Goal: Task Accomplishment & Management: Manage account settings

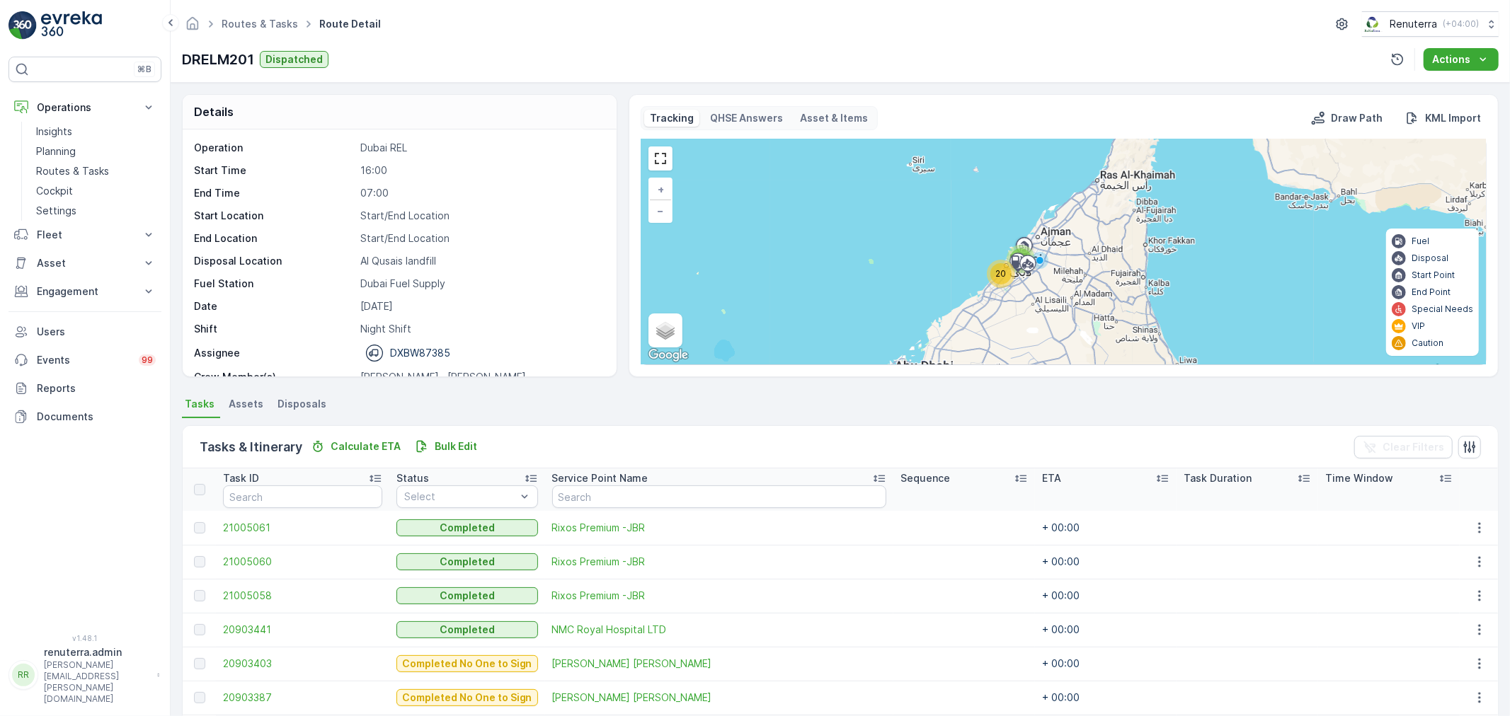
scroll to position [79, 0]
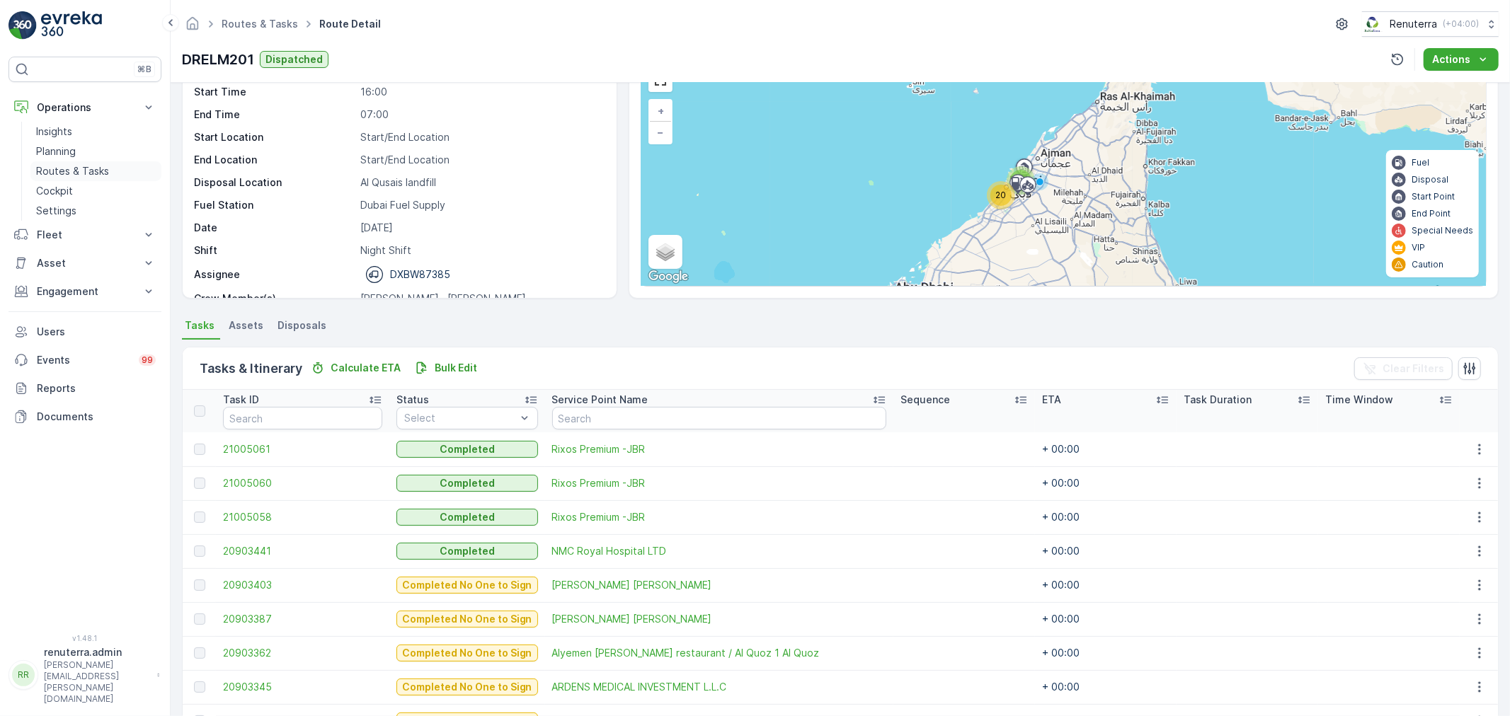
click at [83, 173] on p "Routes & Tasks" at bounding box center [72, 171] width 73 height 14
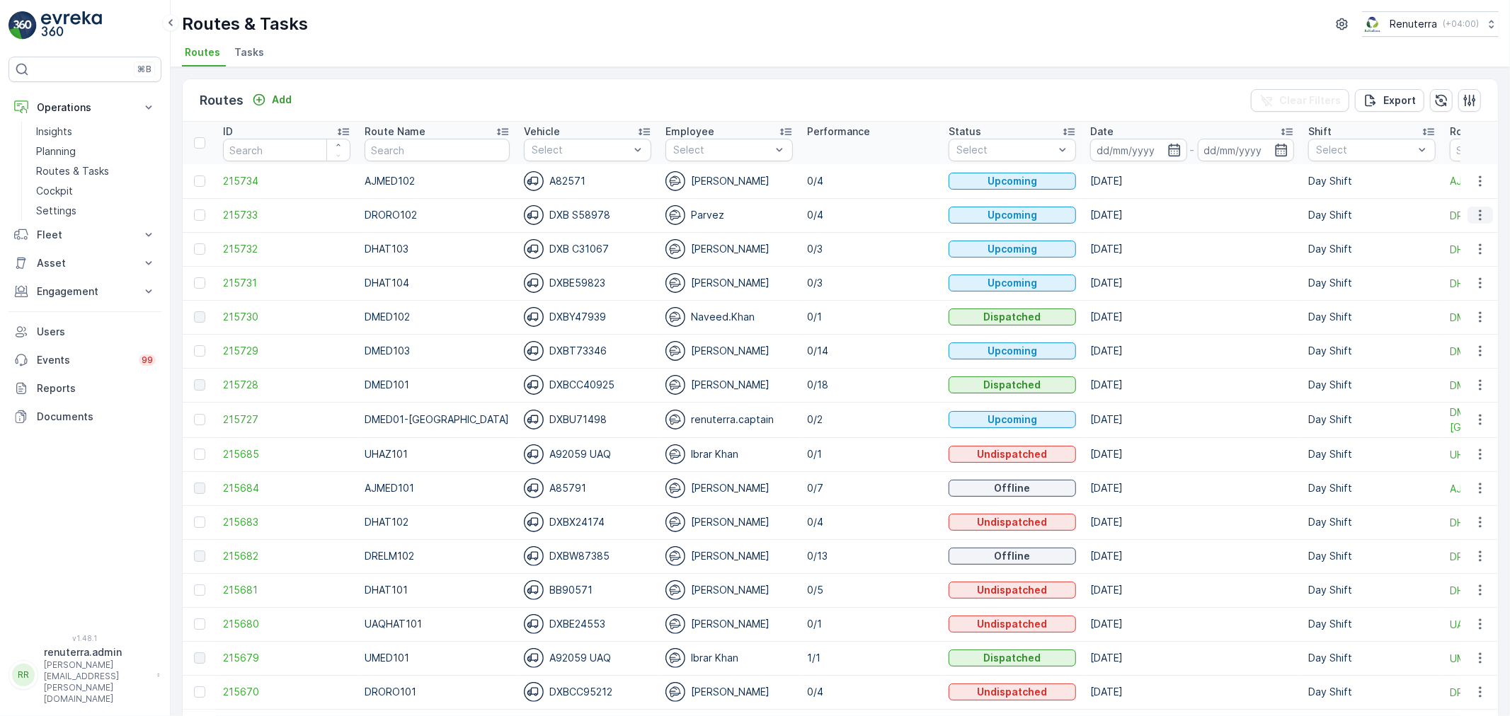
drag, startPoint x: 1478, startPoint y: 214, endPoint x: 1480, endPoint y: 222, distance: 8.1
click at [1479, 214] on icon "button" at bounding box center [1480, 215] width 2 height 11
click at [1451, 290] on span "Change Assignee" at bounding box center [1447, 295] width 83 height 14
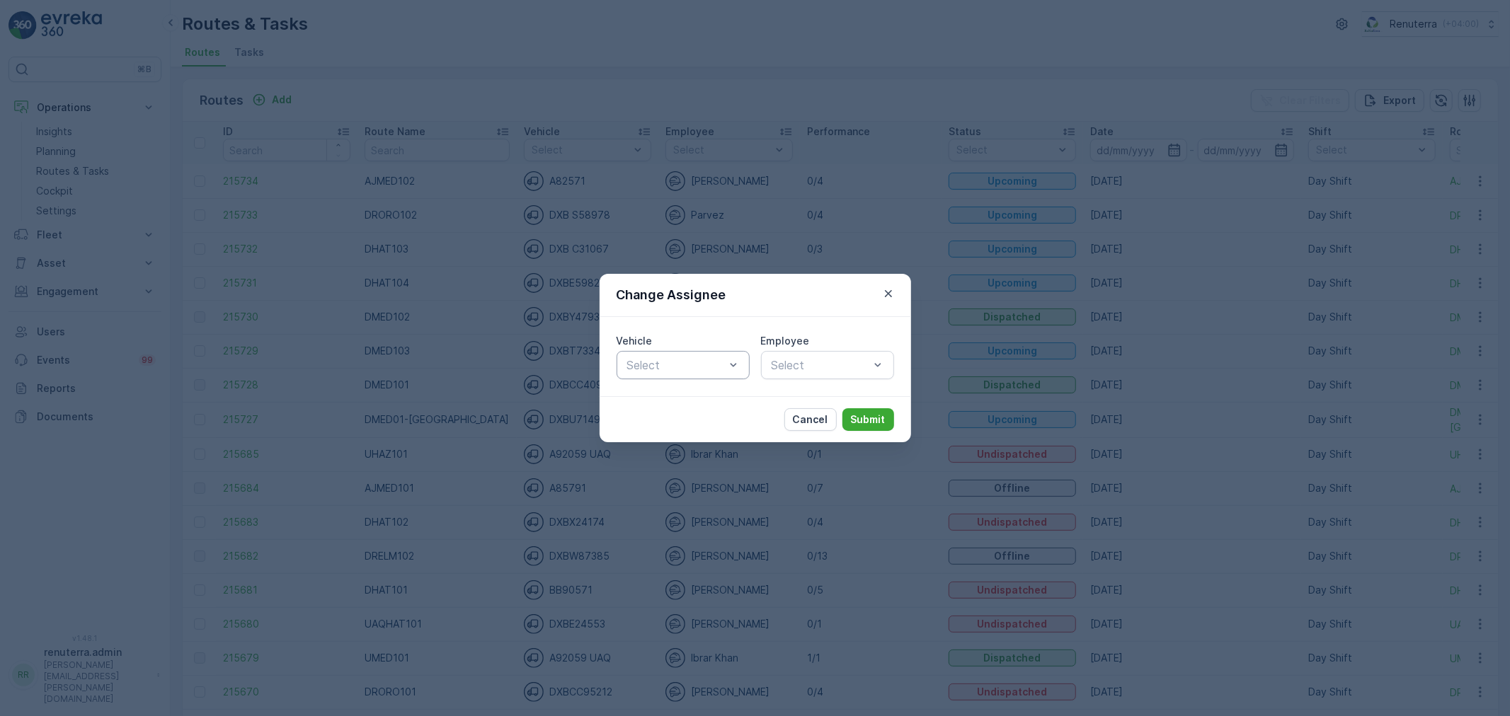
click at [660, 361] on div at bounding box center [676, 365] width 101 height 13
click at [656, 419] on span "DXB S58978" at bounding box center [659, 424] width 69 height 13
click at [788, 369] on div at bounding box center [820, 365] width 101 height 13
type input "noo"
click at [779, 392] on div "Noor Ghani" at bounding box center [827, 400] width 133 height 24
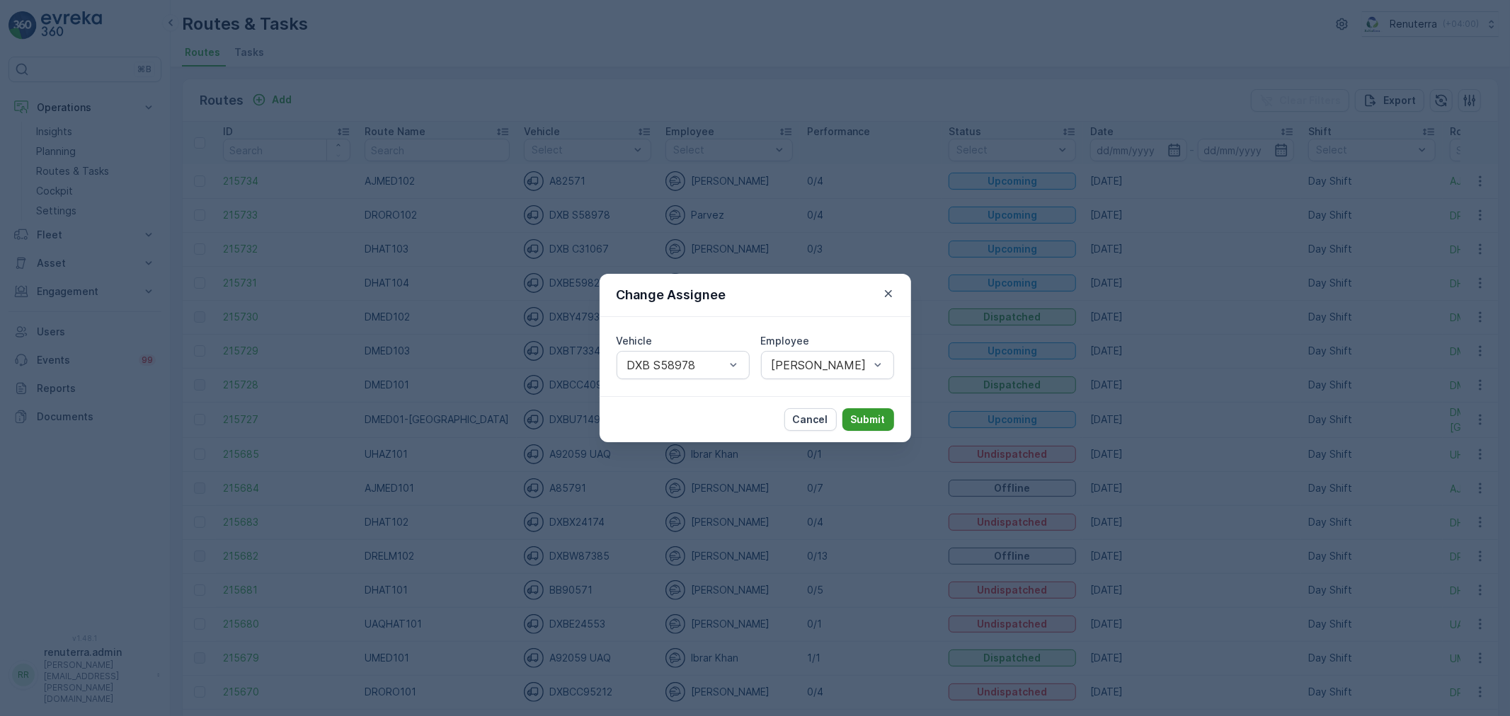
click at [855, 420] on p "Submit" at bounding box center [868, 420] width 35 height 14
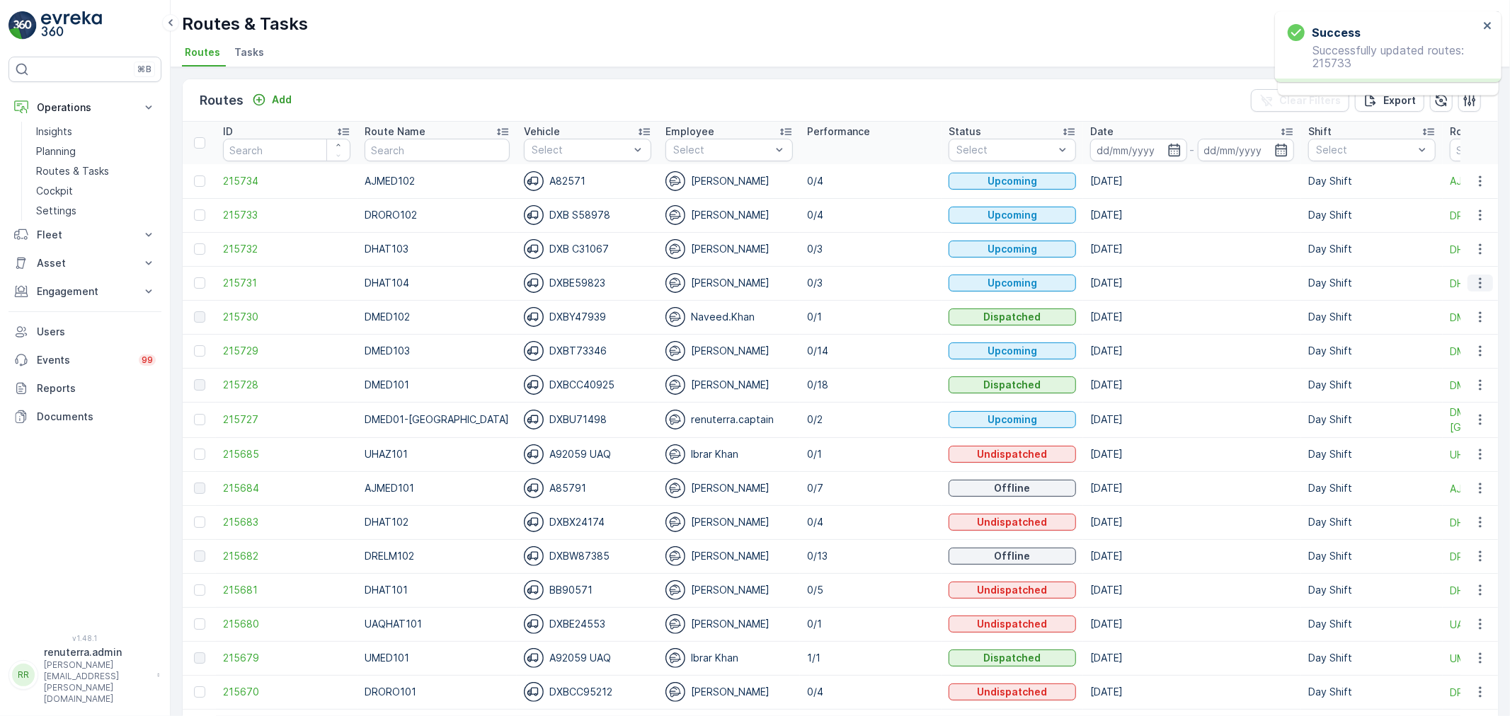
click at [1470, 279] on button "button" at bounding box center [1480, 283] width 25 height 17
click at [1466, 355] on div "Change Assignee" at bounding box center [1454, 363] width 109 height 20
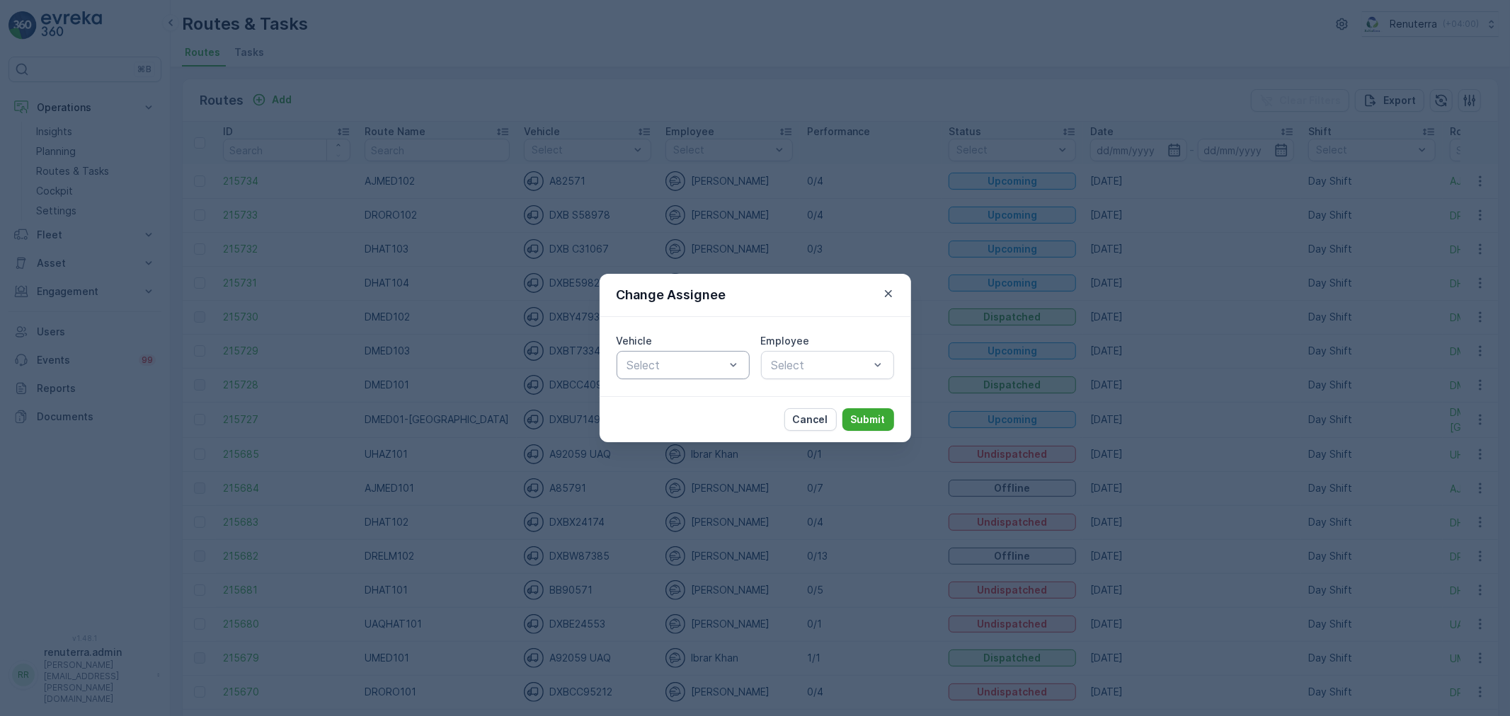
click at [650, 367] on div at bounding box center [676, 365] width 101 height 13
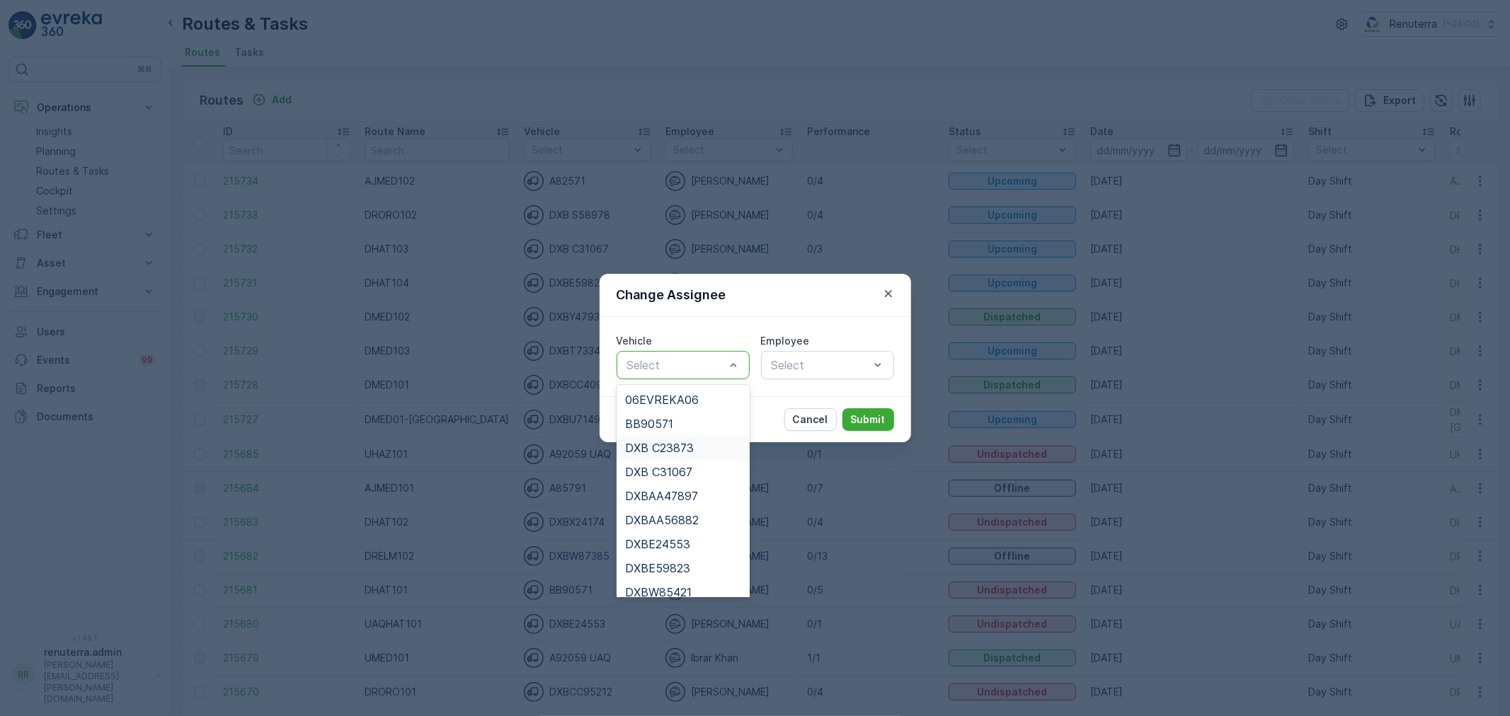
click at [669, 454] on span "DXB C23873" at bounding box center [659, 448] width 69 height 13
click at [722, 369] on div at bounding box center [676, 365] width 101 height 13
click at [687, 560] on div "DXBE59823" at bounding box center [683, 568] width 133 height 24
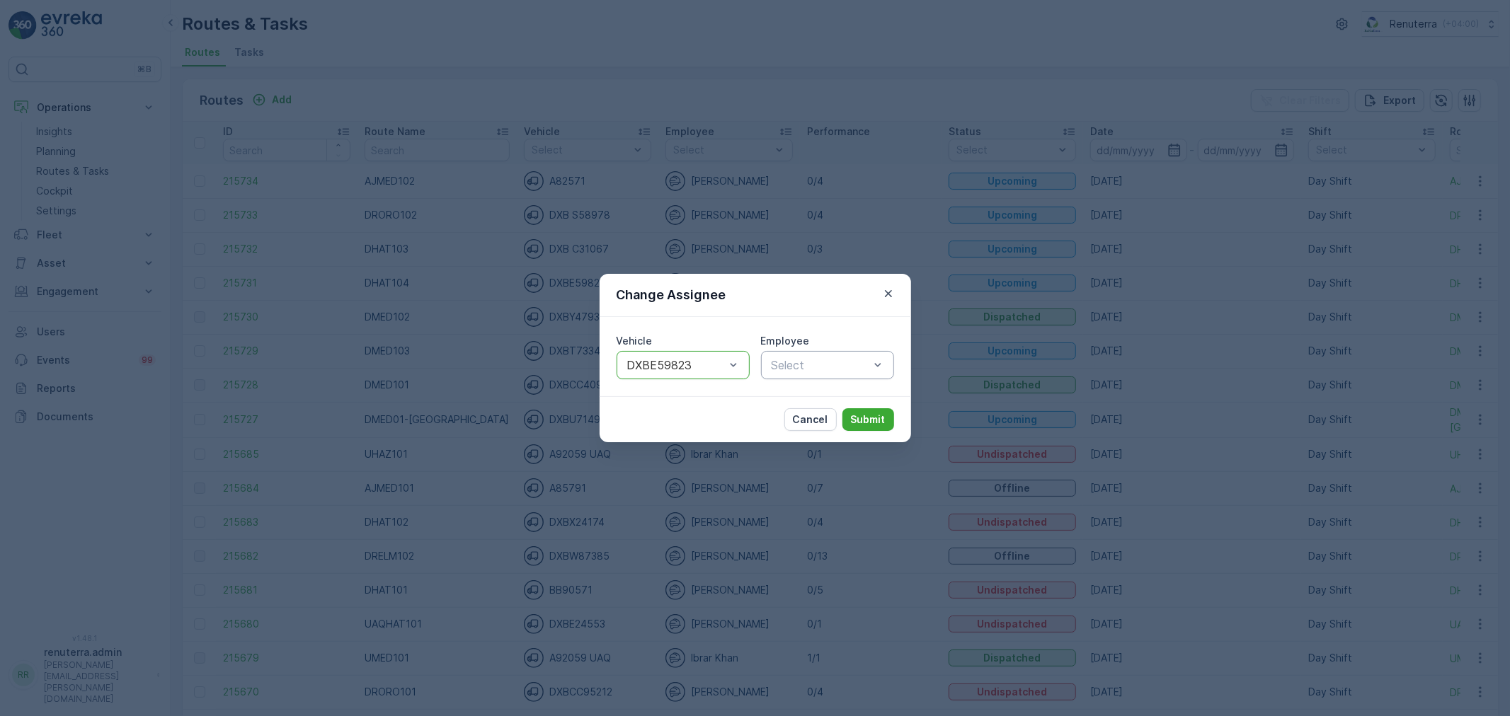
click at [776, 366] on div at bounding box center [820, 365] width 101 height 13
type input "par"
click at [811, 400] on div "Parvez" at bounding box center [828, 400] width 116 height 13
click at [872, 419] on p "Submit" at bounding box center [868, 420] width 35 height 14
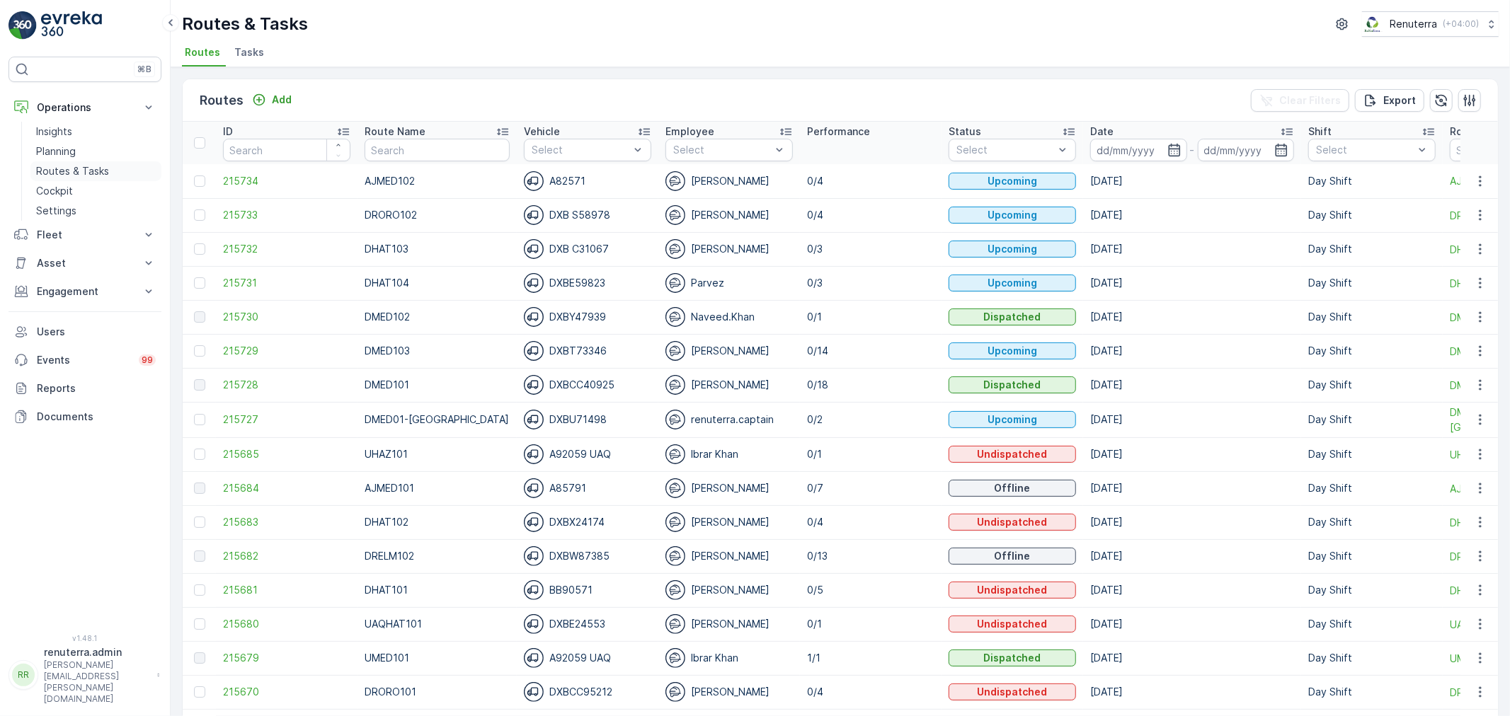
click at [80, 166] on p "Routes & Tasks" at bounding box center [72, 171] width 73 height 14
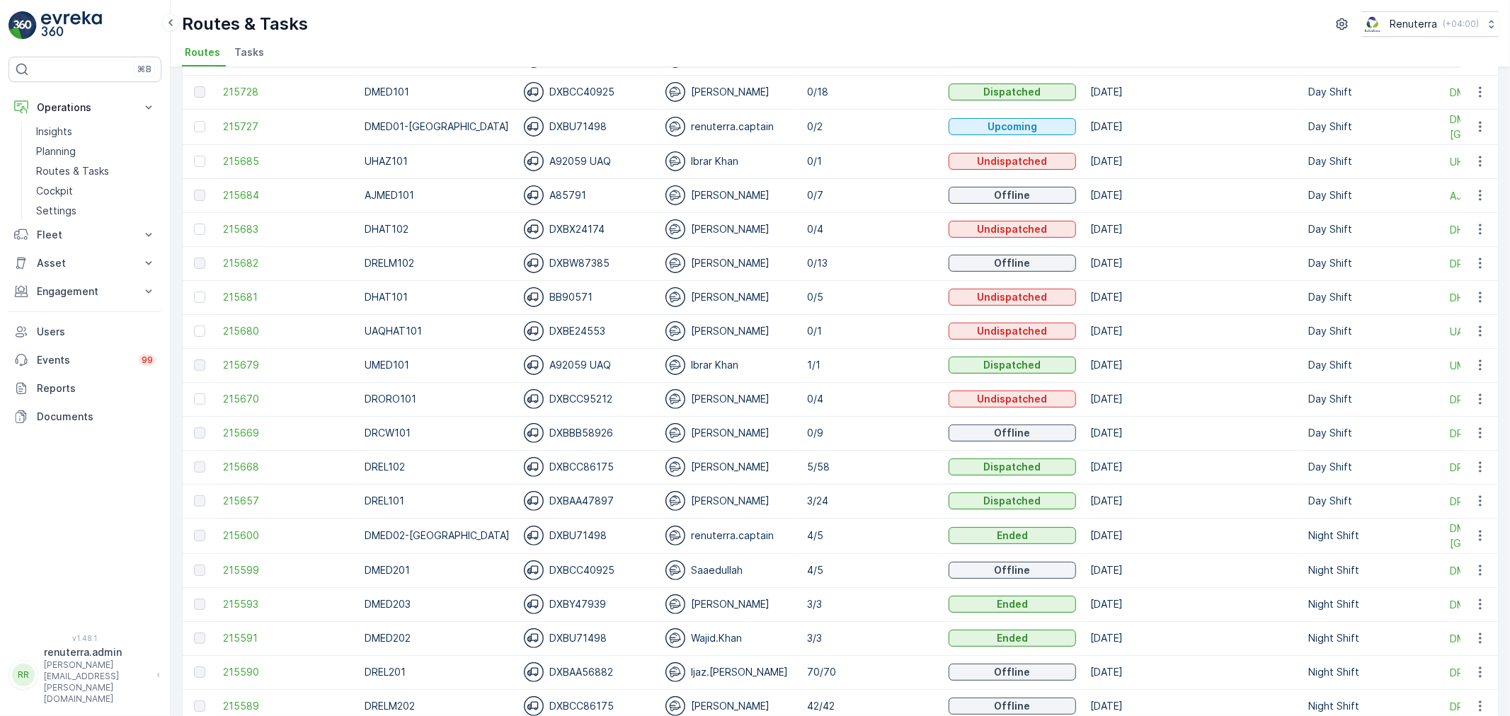
scroll to position [314, 0]
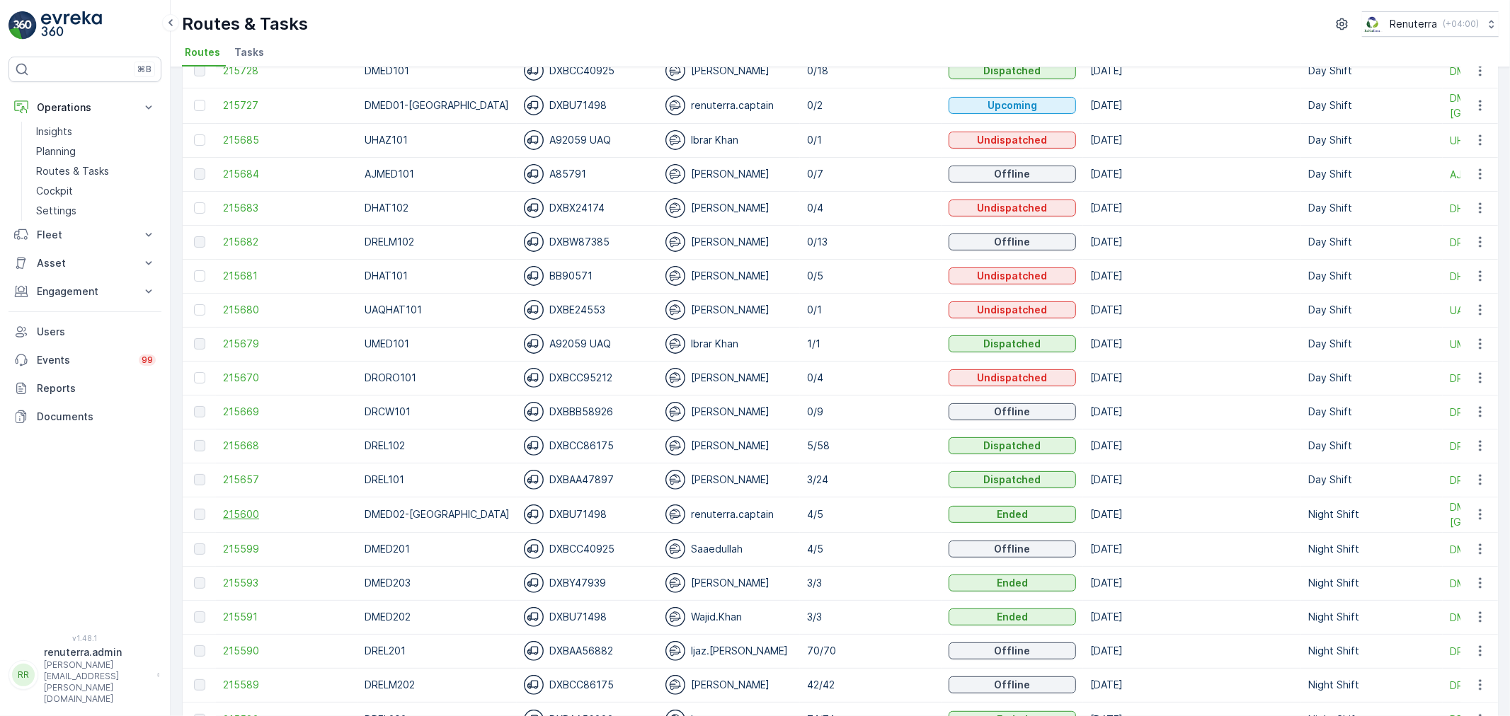
click at [246, 515] on span "215600" at bounding box center [286, 515] width 127 height 14
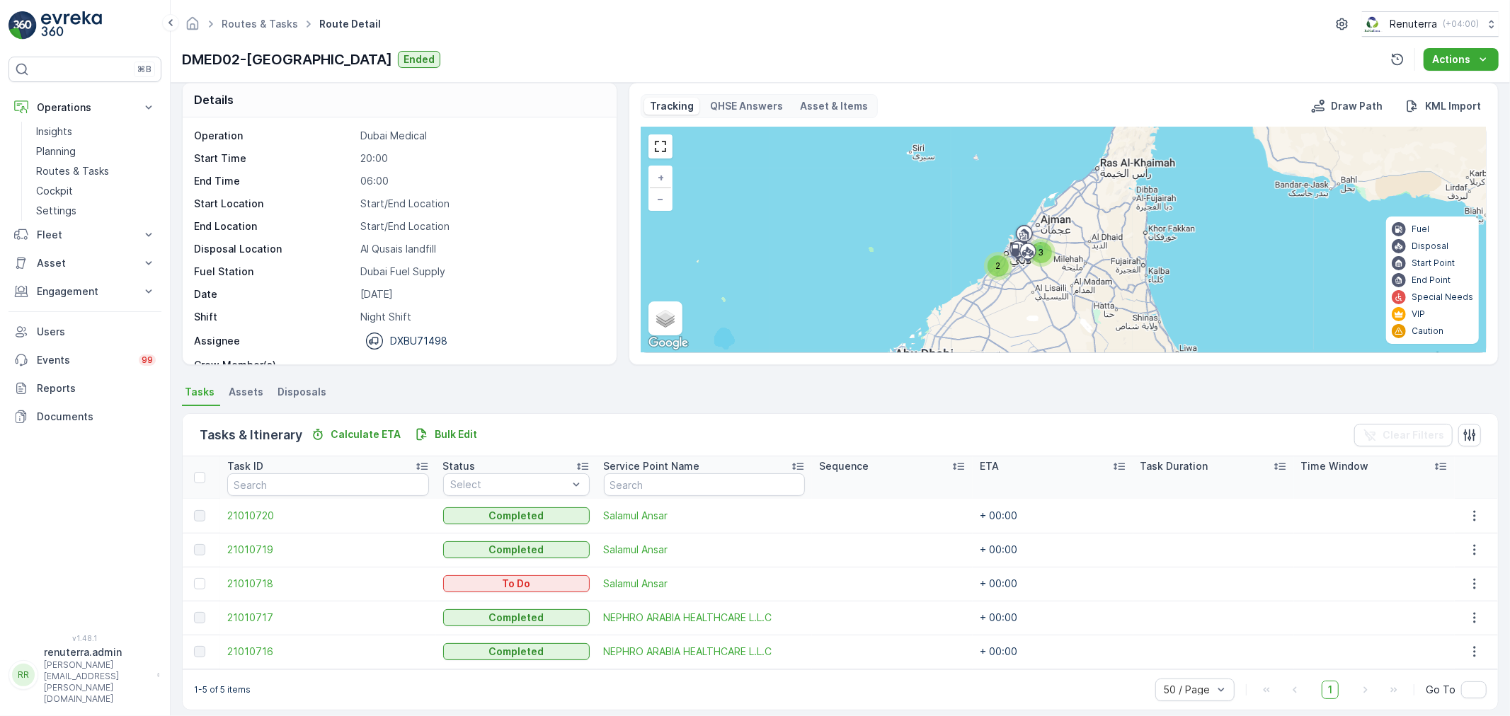
scroll to position [24, 0]
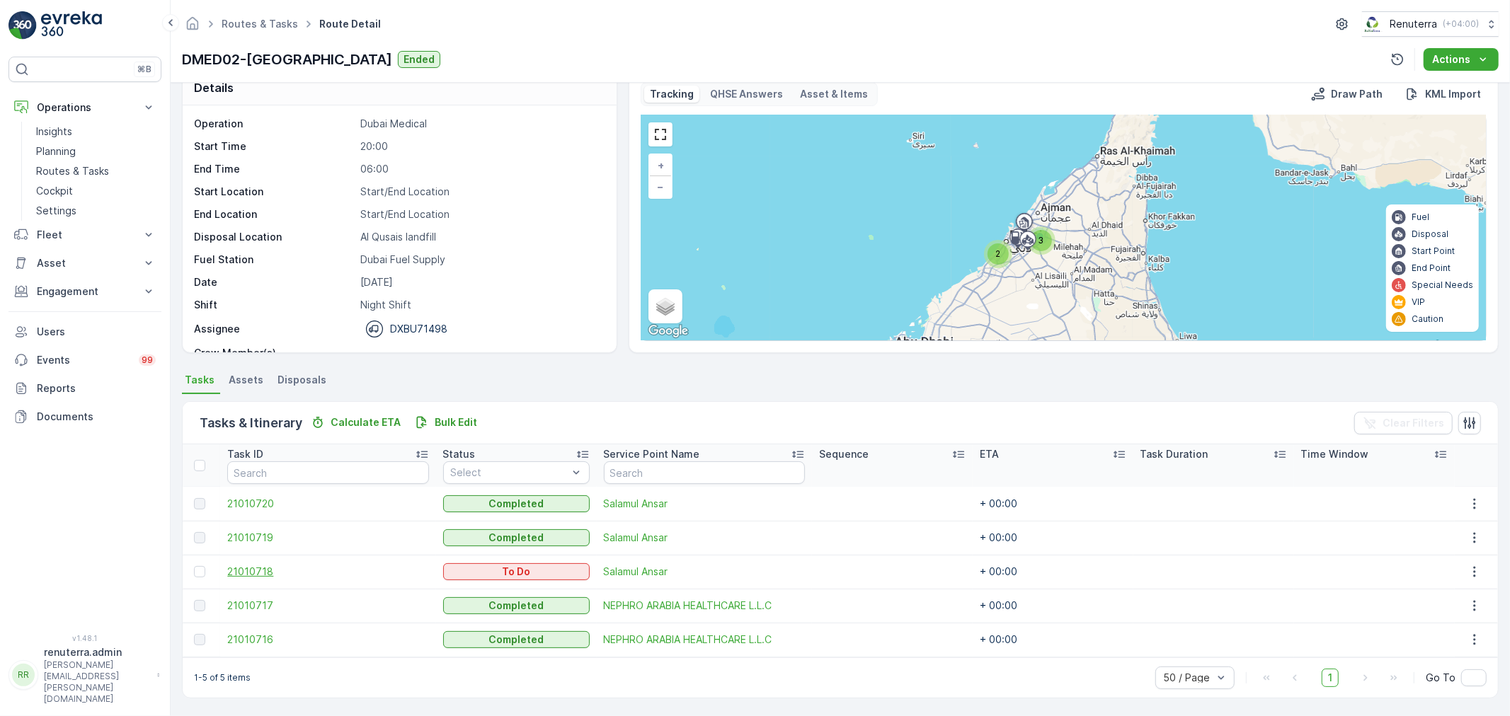
click at [252, 569] on span "21010718" at bounding box center [327, 572] width 201 height 14
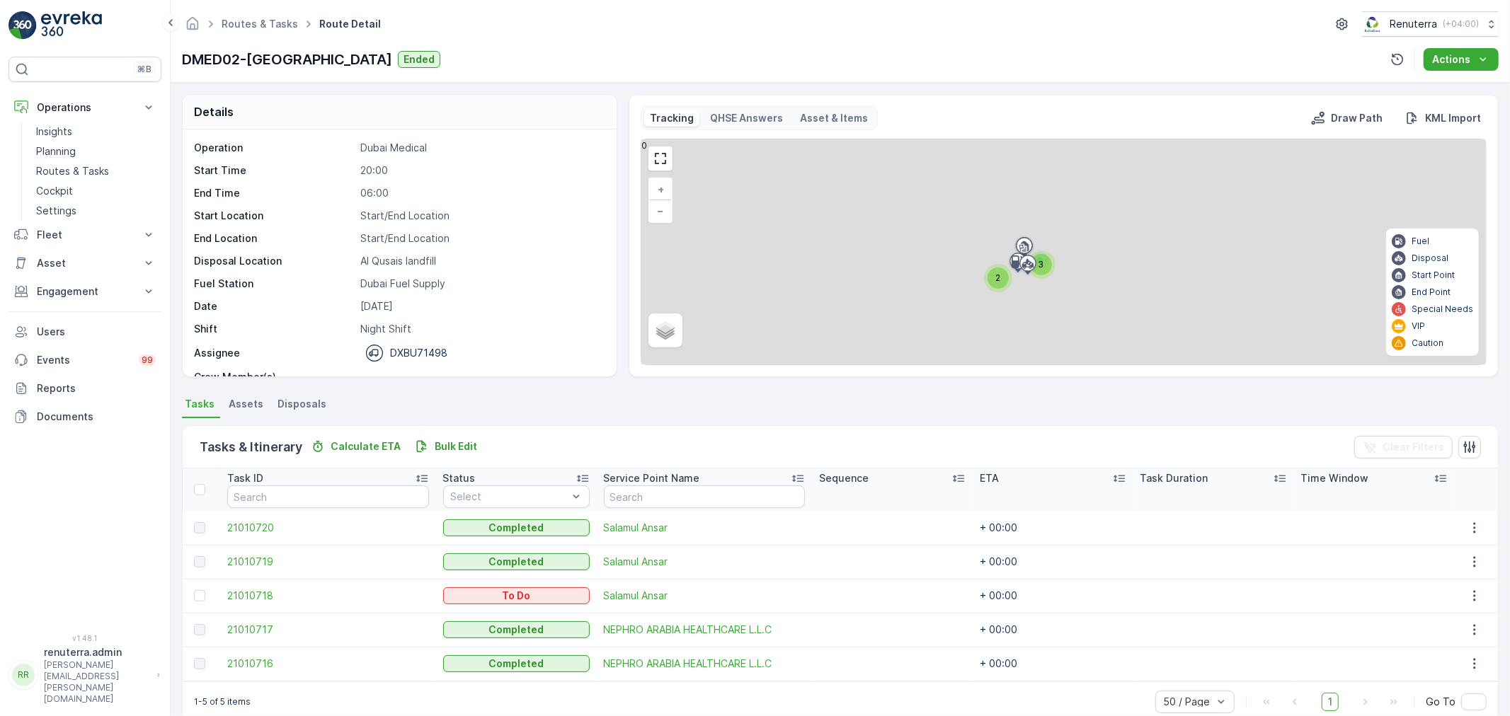
scroll to position [24, 0]
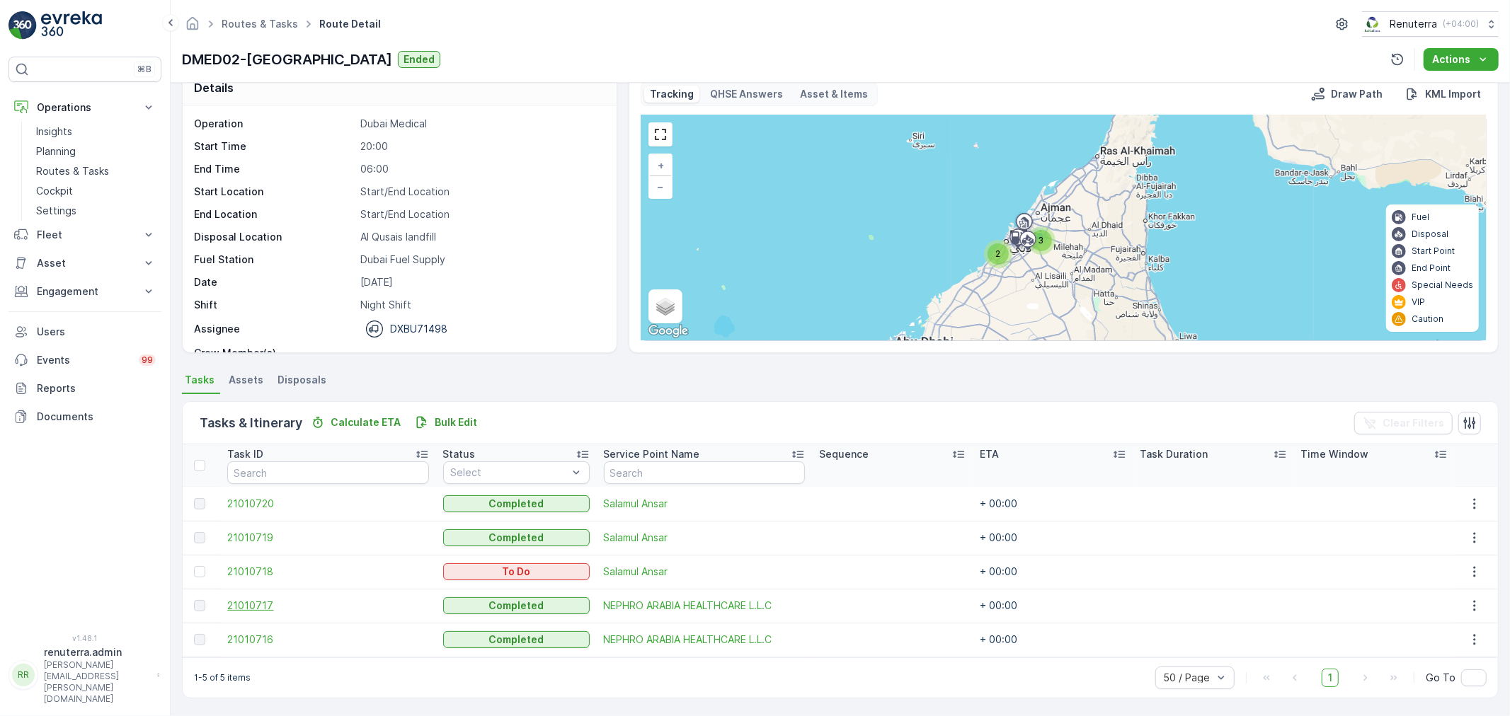
click at [241, 611] on span "21010717" at bounding box center [327, 606] width 201 height 14
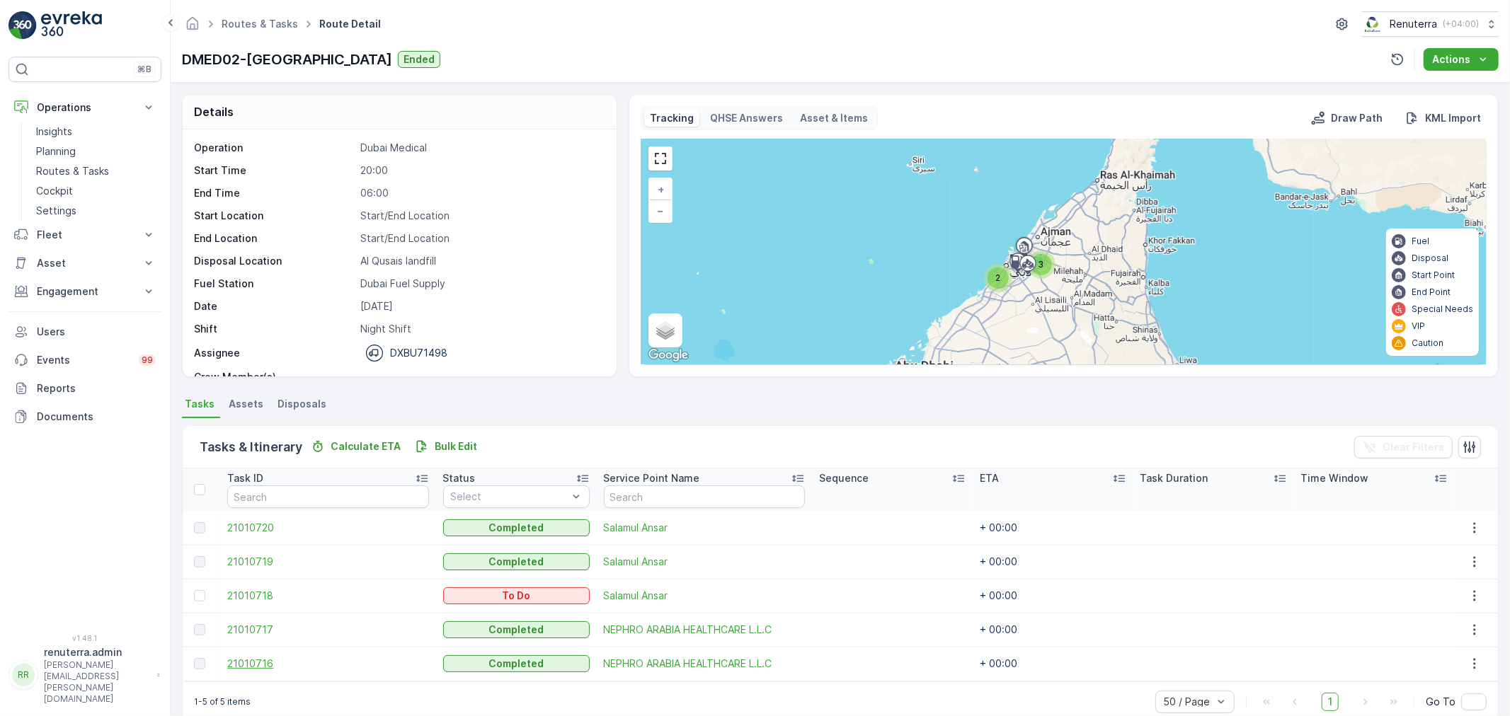
click at [234, 666] on span "21010716" at bounding box center [327, 664] width 201 height 14
click at [250, 593] on span "21010718" at bounding box center [327, 596] width 201 height 14
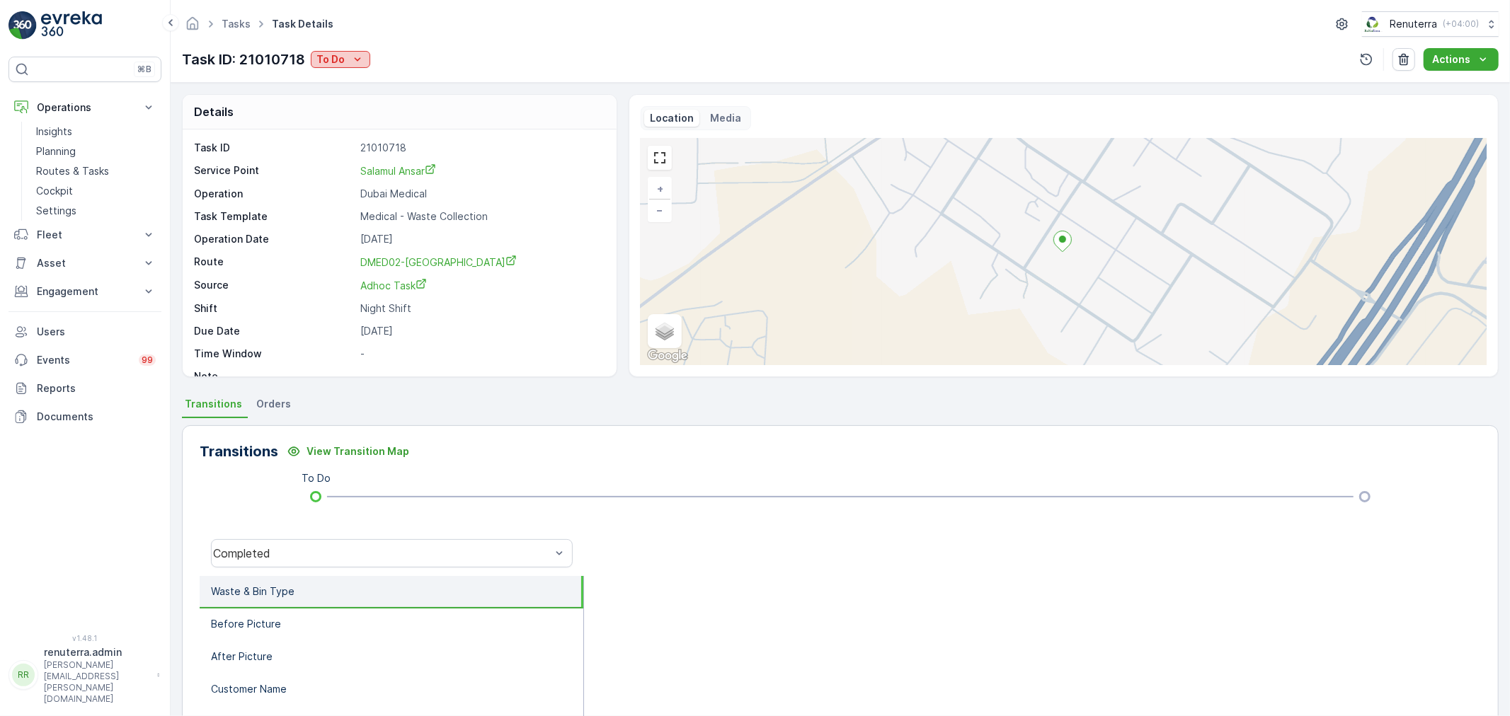
click at [354, 62] on icon "To Do" at bounding box center [357, 59] width 14 height 14
click at [347, 82] on span "Completed" at bounding box center [345, 81] width 53 height 14
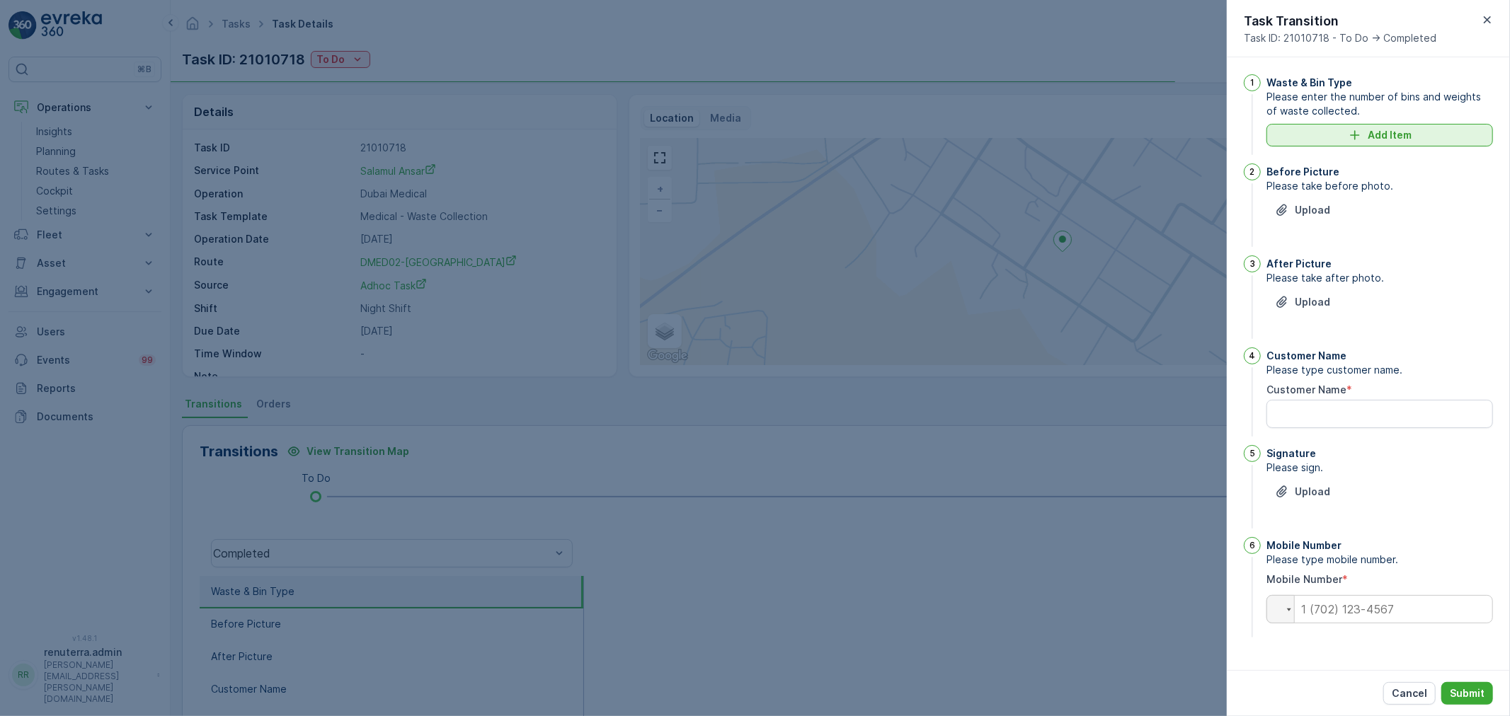
click at [1373, 127] on button "Add Item" at bounding box center [1380, 135] width 227 height 23
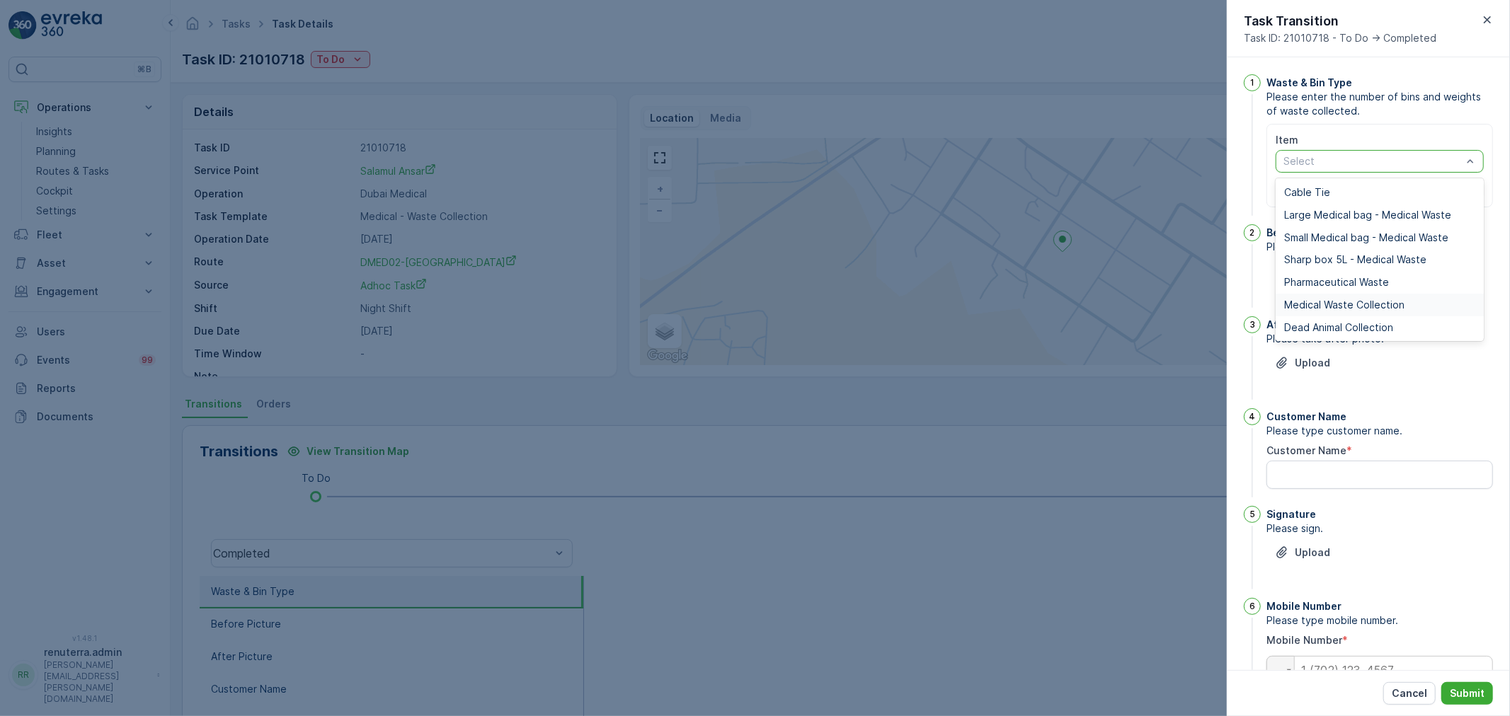
click at [1352, 307] on span "Medical Waste Collection" at bounding box center [1344, 304] width 120 height 11
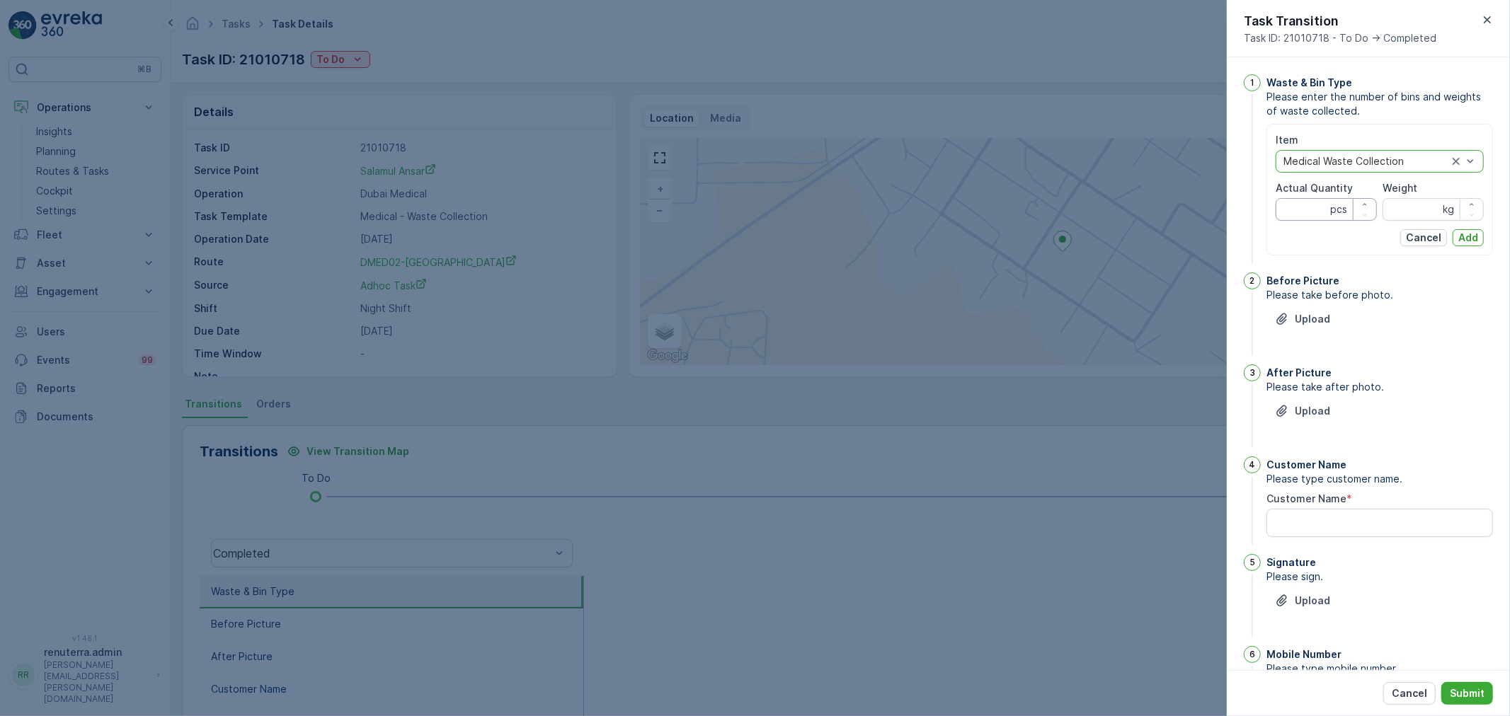
click at [1310, 213] on Quantity "Actual Quantity" at bounding box center [1326, 209] width 101 height 23
type Quantity "21"
click at [1395, 216] on input "Weight" at bounding box center [1433, 209] width 101 height 23
type input "261"
click at [1463, 232] on p "Add" at bounding box center [1468, 238] width 20 height 14
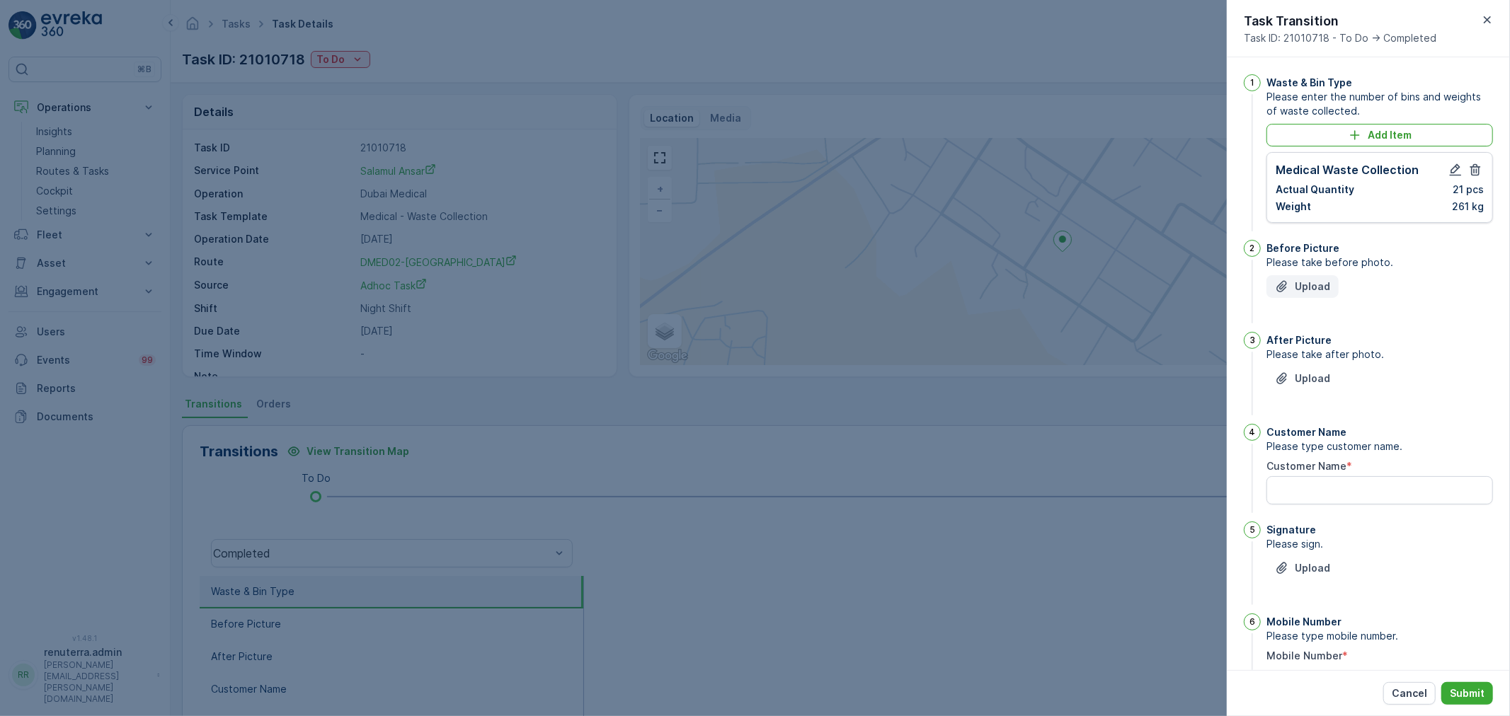
click at [1322, 292] on p "Upload" at bounding box center [1312, 287] width 35 height 14
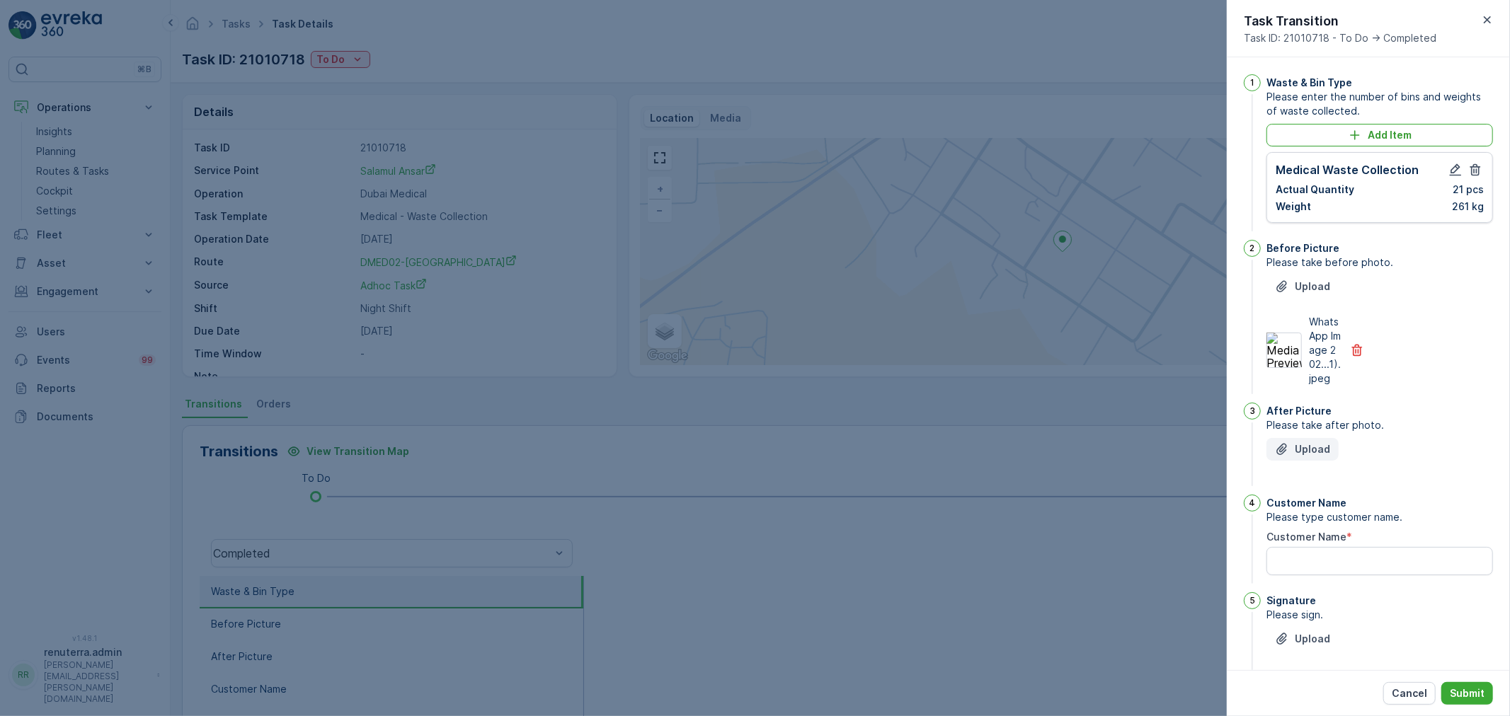
click at [1308, 457] on p "Upload" at bounding box center [1312, 449] width 35 height 14
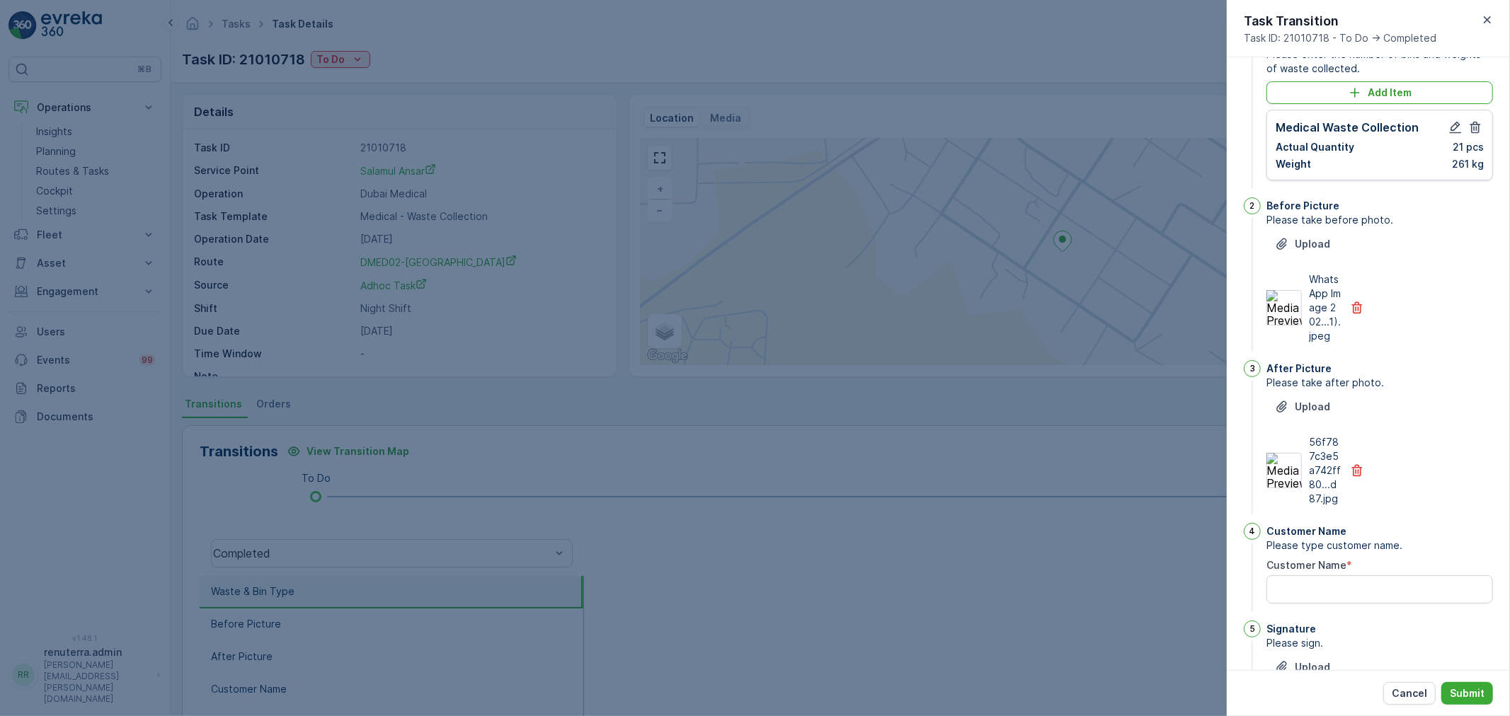
scroll to position [219, 0]
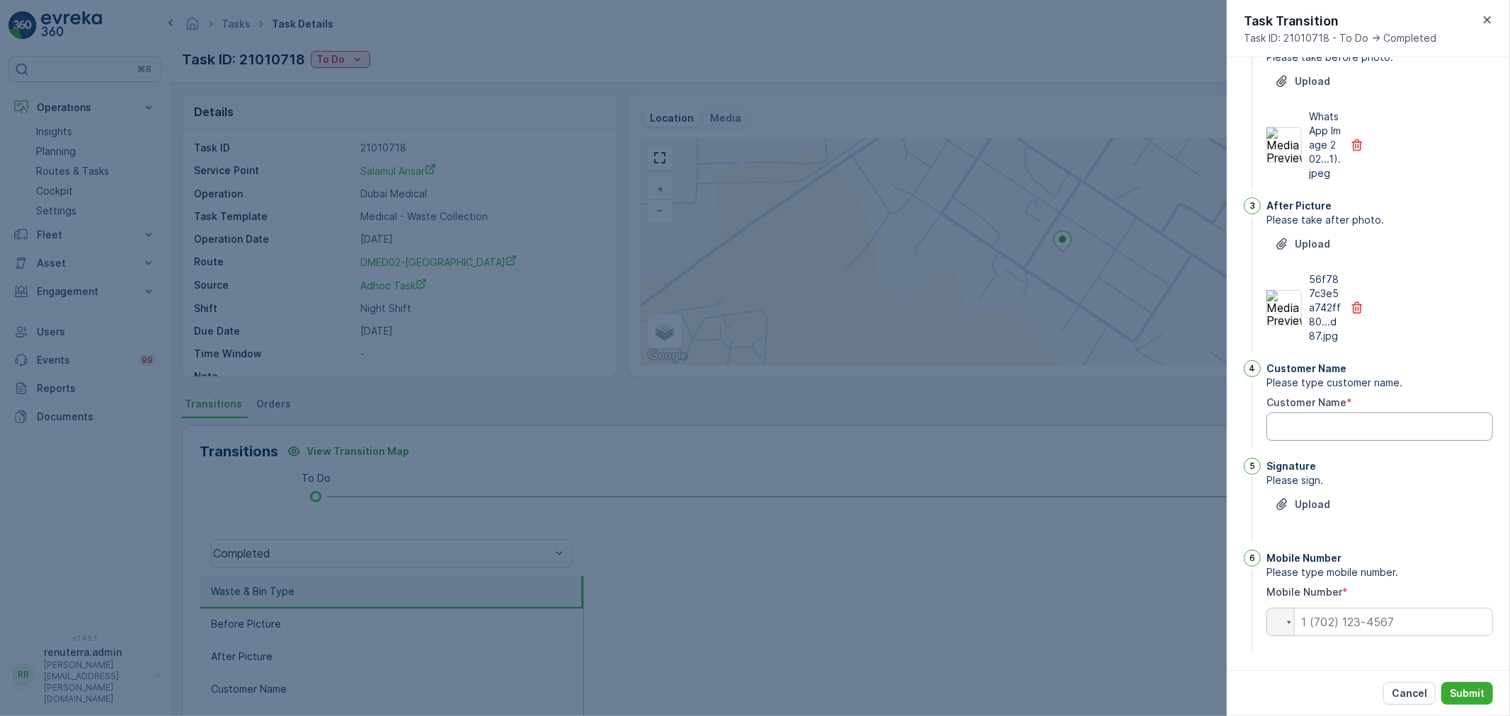
click at [1353, 435] on Name "Customer Name" at bounding box center [1380, 427] width 227 height 28
type Name "Yasar"
click at [1337, 619] on input "tel" at bounding box center [1380, 622] width 227 height 28
type input "0554749600"
click at [1466, 692] on p "Submit" at bounding box center [1467, 694] width 35 height 14
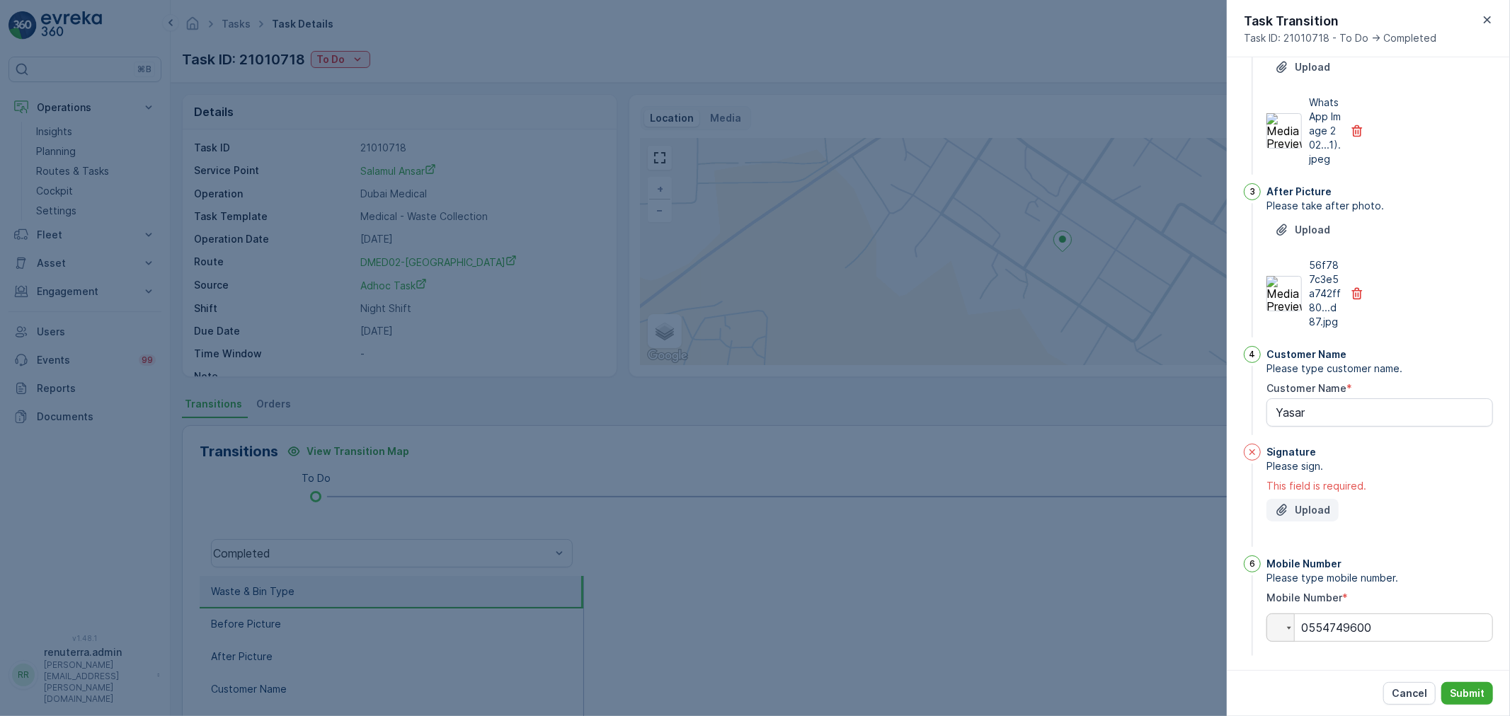
click at [1310, 518] on p "Upload" at bounding box center [1312, 510] width 35 height 14
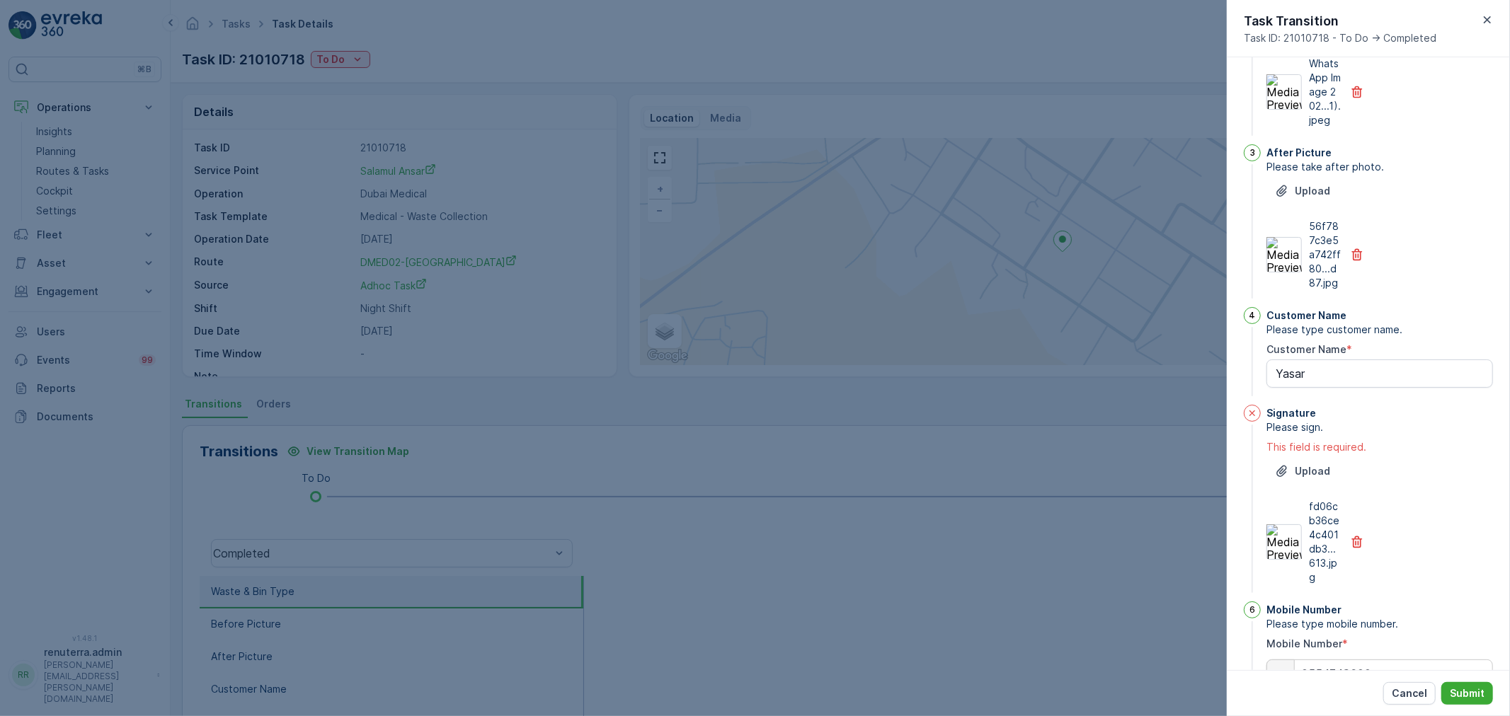
scroll to position [324, 0]
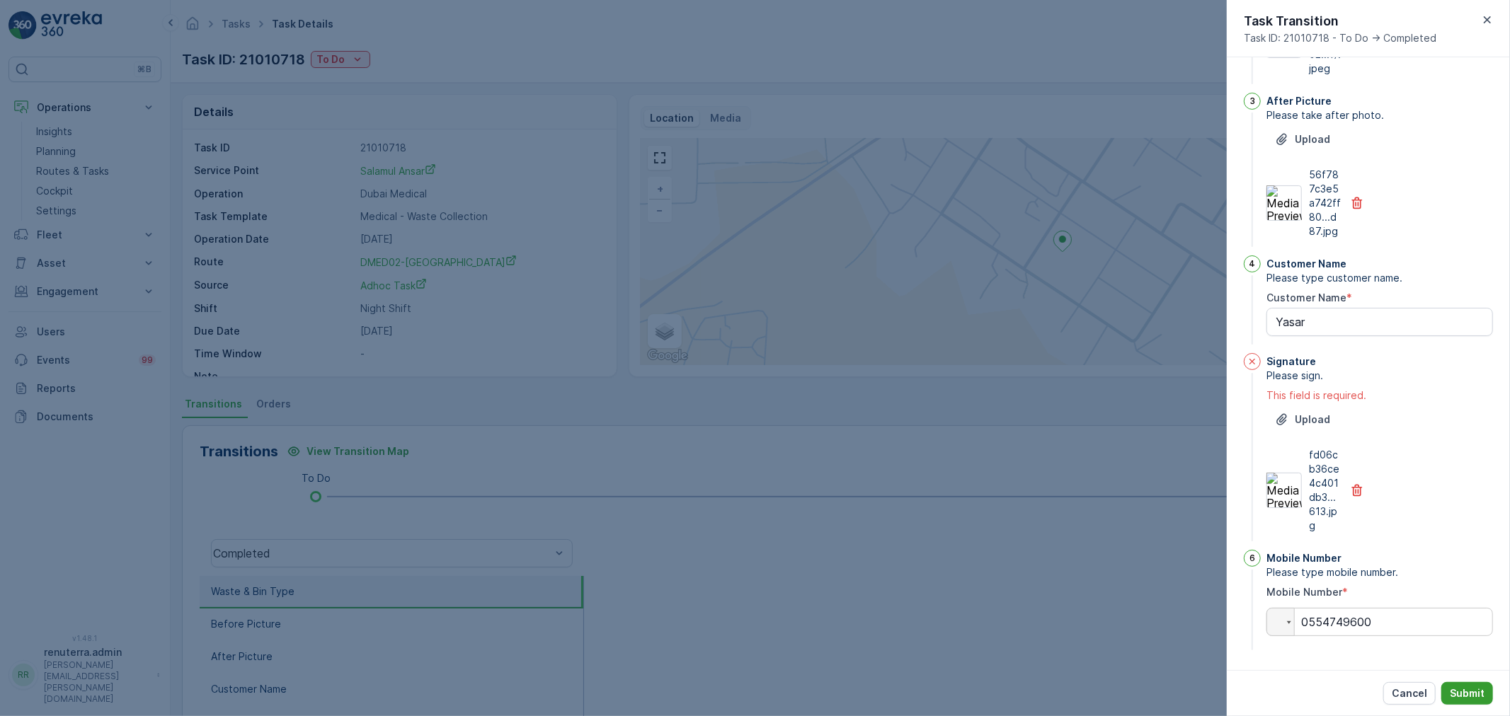
click at [1478, 698] on p "Submit" at bounding box center [1467, 694] width 35 height 14
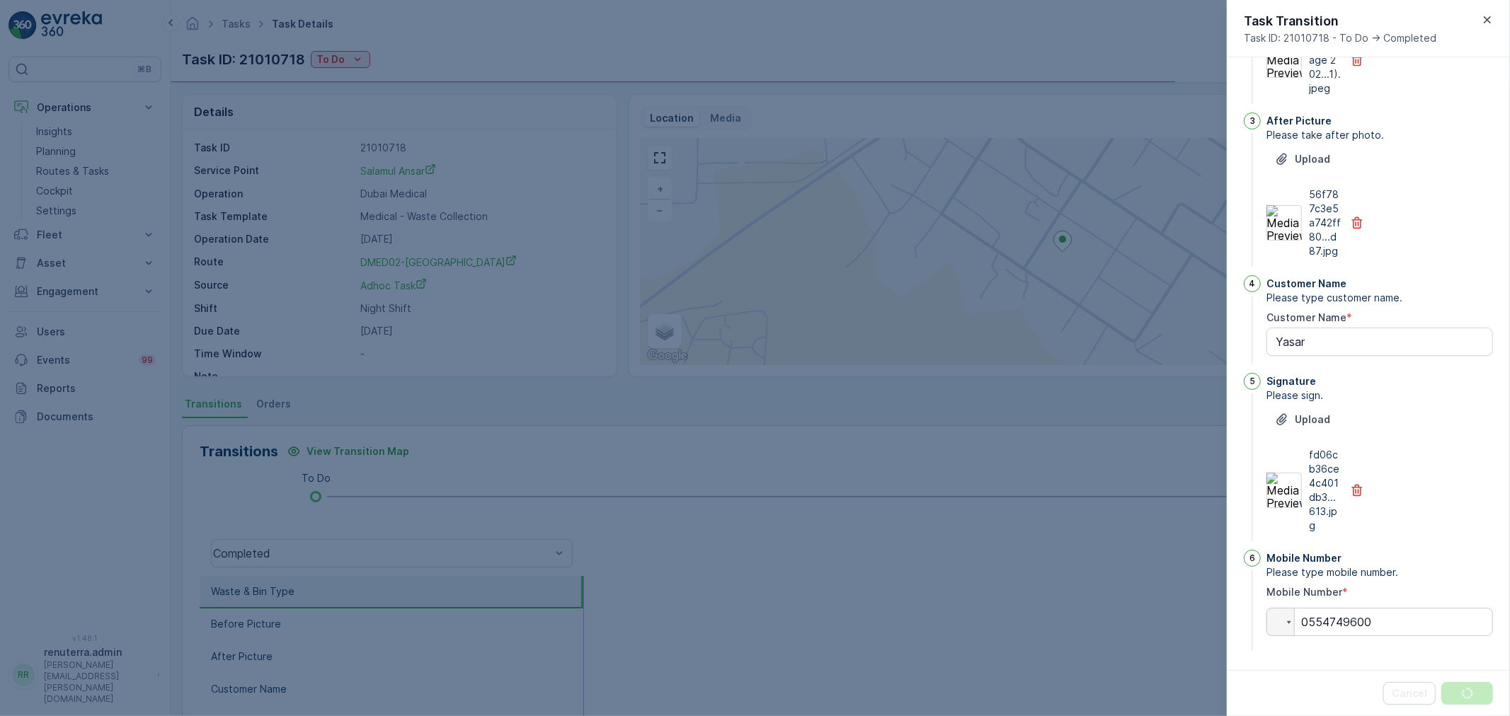
scroll to position [0, 0]
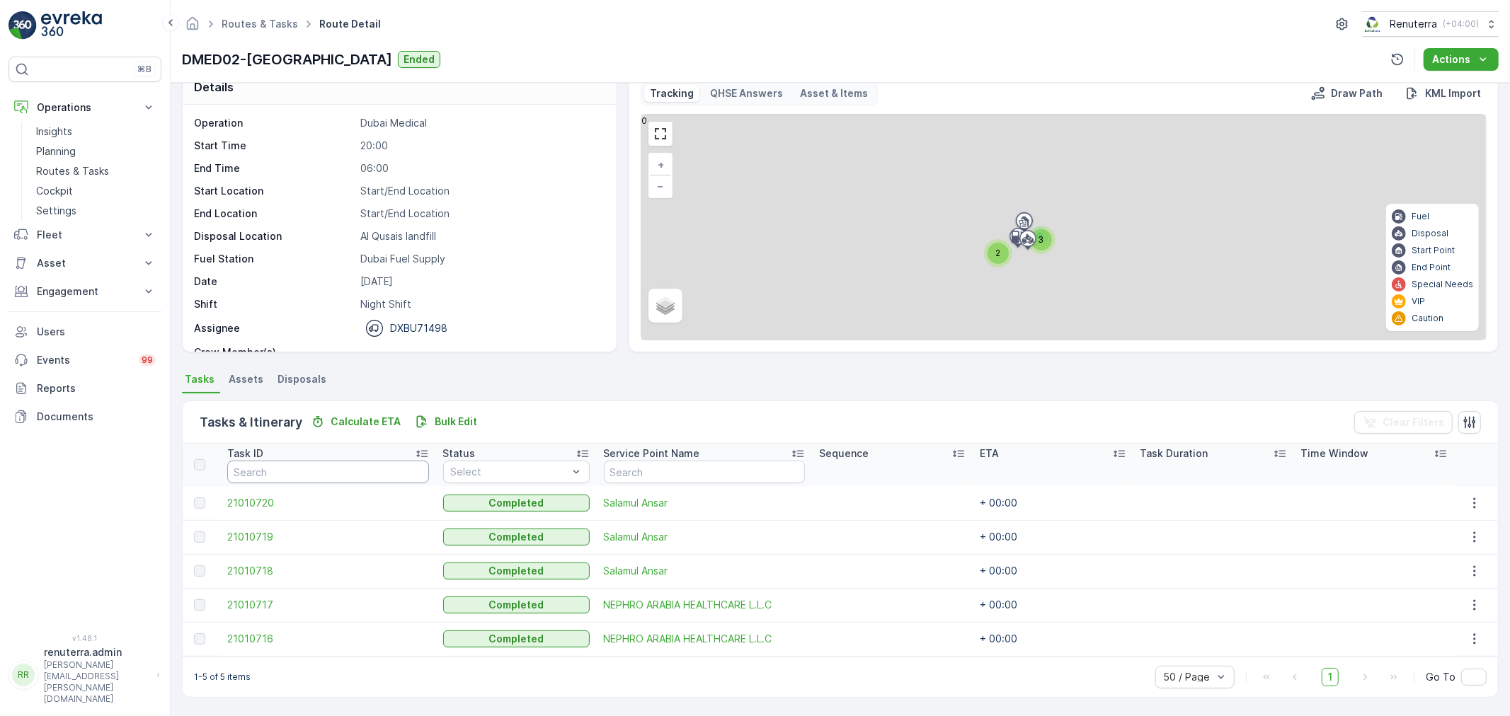
scroll to position [24, 0]
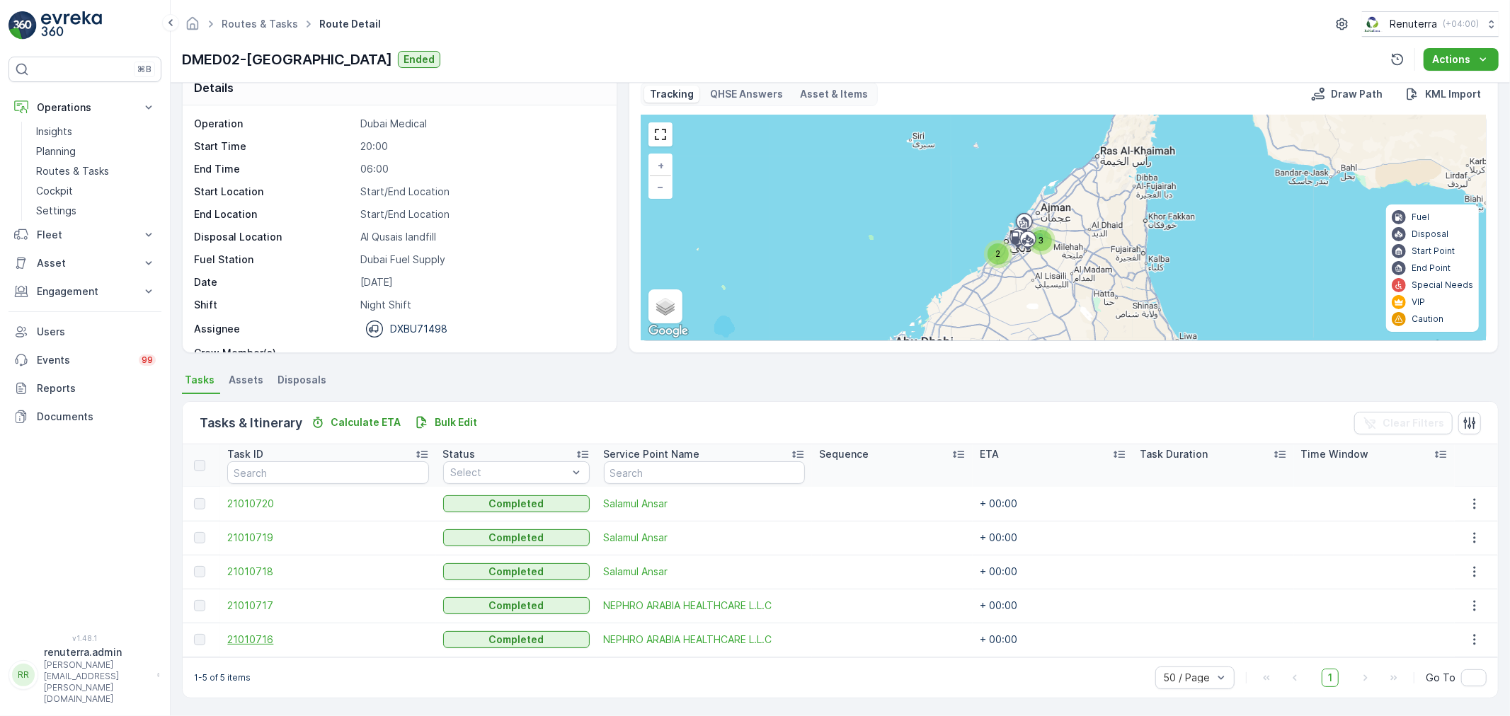
click at [264, 634] on span "21010716" at bounding box center [327, 640] width 201 height 14
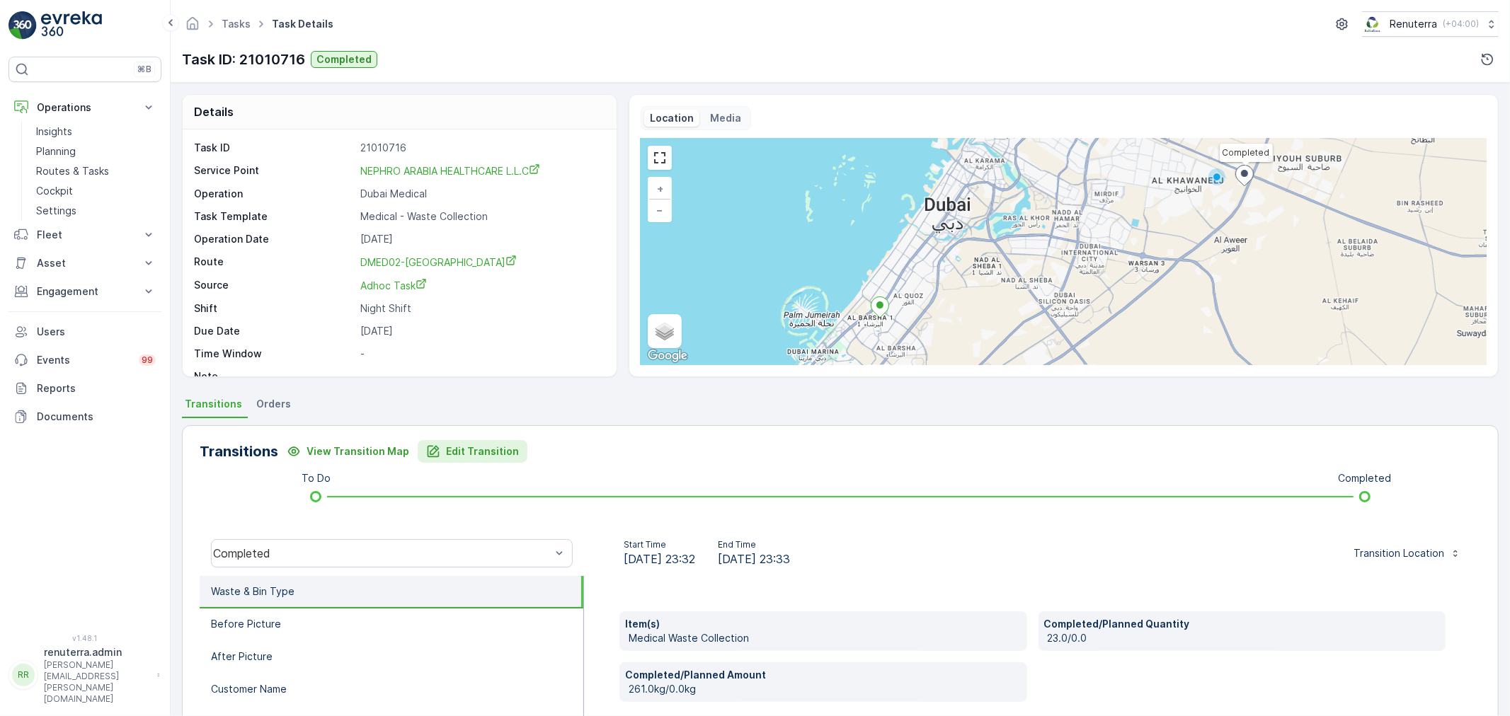
click at [494, 462] on button "Edit Transition" at bounding box center [473, 451] width 110 height 23
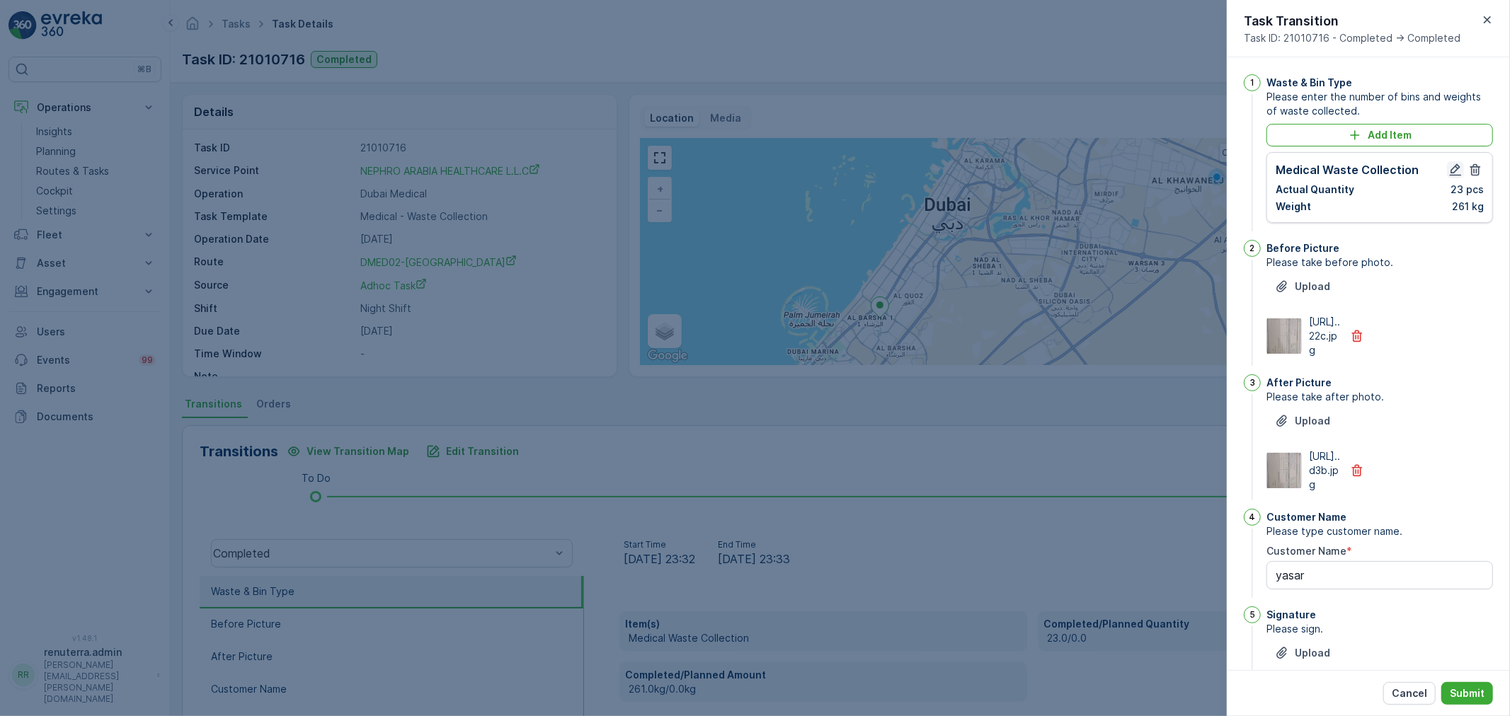
click at [1449, 164] on icon "button" at bounding box center [1456, 170] width 14 height 14
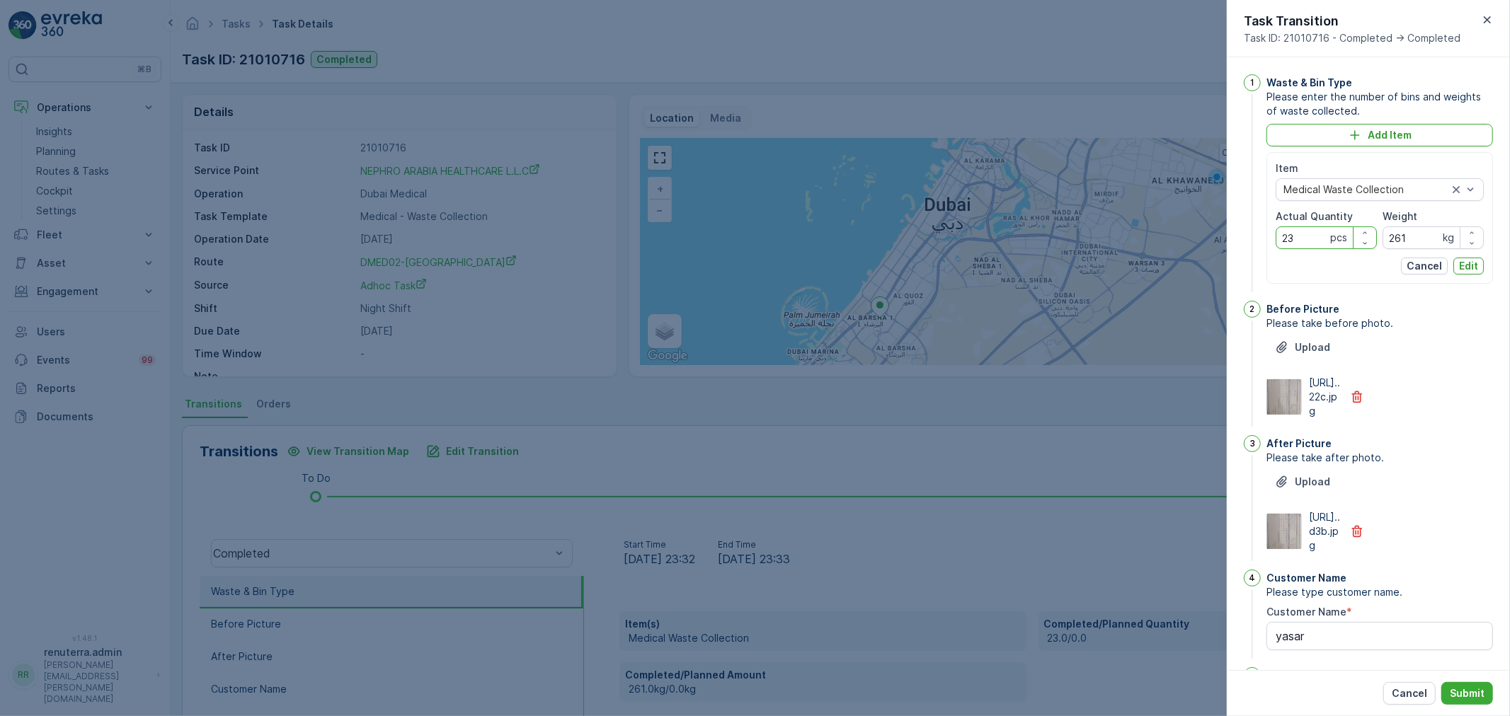
click at [1322, 237] on Quantity "23" at bounding box center [1326, 238] width 101 height 23
type Quantity "2"
type Quantity "0"
click at [1420, 231] on input "261" at bounding box center [1433, 238] width 101 height 23
type input "2"
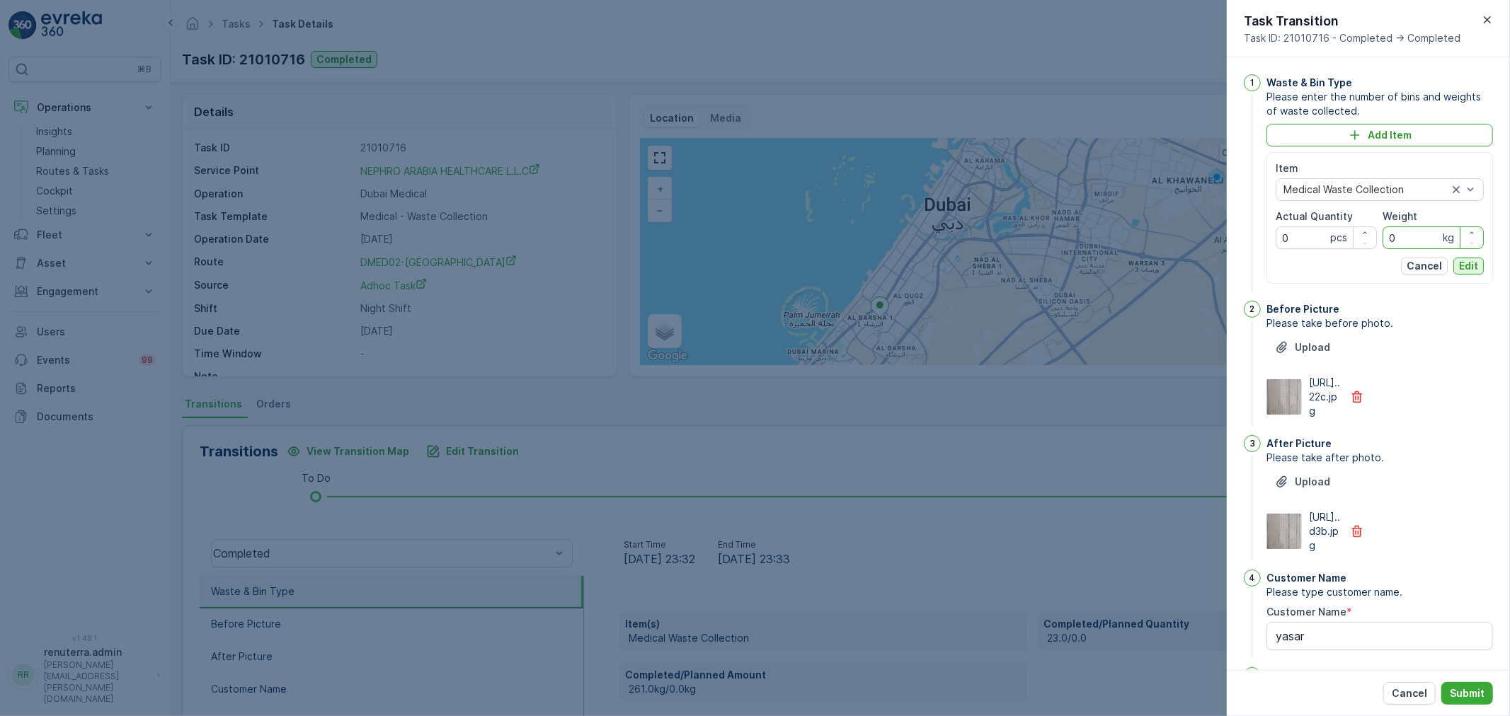
type input "0"
click at [1473, 273] on button "Edit" at bounding box center [1468, 266] width 30 height 17
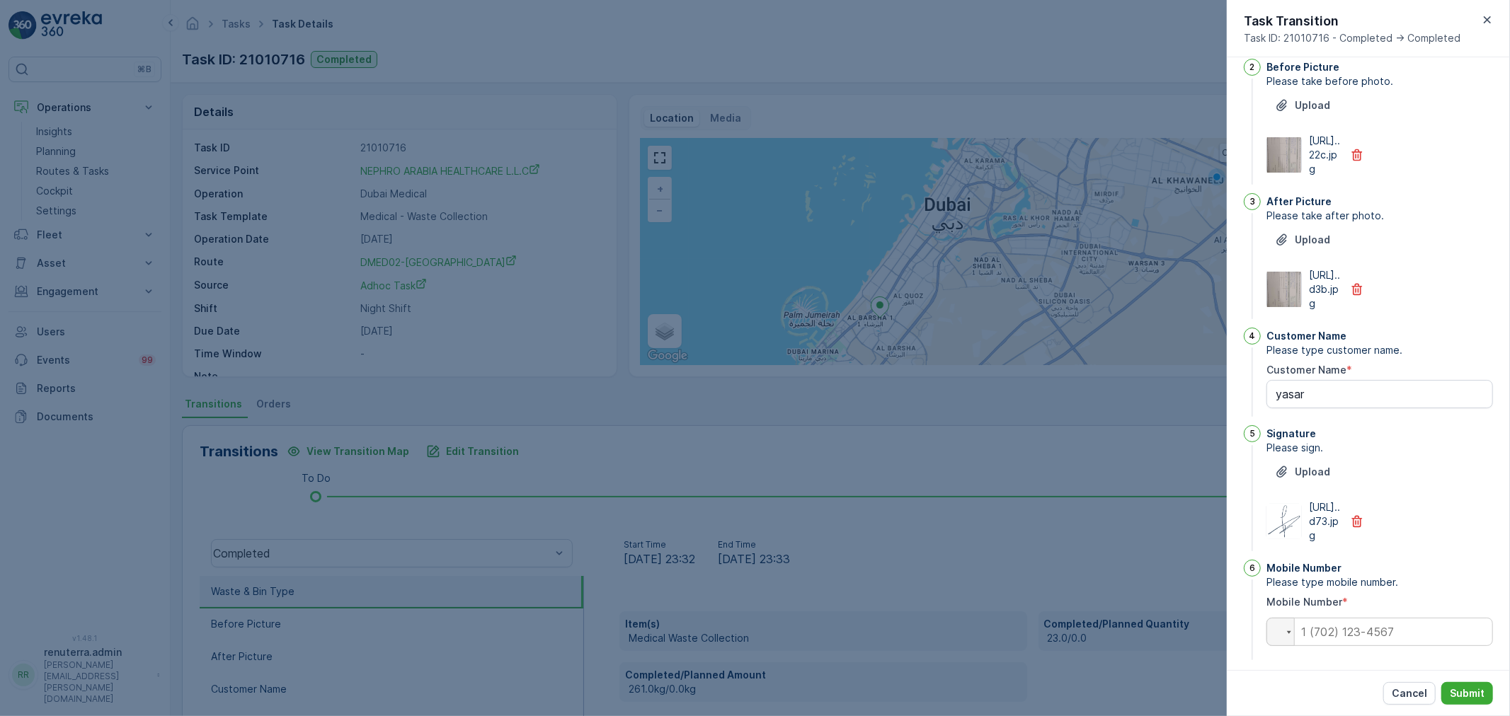
scroll to position [276, 0]
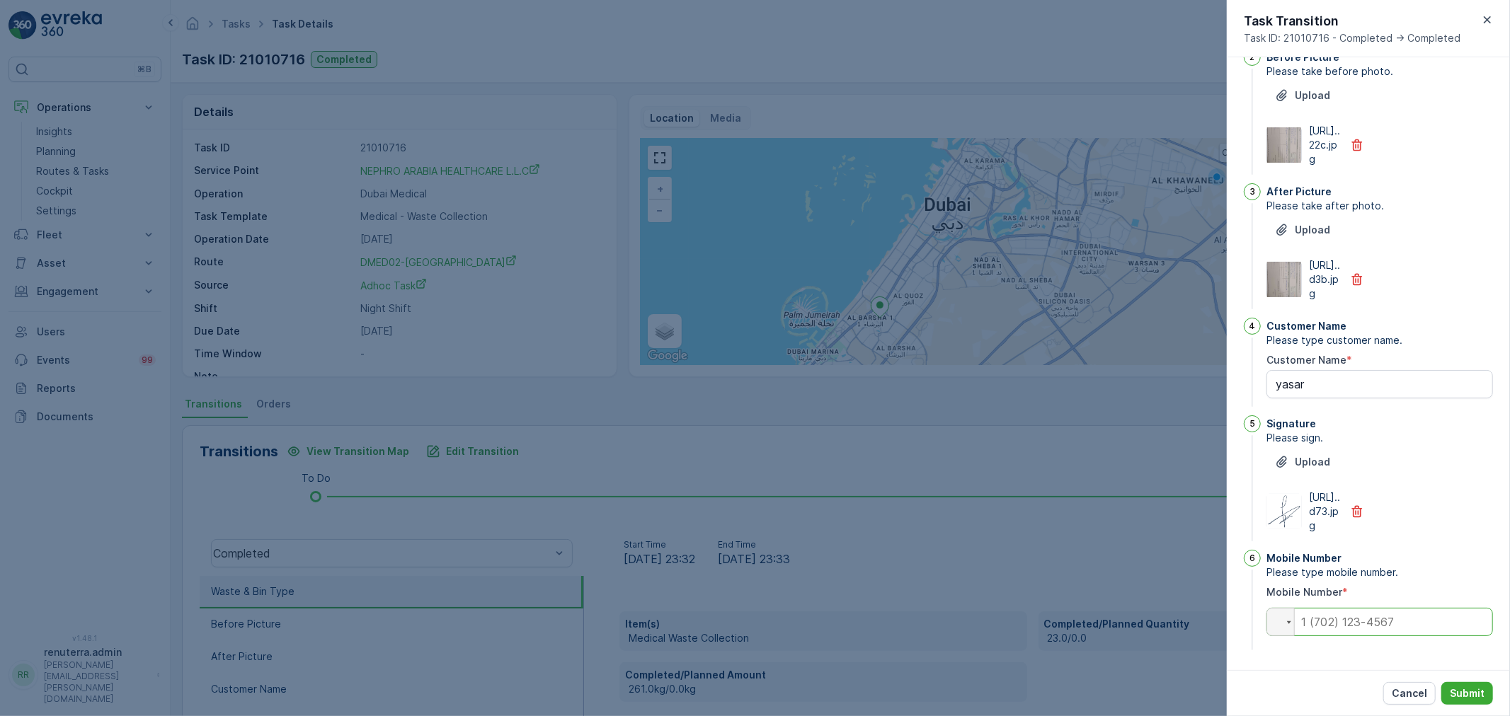
click at [1378, 625] on input "tel" at bounding box center [1380, 622] width 227 height 28
type input "0"
click at [1467, 692] on p "Submit" at bounding box center [1467, 694] width 35 height 14
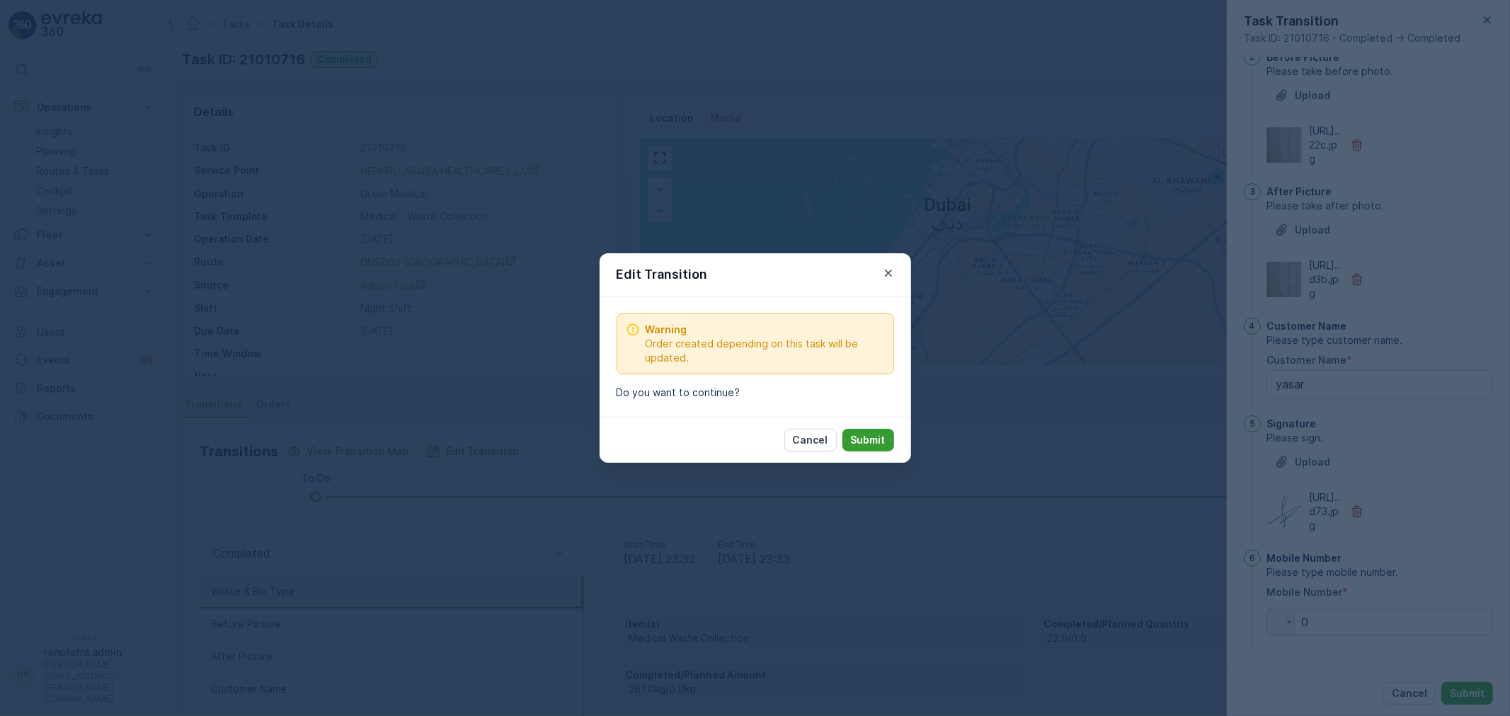
click at [855, 444] on p "Submit" at bounding box center [868, 440] width 35 height 14
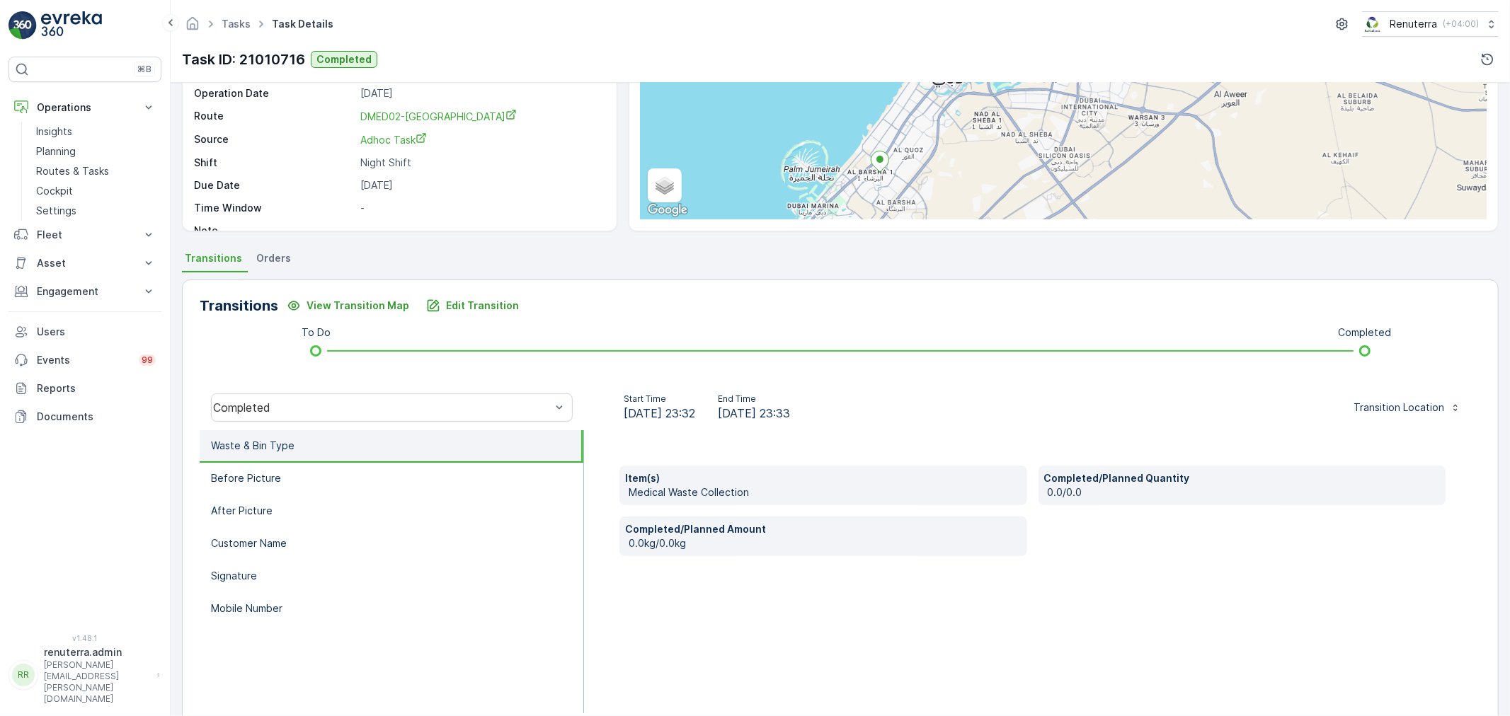
scroll to position [157, 0]
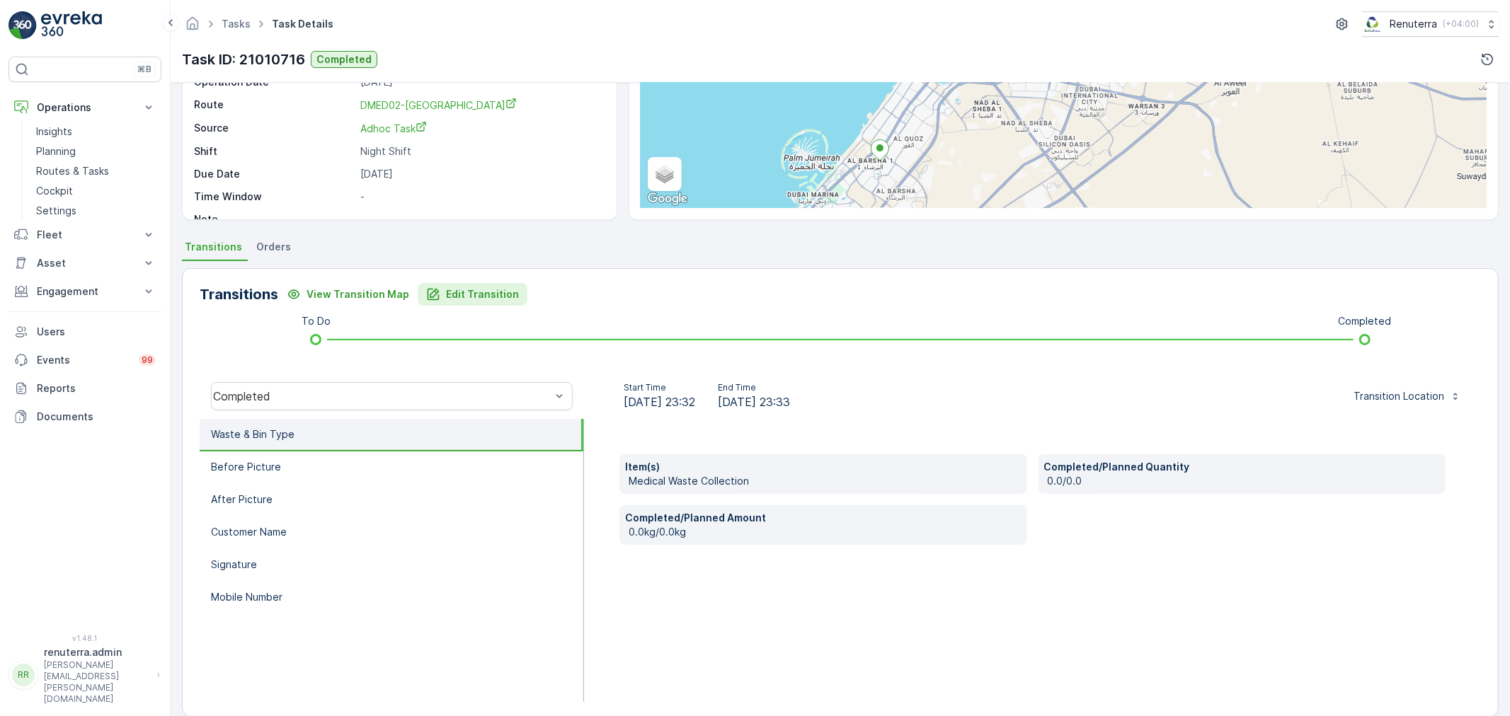
click at [446, 292] on p "Edit Transition" at bounding box center [482, 294] width 73 height 14
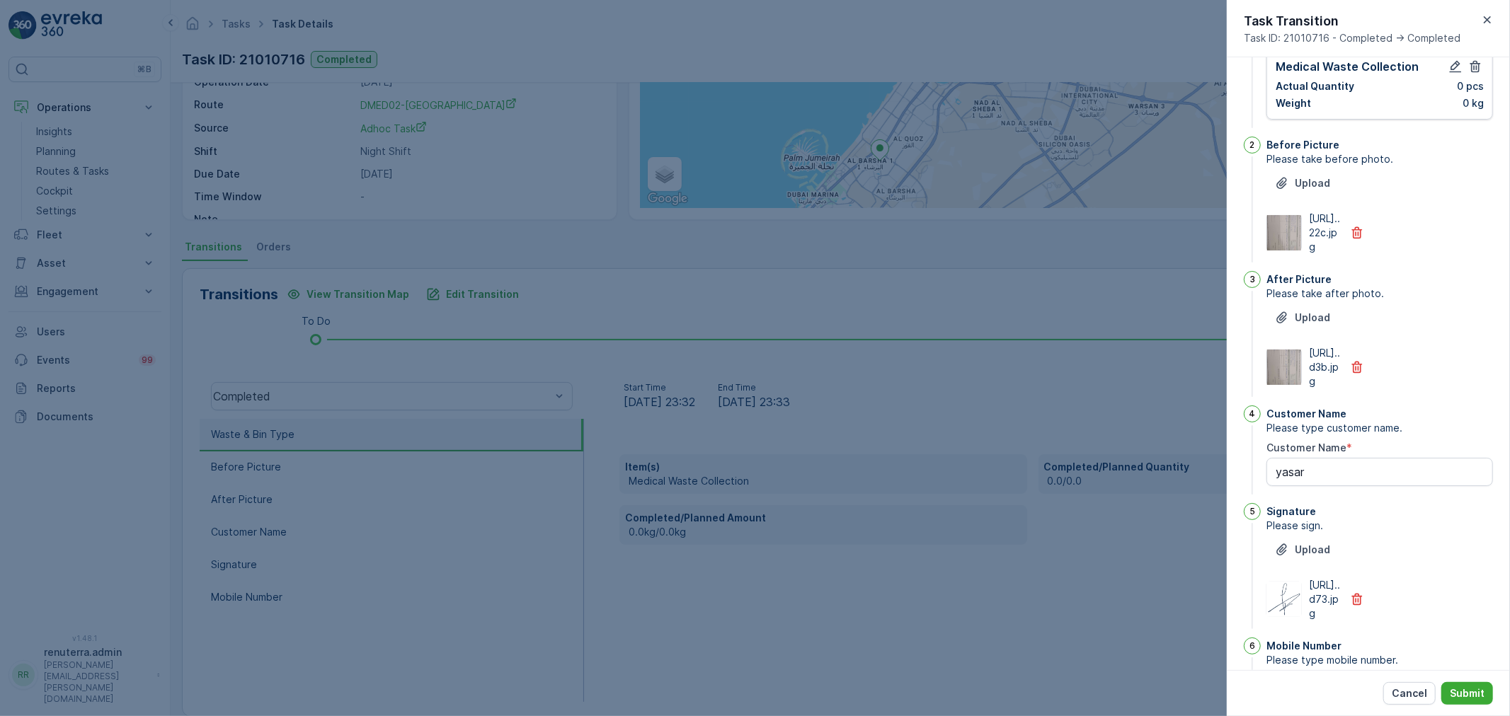
scroll to position [276, 0]
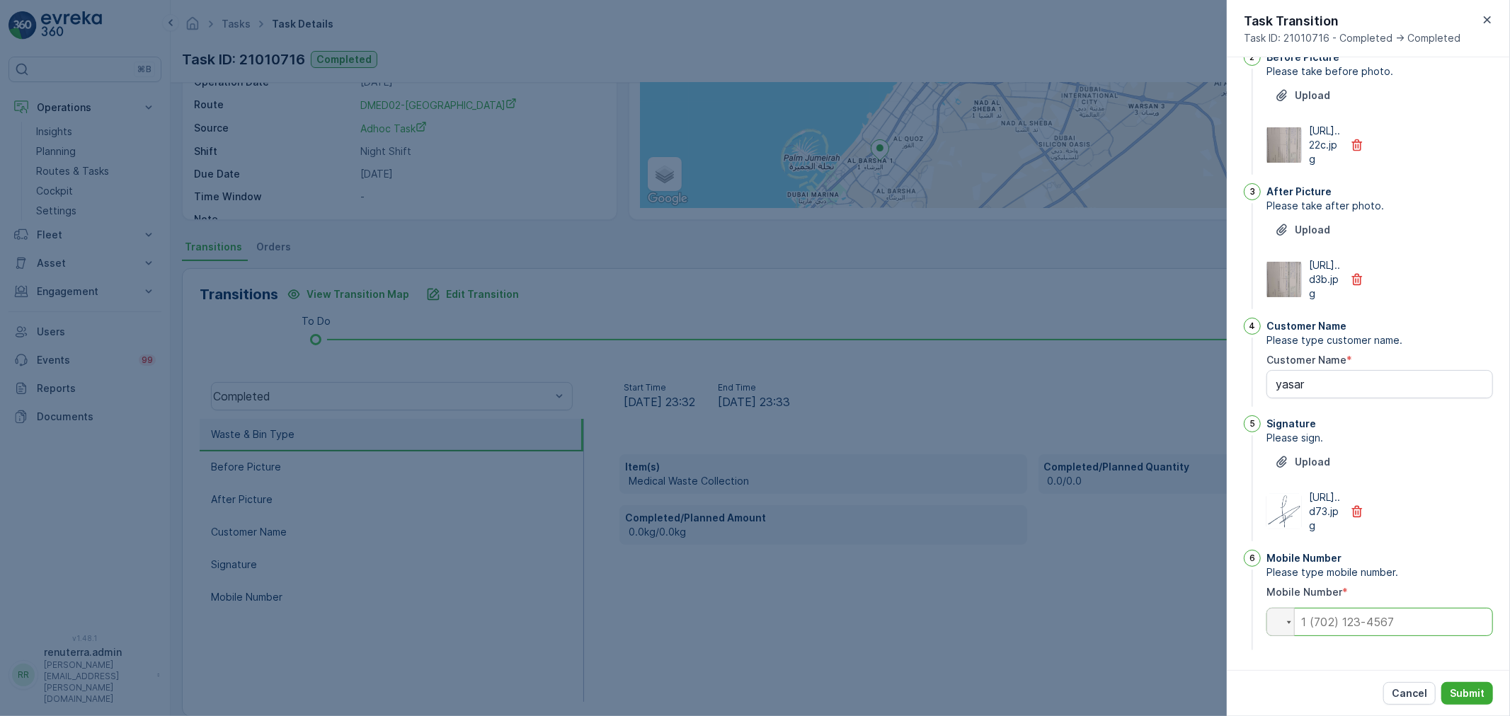
click at [1343, 626] on input "tel" at bounding box center [1380, 622] width 227 height 28
type input "0522674289"
click at [1461, 688] on p "Submit" at bounding box center [1467, 694] width 35 height 14
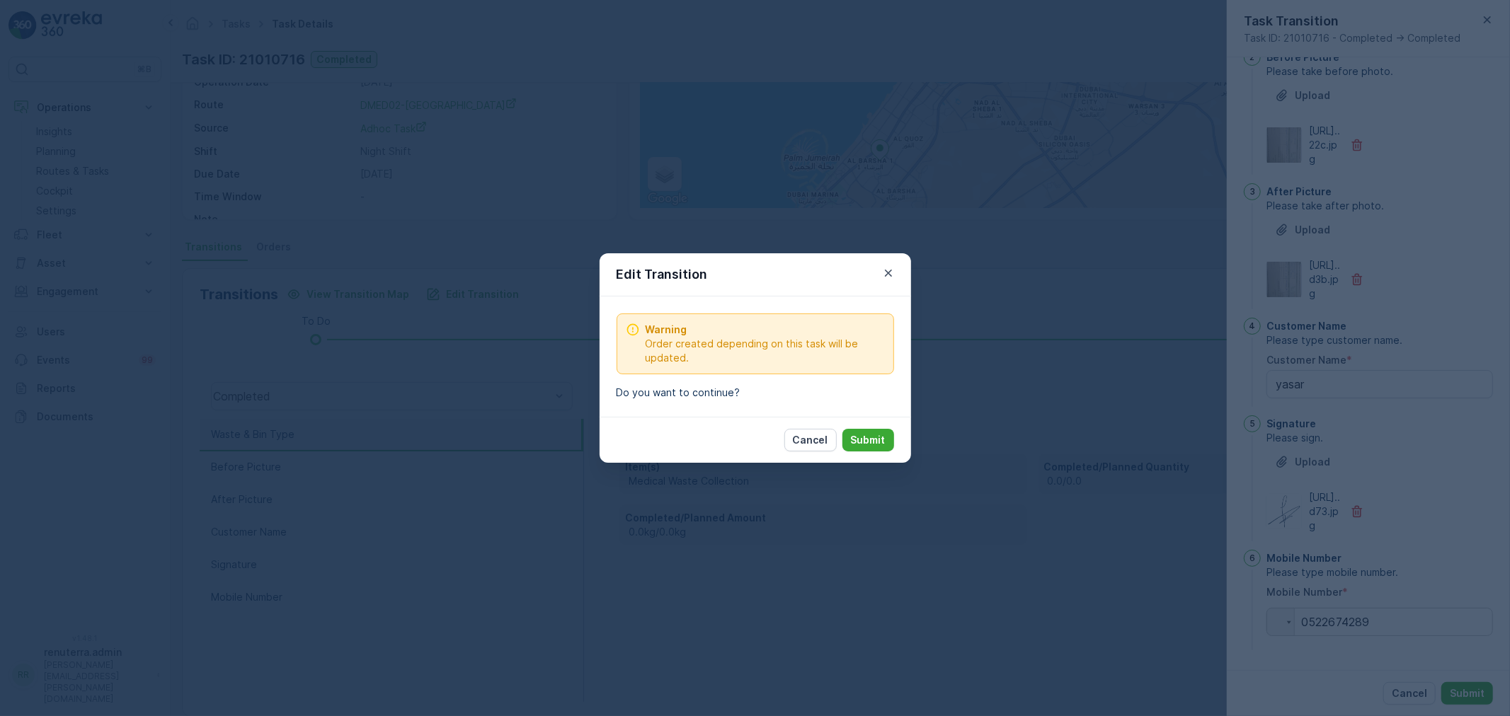
click at [876, 445] on p "Submit" at bounding box center [868, 440] width 35 height 14
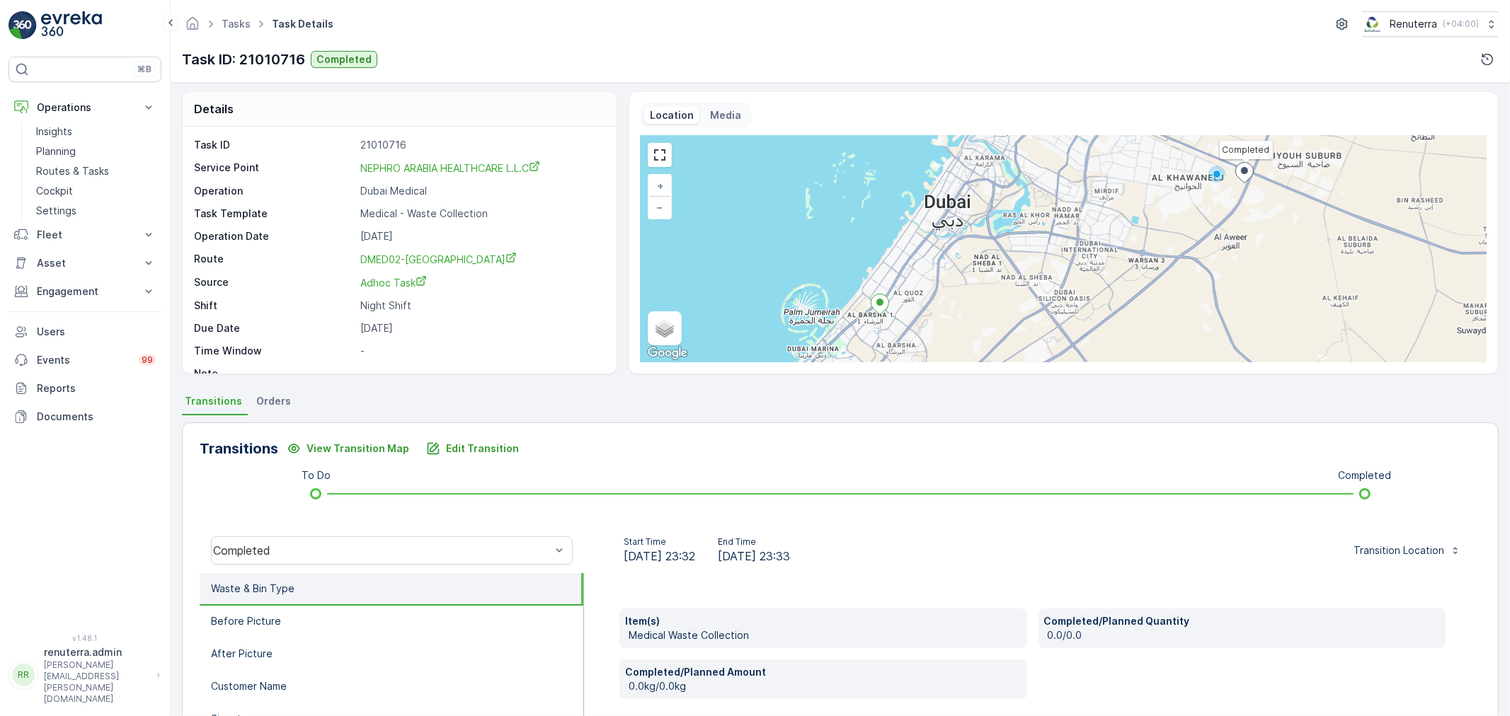
scroll to position [0, 0]
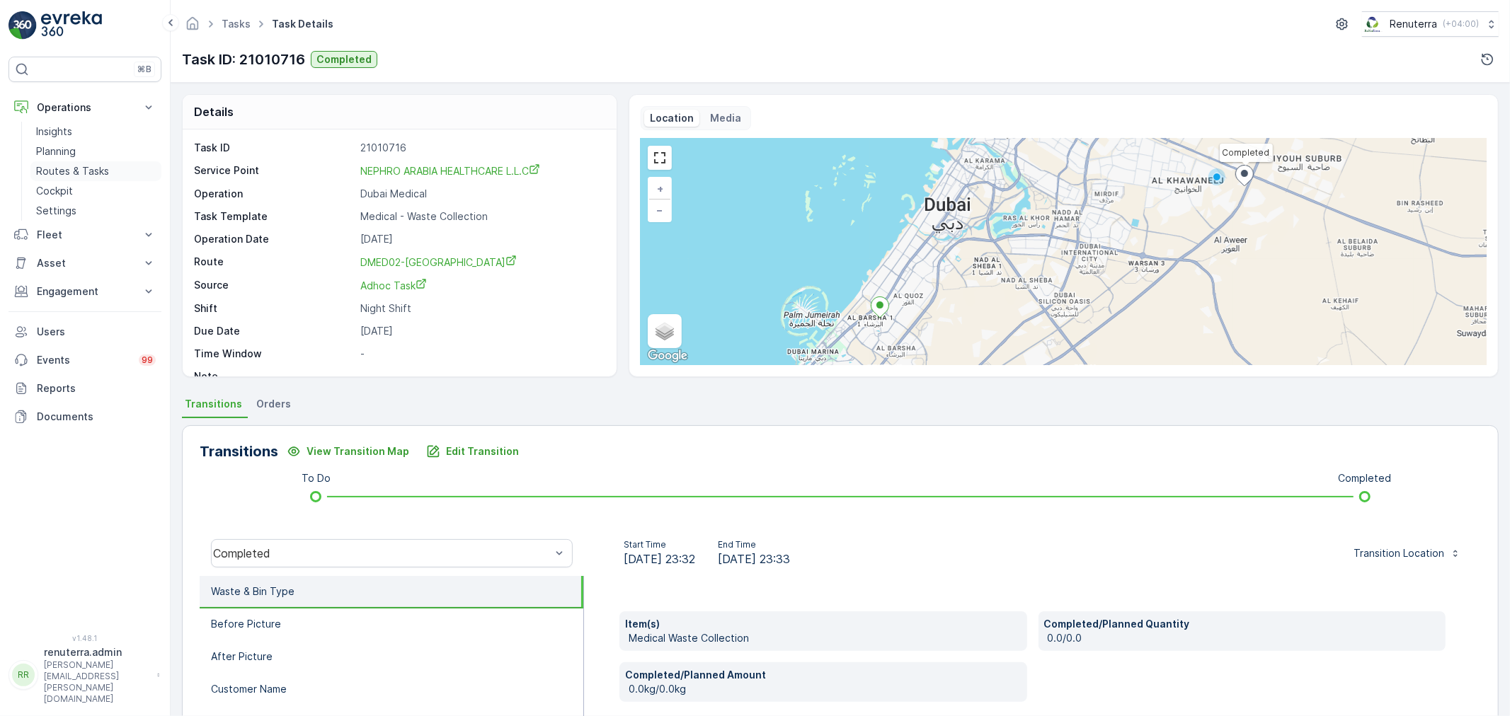
click at [58, 165] on link "Routes & Tasks" at bounding box center [95, 171] width 131 height 20
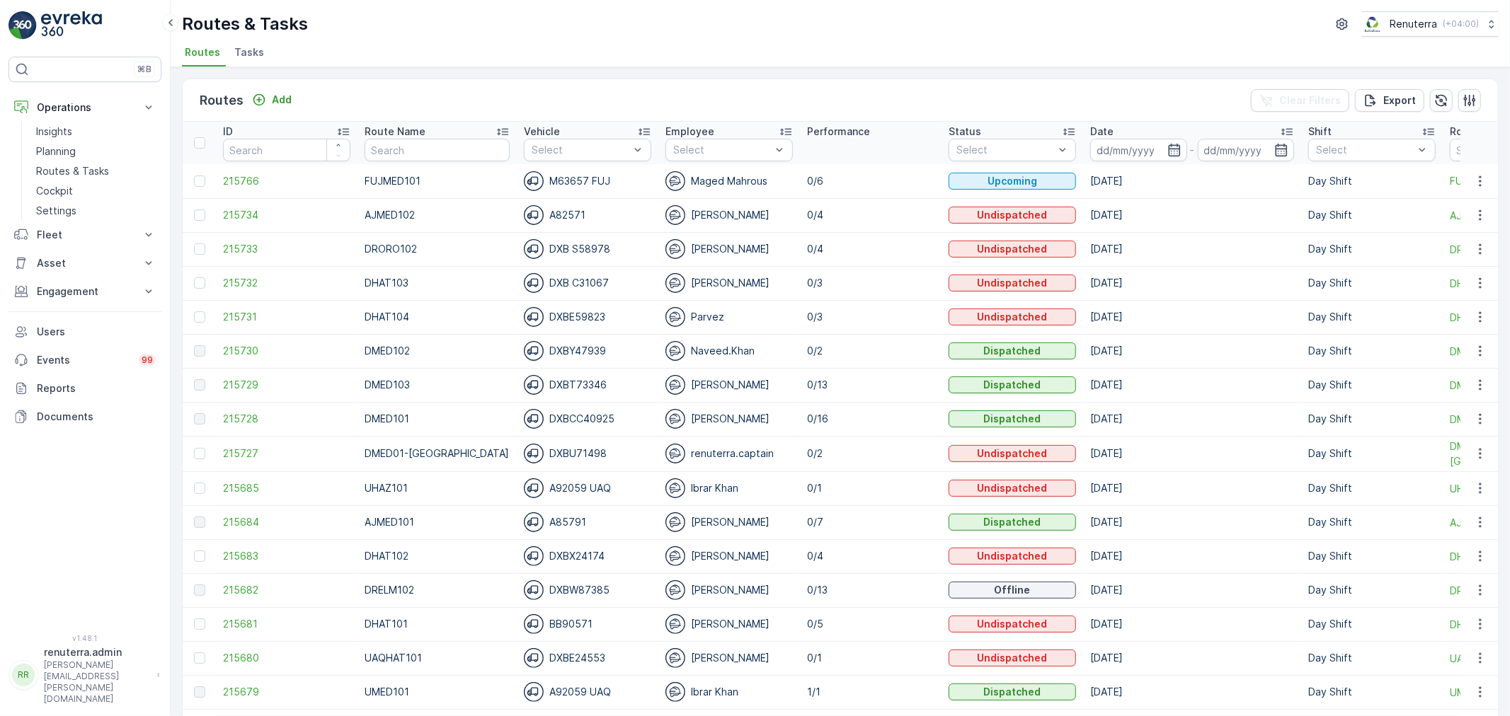
click at [248, 57] on span "Tasks" at bounding box center [249, 52] width 30 height 14
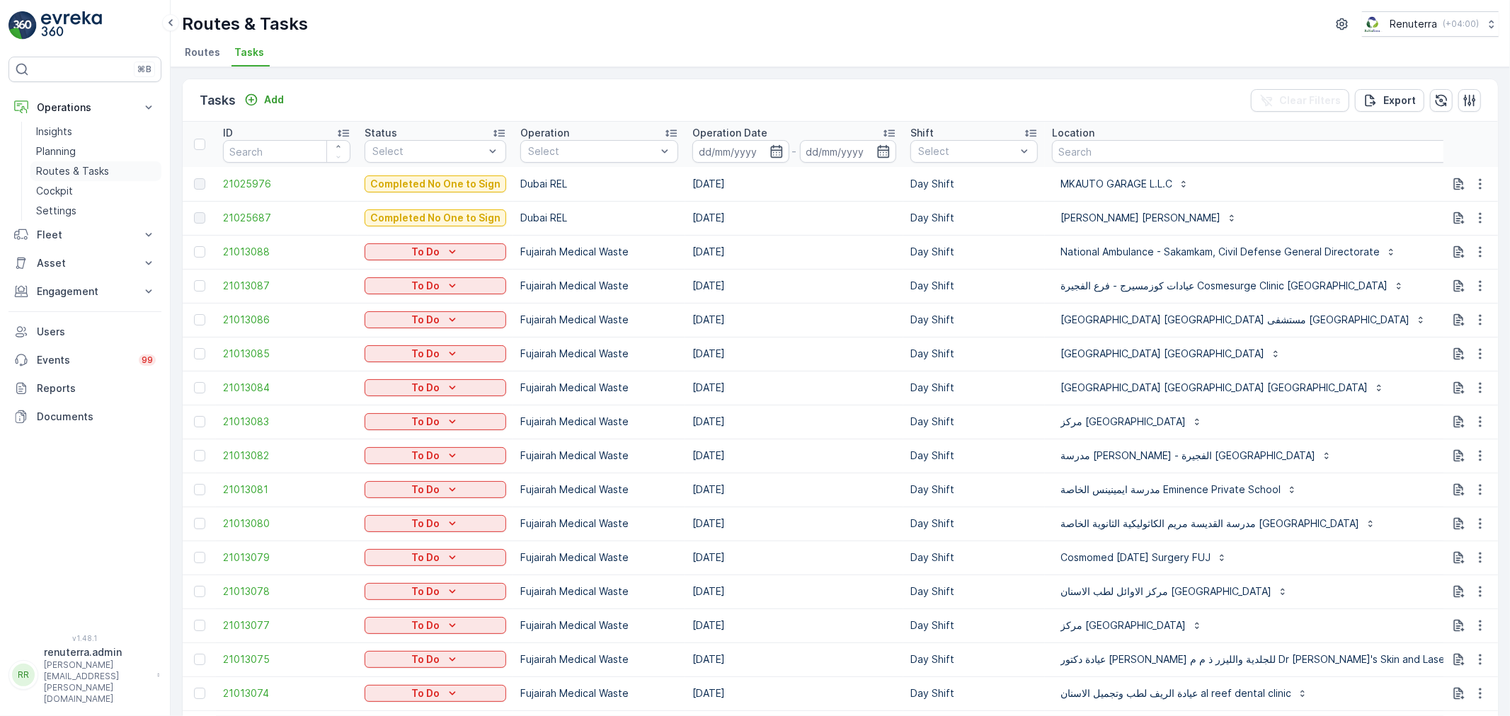
click at [61, 164] on p "Routes & Tasks" at bounding box center [72, 171] width 73 height 14
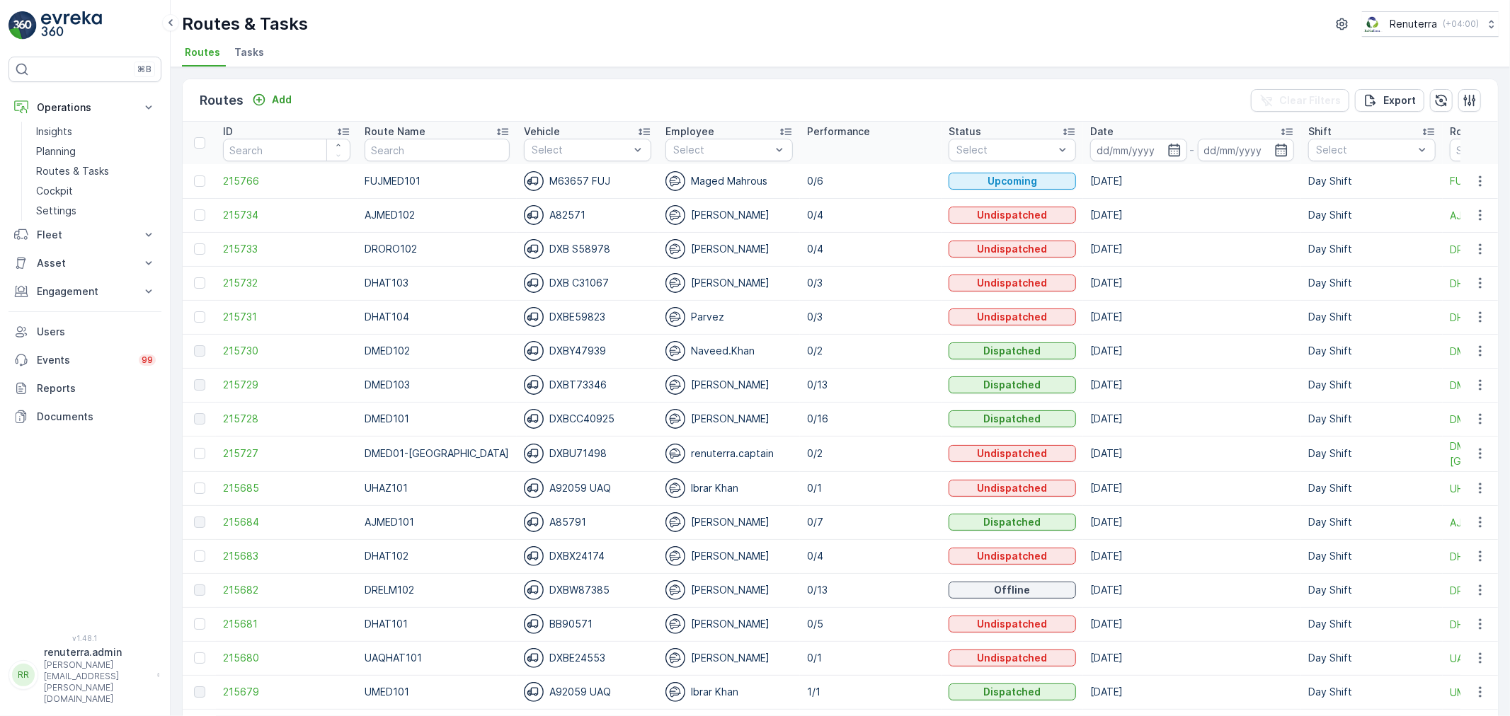
click at [260, 52] on span "Tasks" at bounding box center [249, 52] width 30 height 14
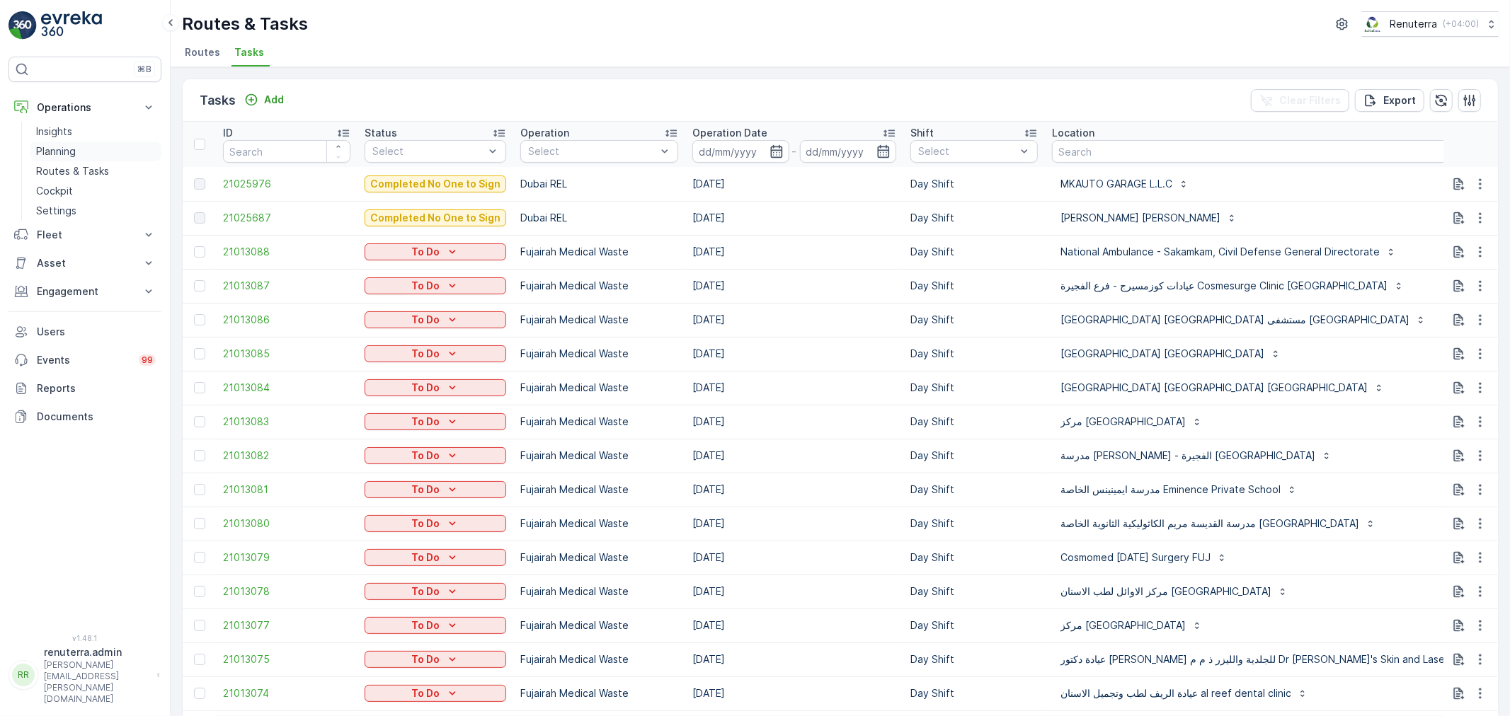
click at [86, 154] on link "Planning" at bounding box center [95, 152] width 131 height 20
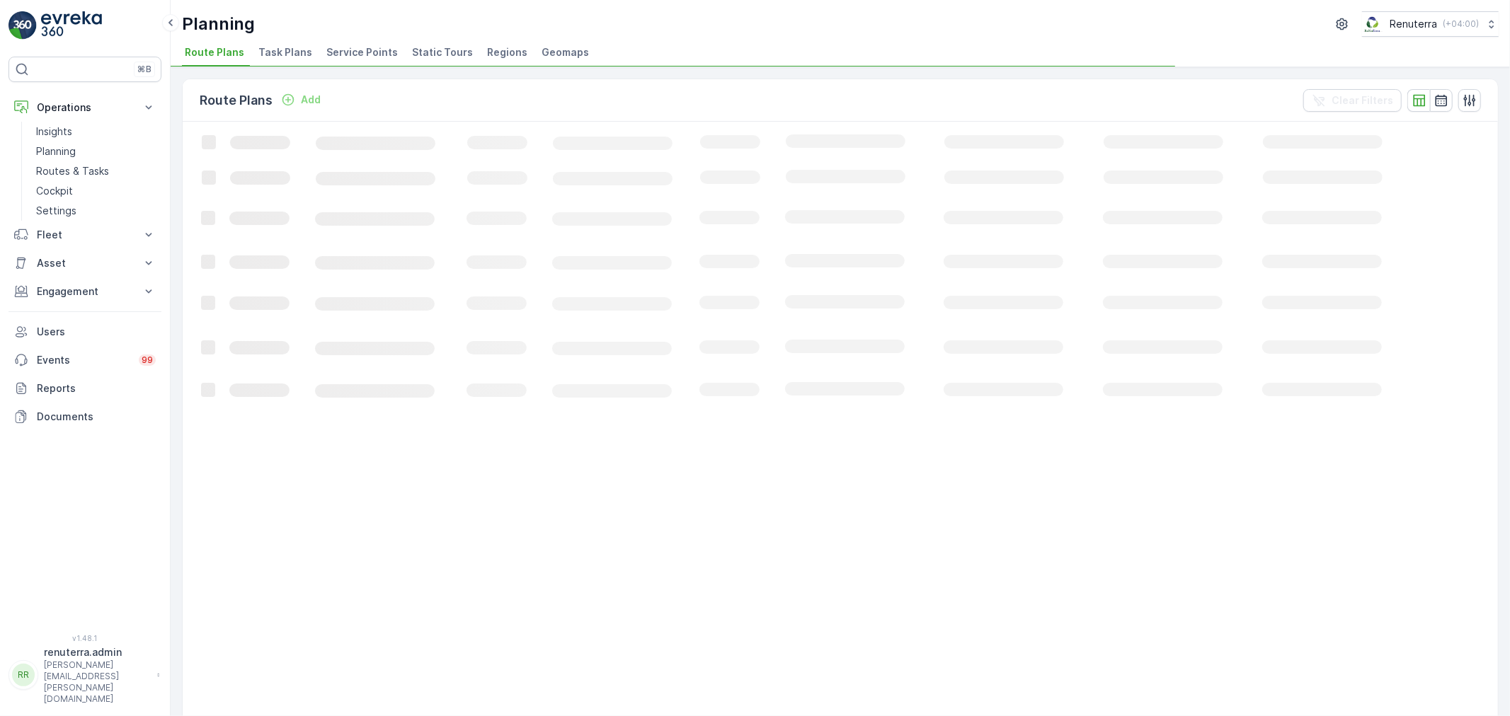
click at [336, 53] on span "Service Points" at bounding box center [362, 52] width 72 height 14
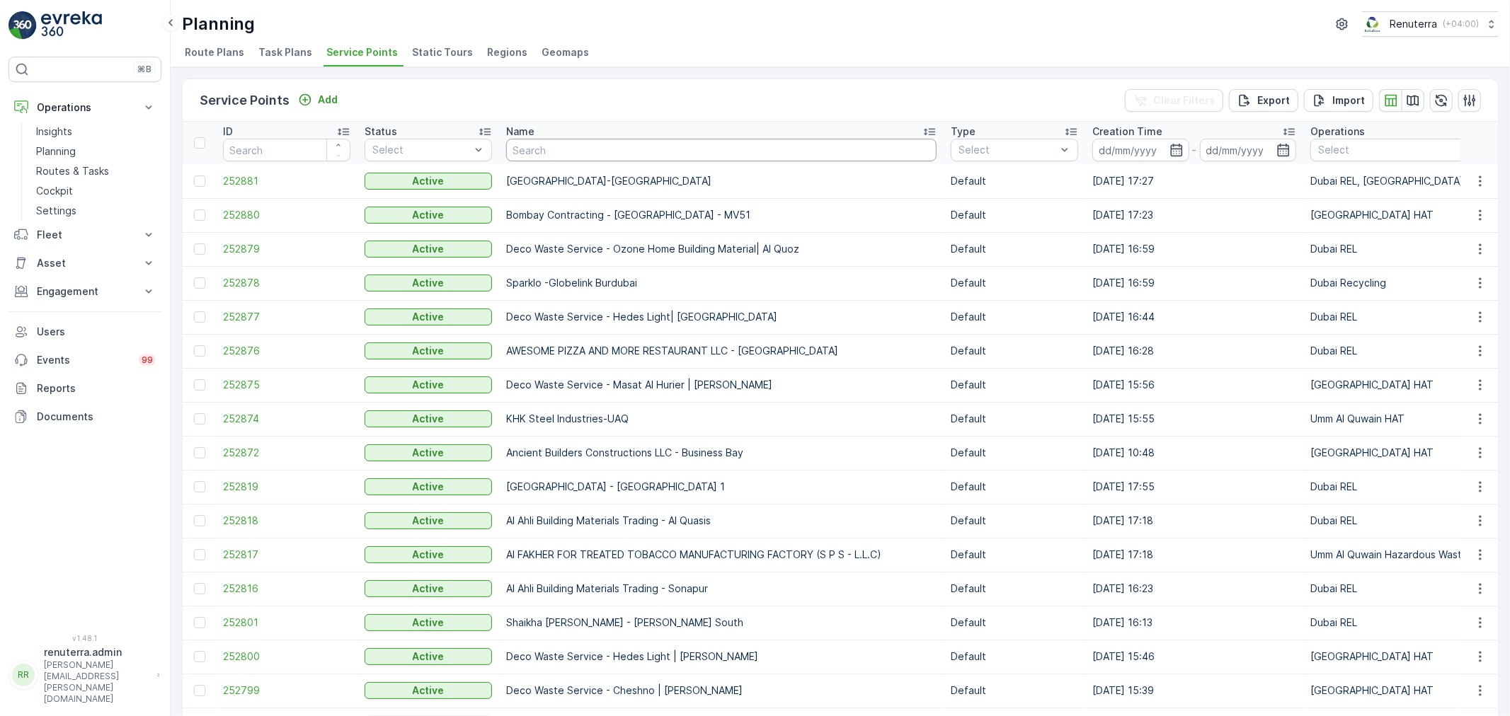
click at [569, 144] on input "text" at bounding box center [721, 150] width 430 height 23
type input "Nmc Aln"
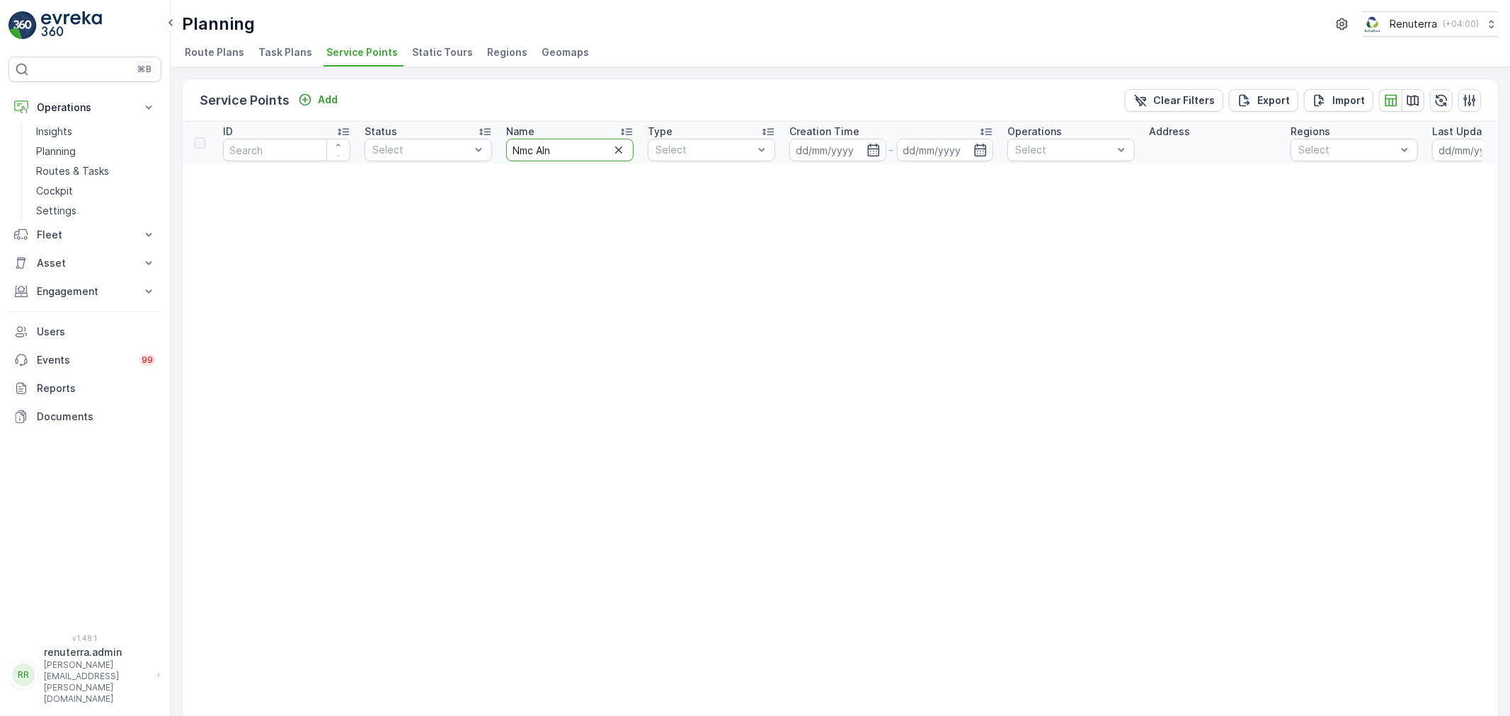
click at [557, 146] on input "Nmc Aln" at bounding box center [569, 150] width 127 height 23
type input "Nmc"
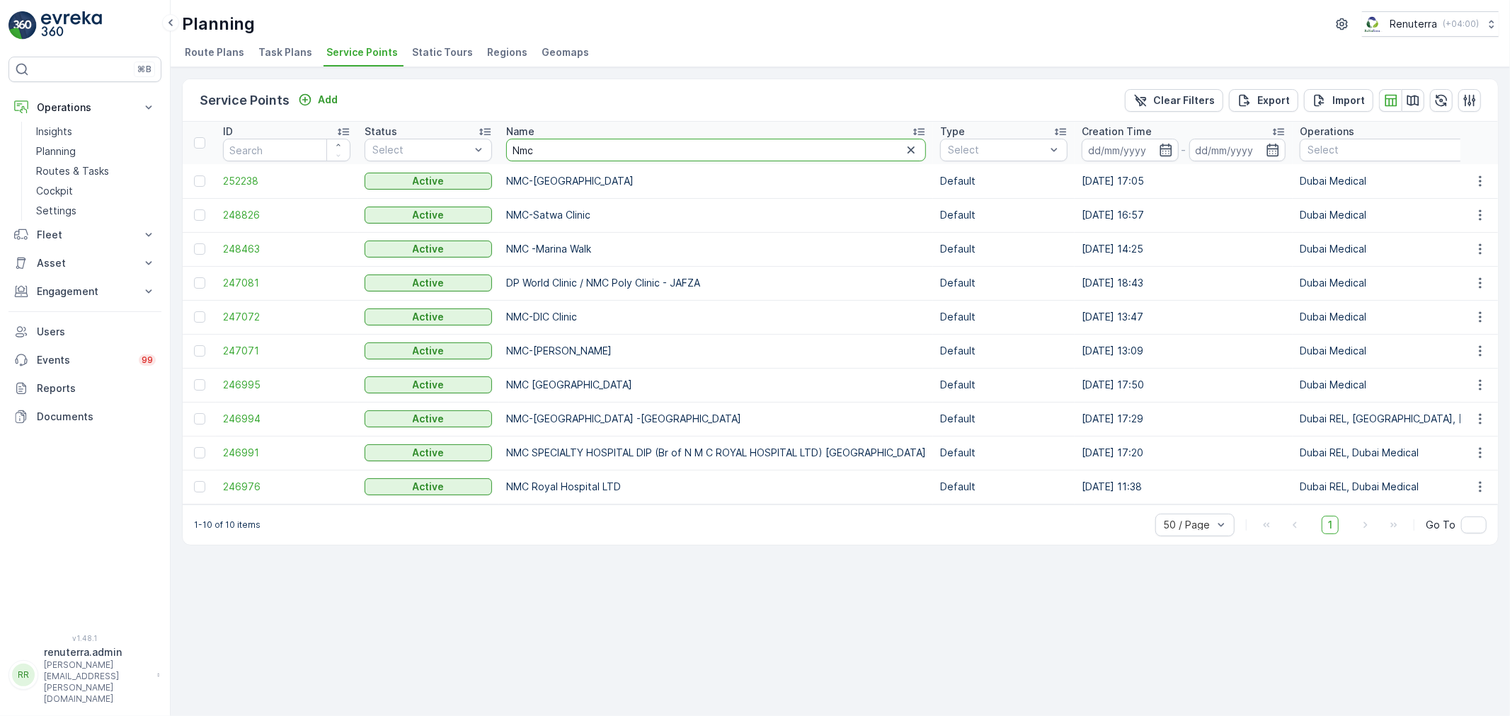
click at [537, 151] on input "Nmc" at bounding box center [716, 150] width 420 height 23
type input "N"
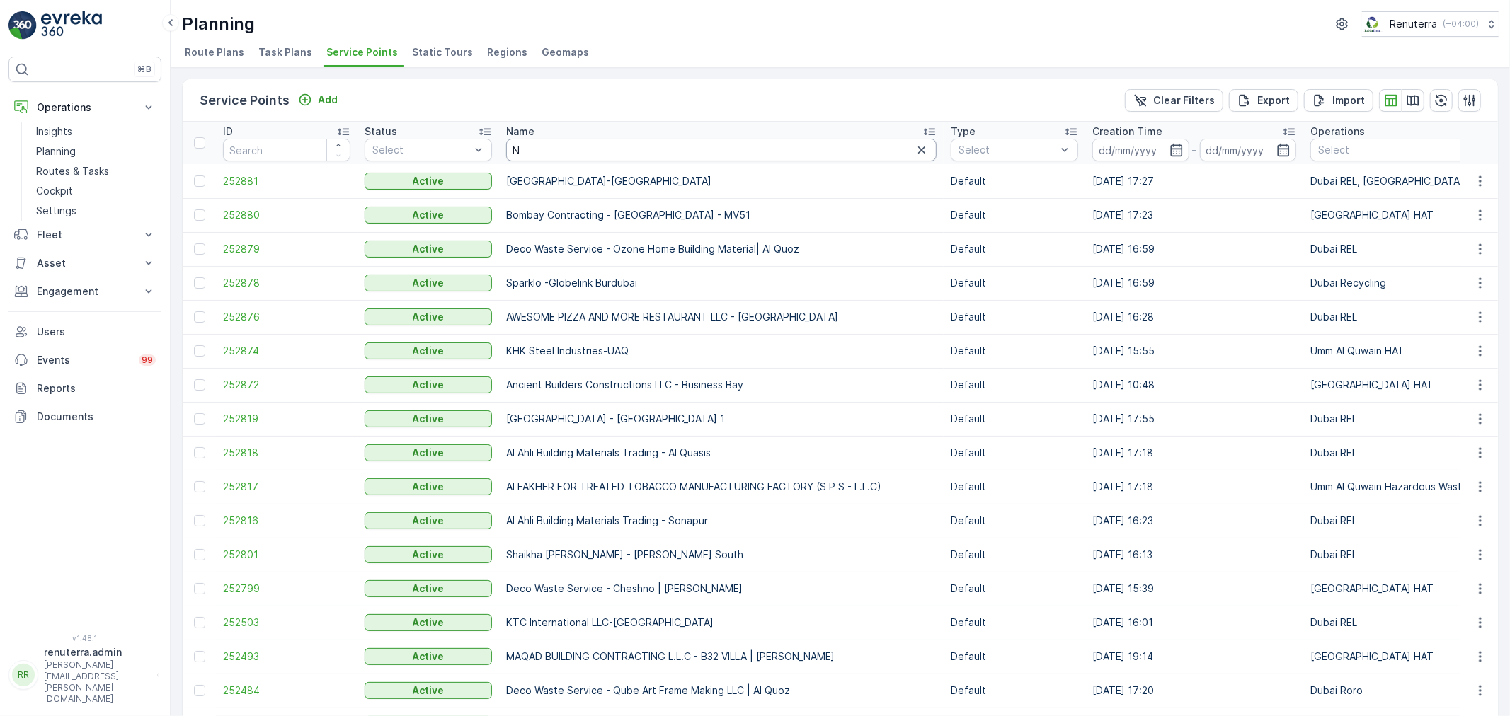
click at [590, 146] on input "N" at bounding box center [721, 150] width 430 height 23
type input "New sp"
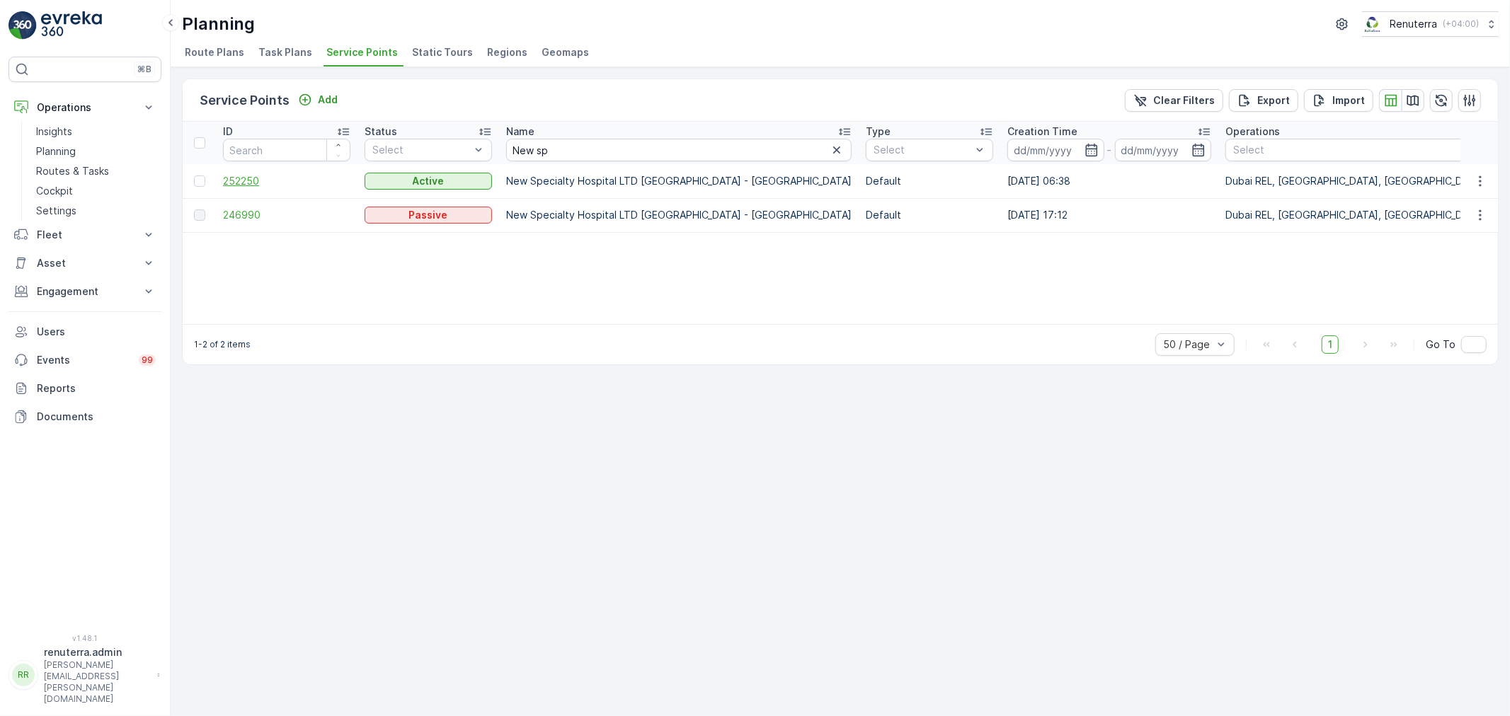
click at [253, 181] on span "252250" at bounding box center [286, 181] width 127 height 14
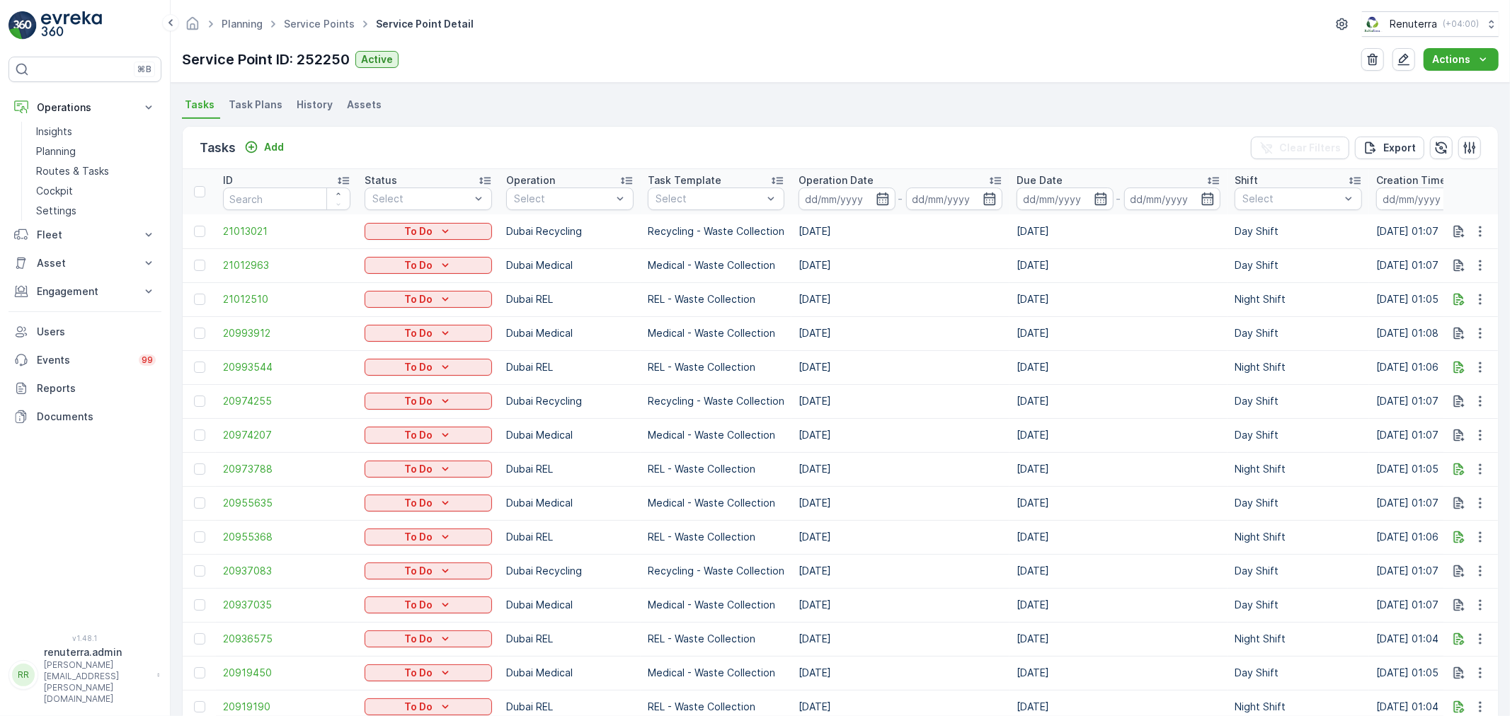
scroll to position [393, 0]
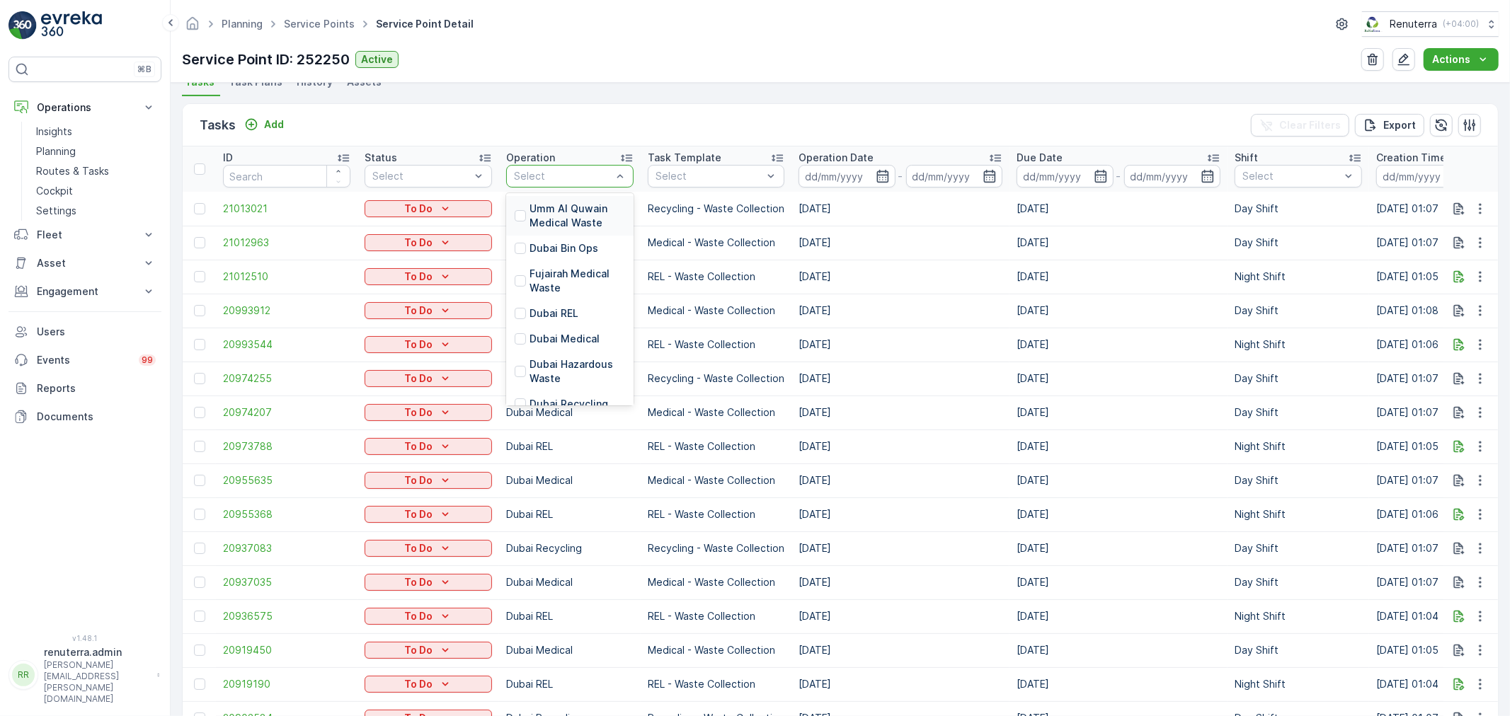
click at [560, 173] on div at bounding box center [563, 176] width 101 height 11
click at [571, 244] on p "Dubai Recycling" at bounding box center [569, 247] width 79 height 14
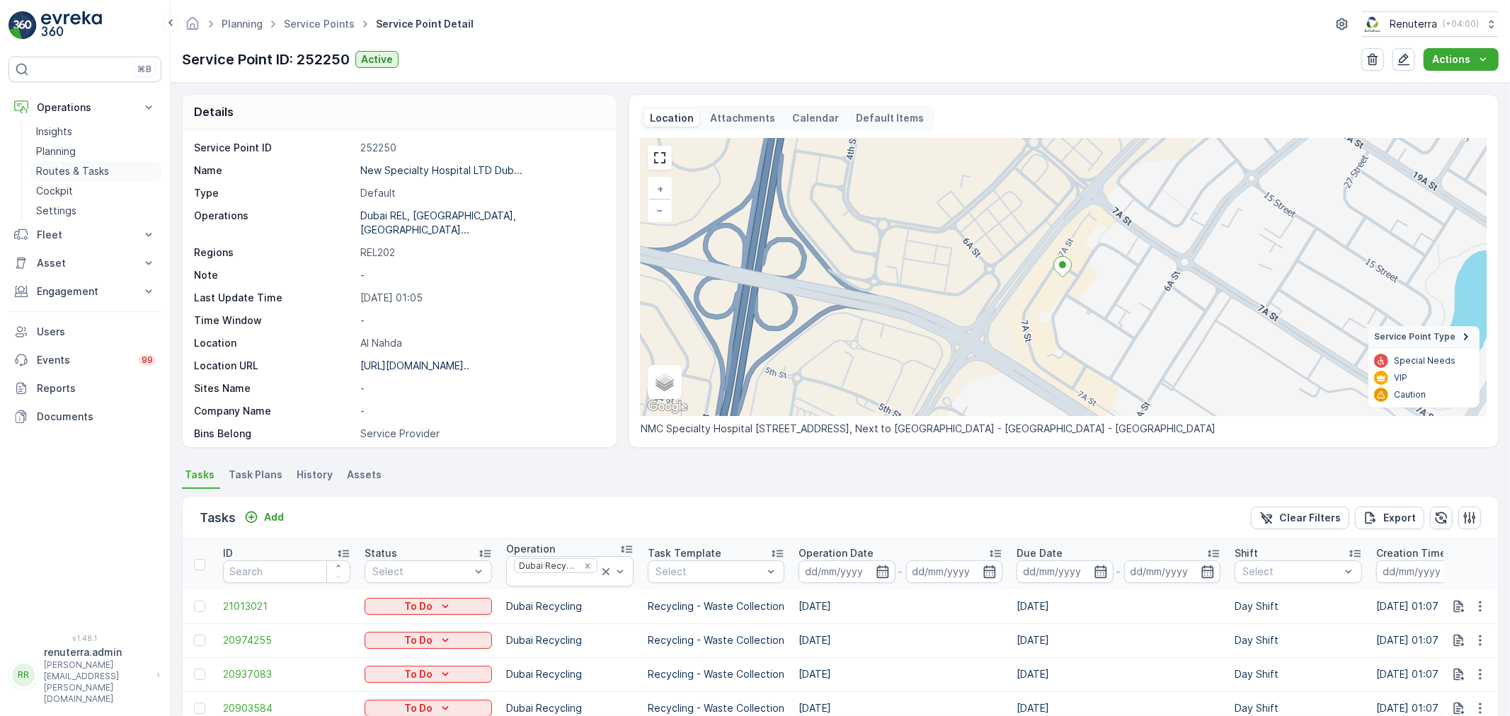
drag, startPoint x: 69, startPoint y: 171, endPoint x: 102, endPoint y: 163, distance: 33.7
click at [69, 171] on p "Routes & Tasks" at bounding box center [72, 171] width 73 height 14
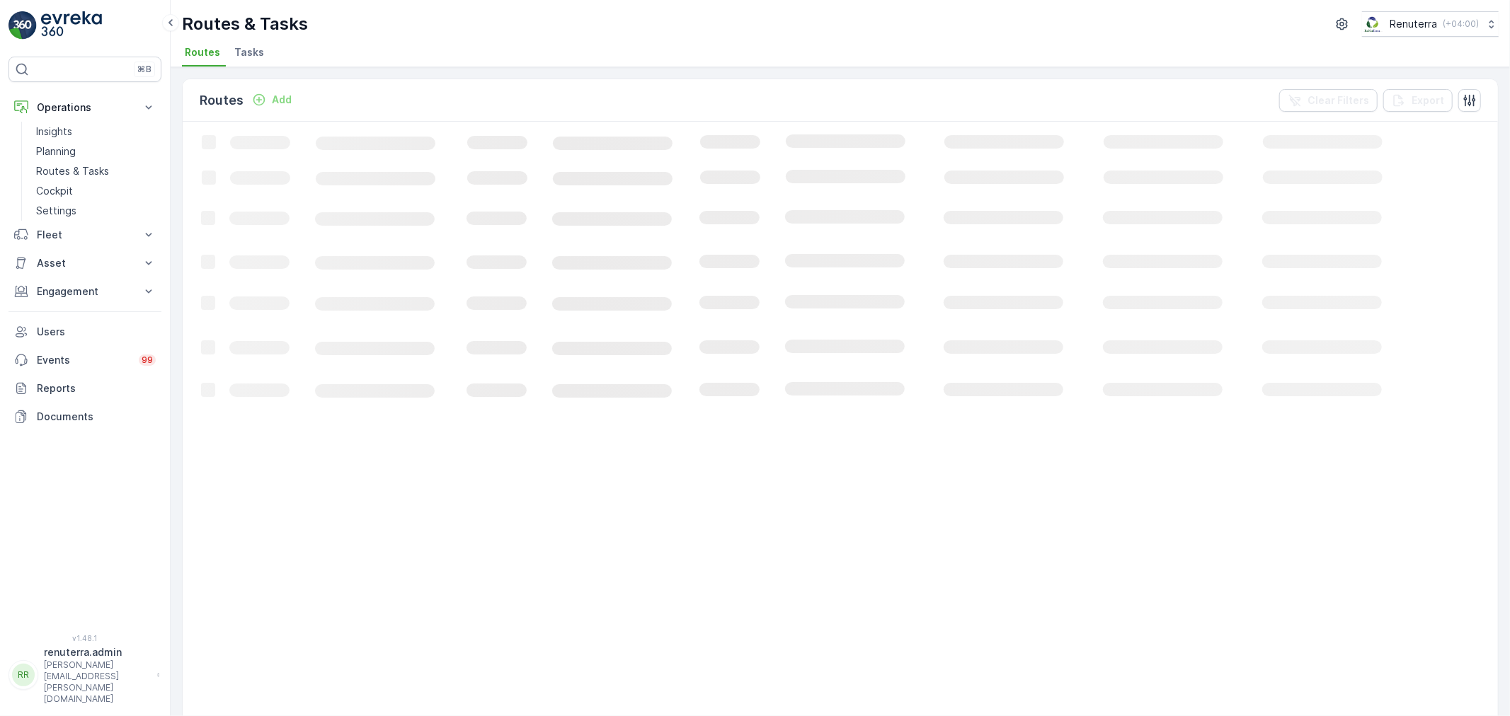
click at [241, 54] on span "Tasks" at bounding box center [249, 52] width 30 height 14
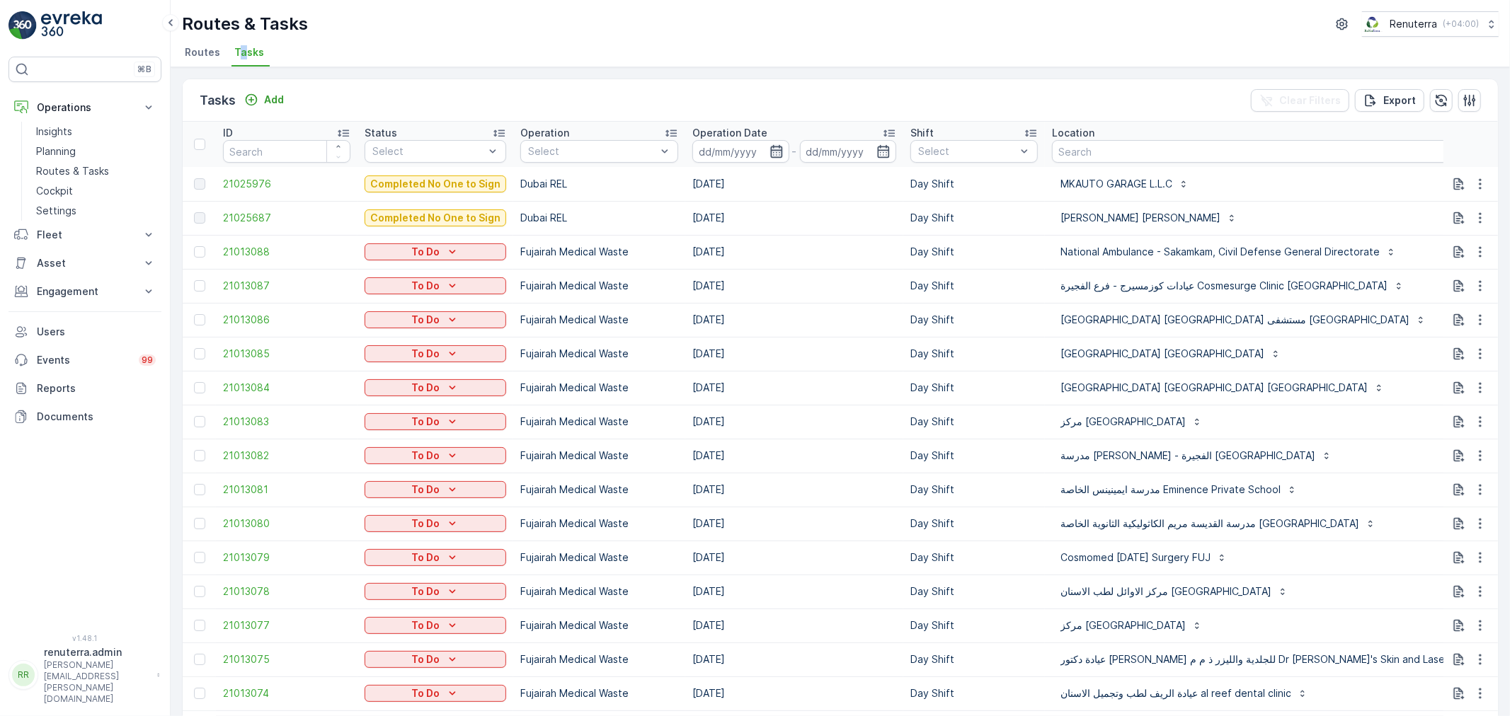
click at [772, 152] on icon "button" at bounding box center [777, 151] width 14 height 14
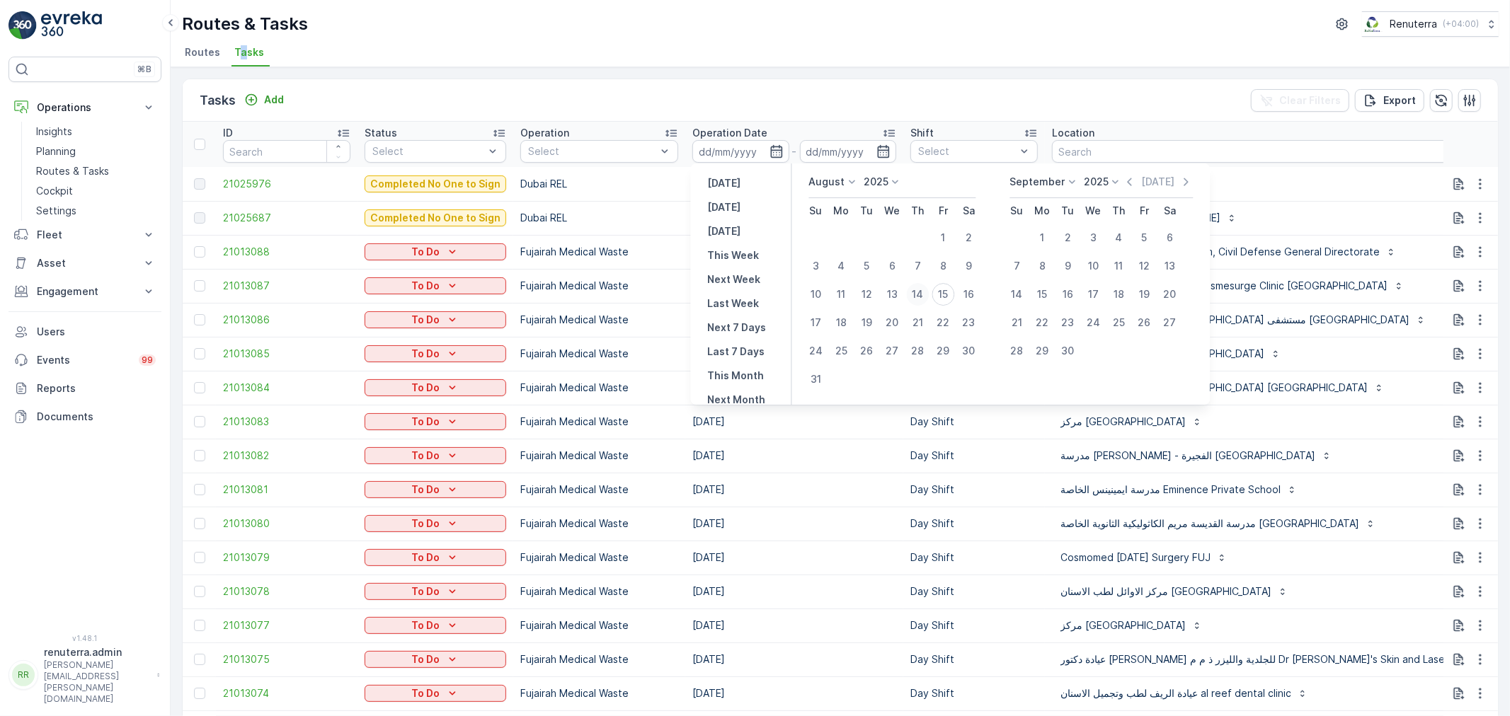
click at [922, 296] on div "14" at bounding box center [918, 294] width 23 height 23
type input "14.08.2025"
click at [922, 296] on div "14" at bounding box center [918, 294] width 23 height 23
type input "14.08.2025"
click at [922, 296] on div "14" at bounding box center [918, 294] width 23 height 23
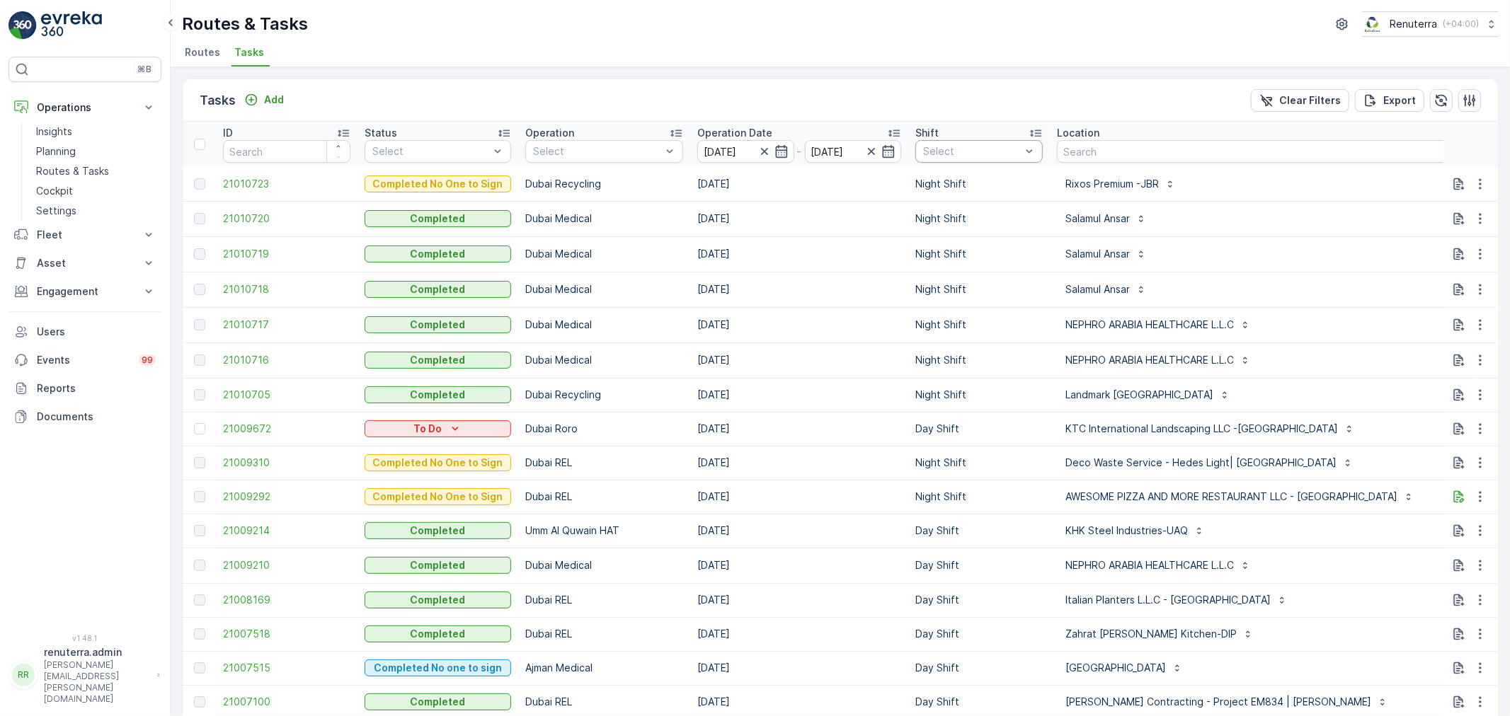
click at [1010, 147] on div at bounding box center [972, 151] width 101 height 11
click at [971, 250] on p "Night Shift" at bounding box center [965, 255] width 52 height 14
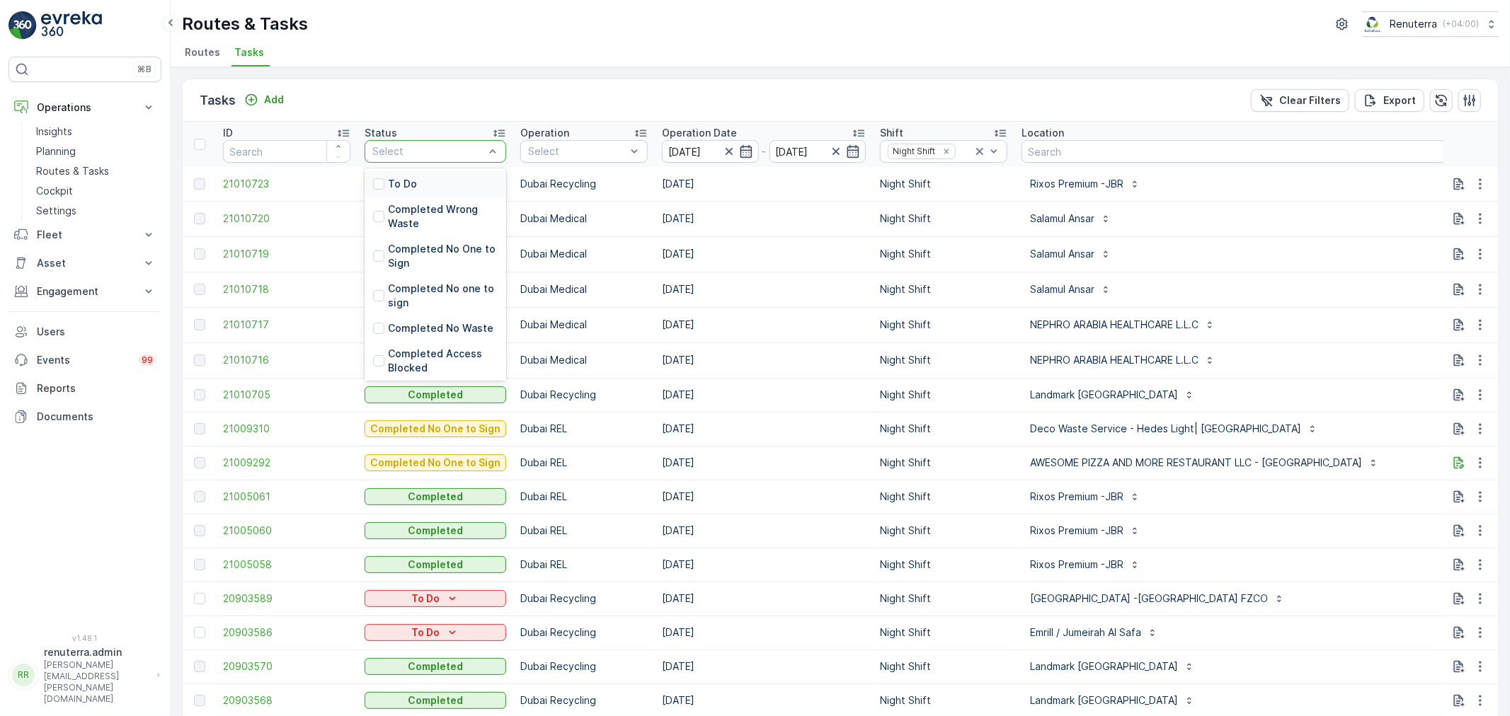
click at [423, 152] on div at bounding box center [428, 151] width 115 height 11
click at [428, 187] on div "To Do" at bounding box center [436, 183] width 142 height 25
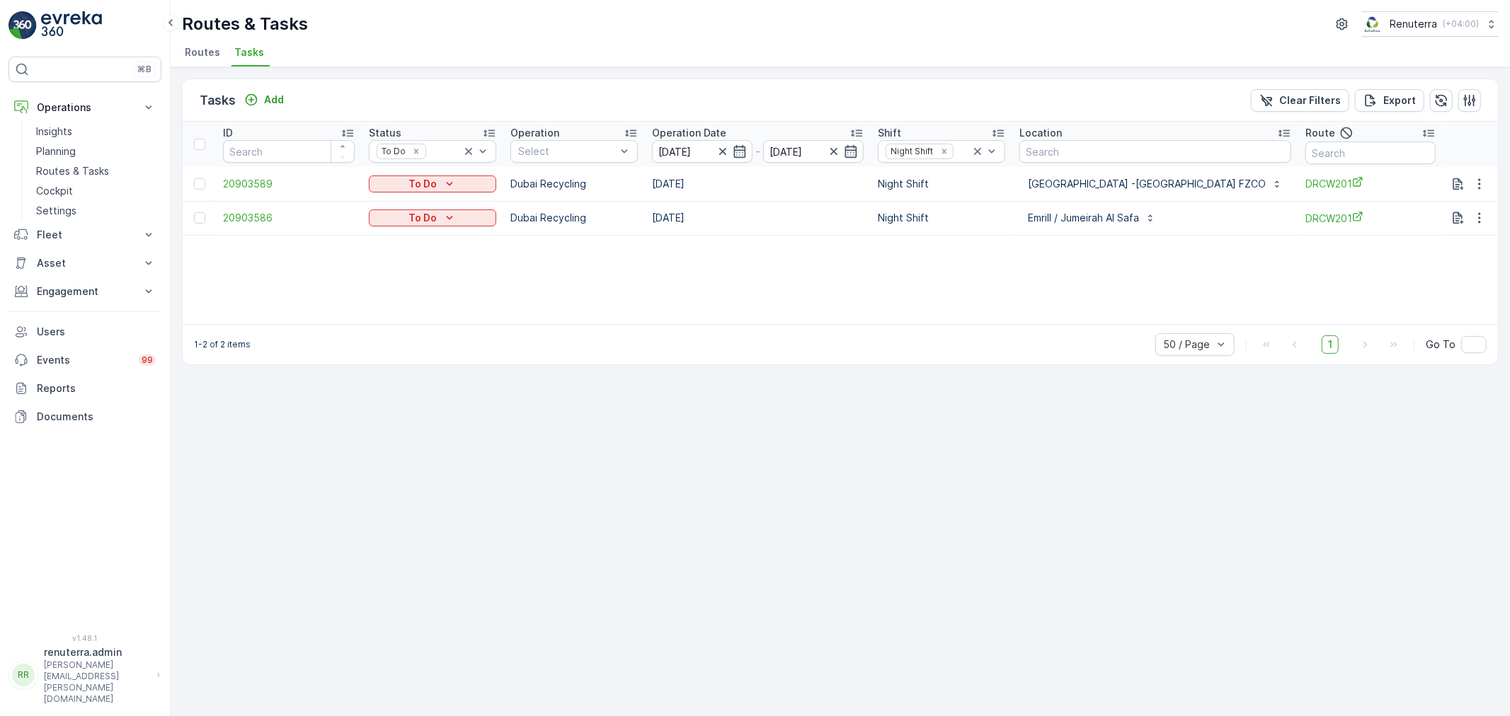
click at [1062, 252] on div "ID Status To Do Operation Select Operation Date 14.08.2025 - 14.08.2025 Shift N…" at bounding box center [840, 223] width 1315 height 202
click at [1138, 440] on div "Tasks Add Clear Filters Export ID Status To Do Operation Select Operation Date …" at bounding box center [840, 391] width 1339 height 649
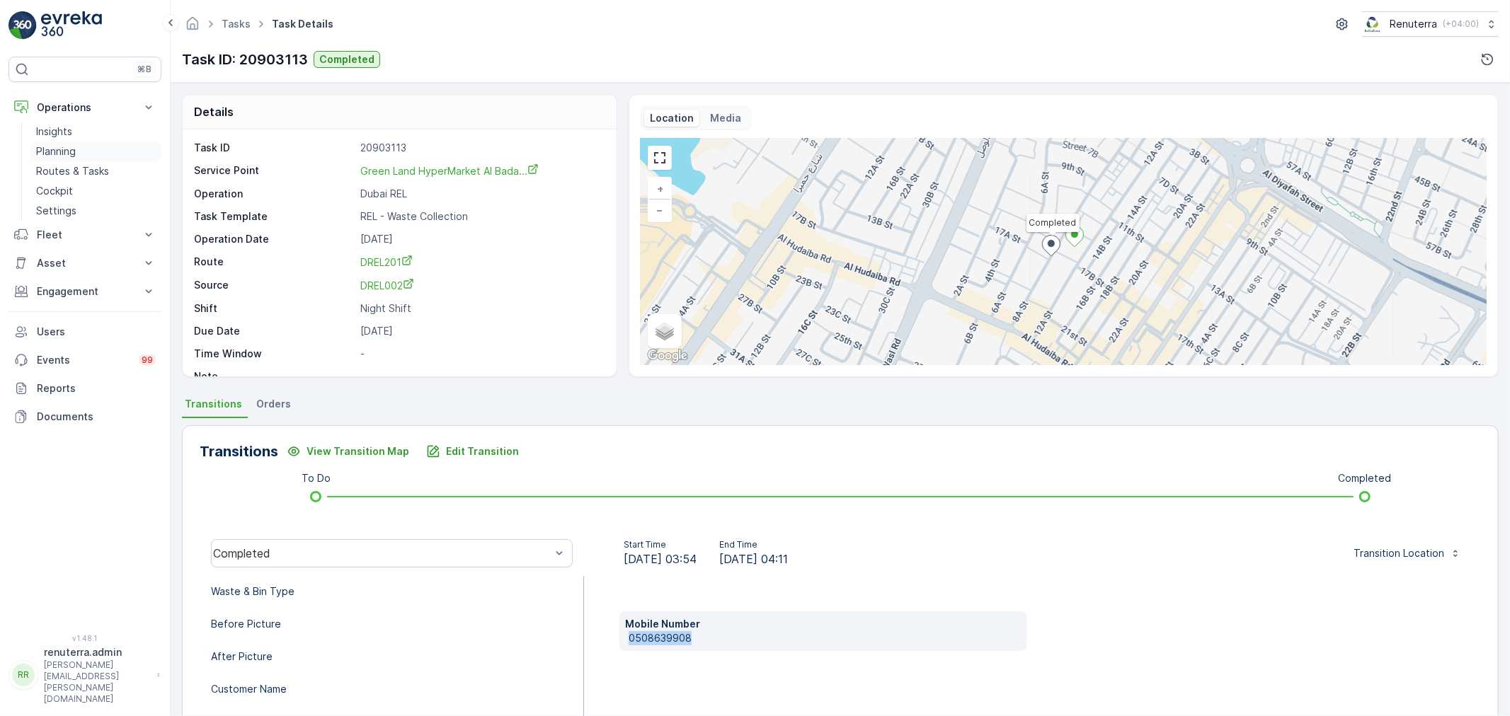
scroll to position [173, 0]
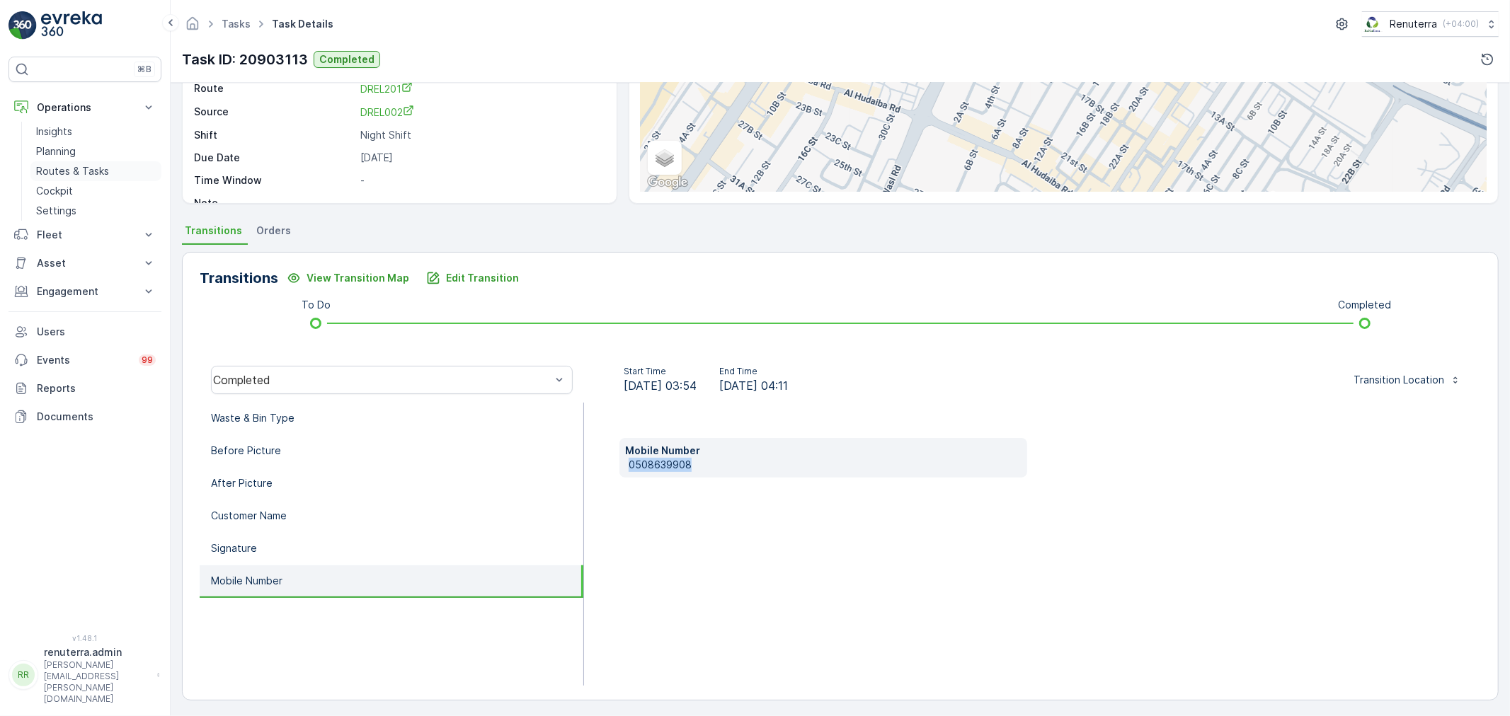
click at [64, 168] on p "Routes & Tasks" at bounding box center [72, 171] width 73 height 14
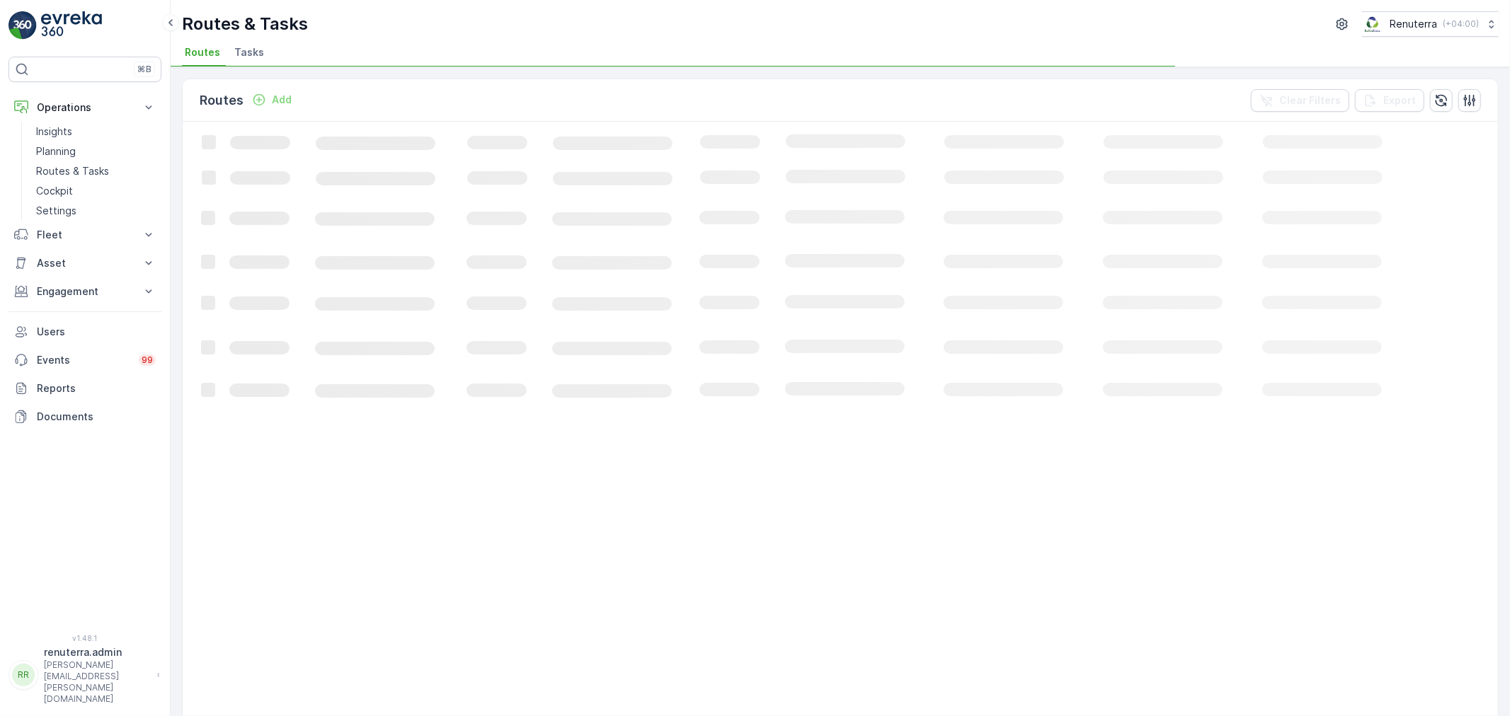
click at [256, 62] on li "Tasks" at bounding box center [251, 54] width 38 height 24
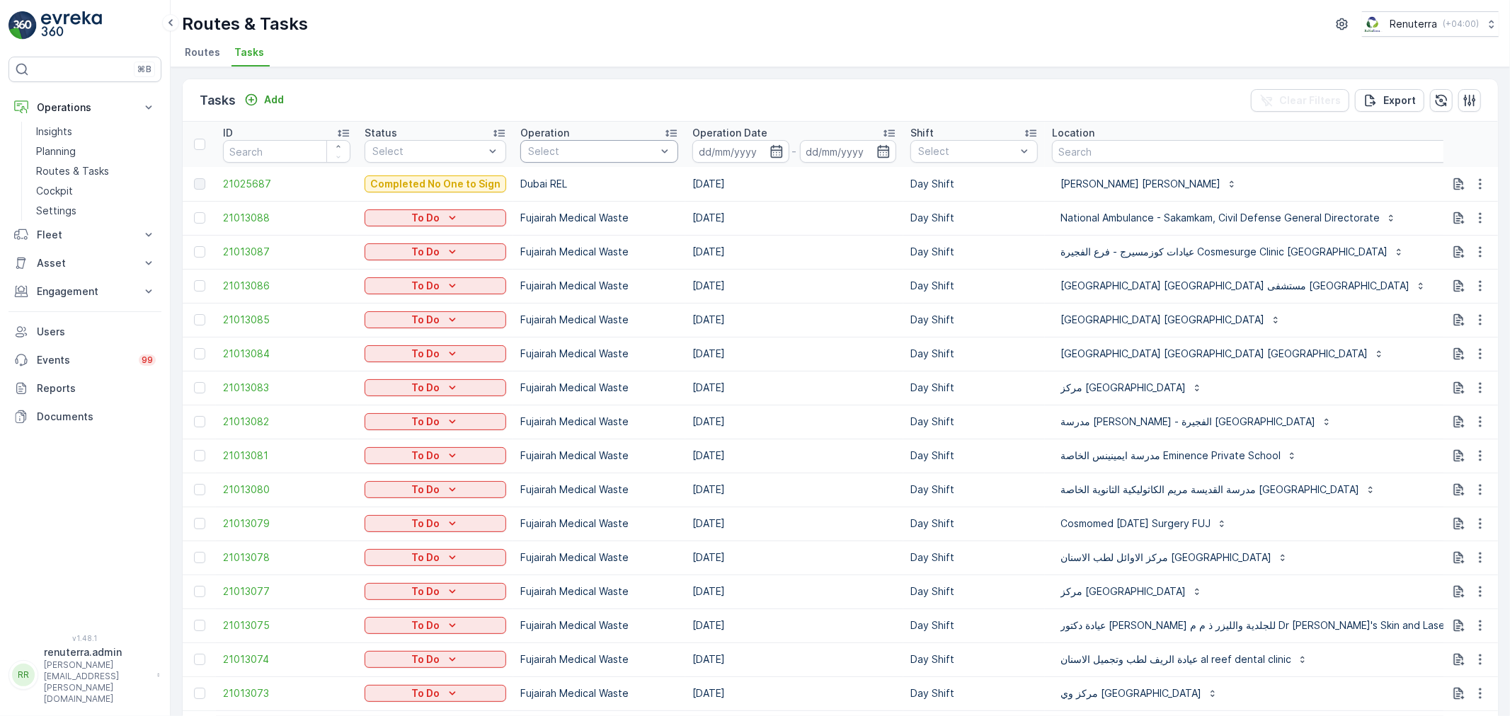
click at [609, 161] on th "Operation Select" at bounding box center [599, 144] width 172 height 45
click at [616, 159] on div "Select" at bounding box center [599, 151] width 158 height 23
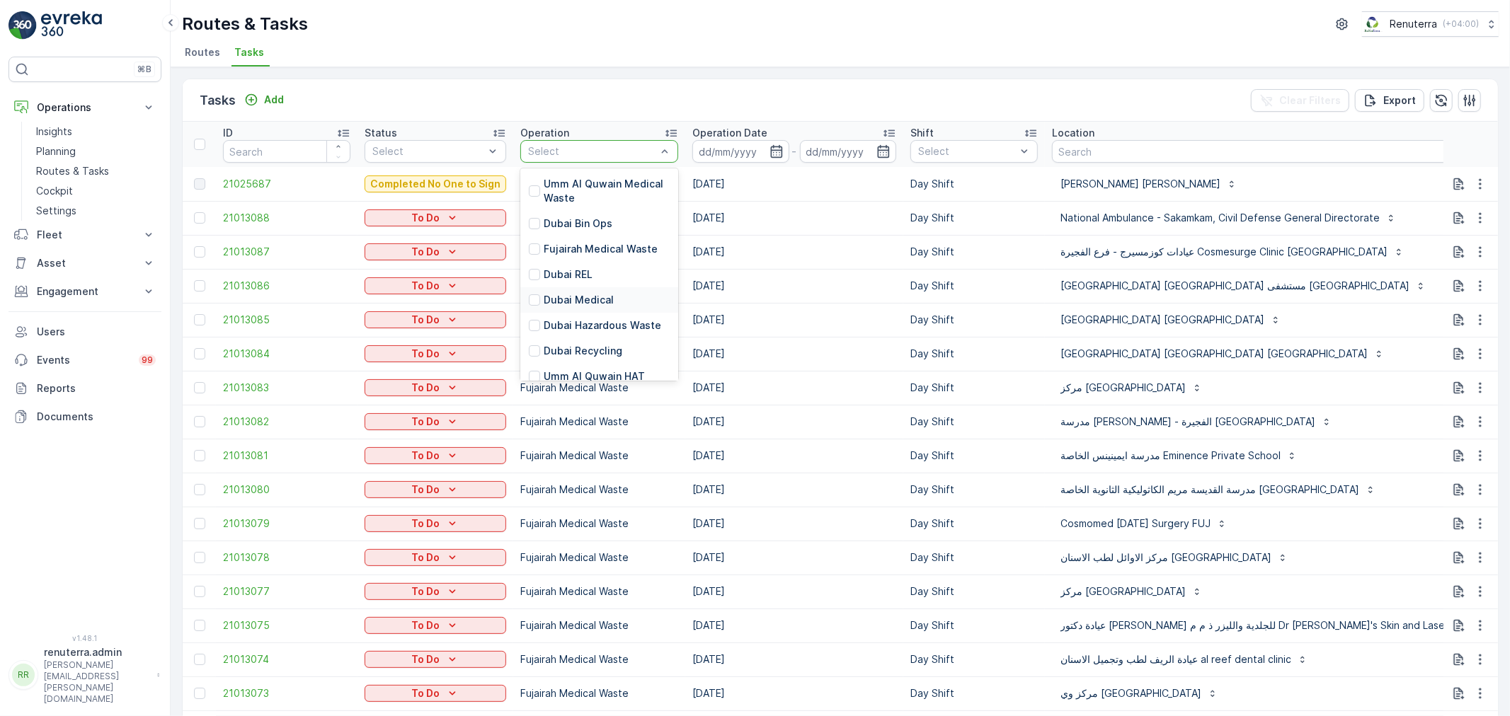
drag, startPoint x: 602, startPoint y: 302, endPoint x: 670, endPoint y: 265, distance: 77.3
click at [605, 300] on p "Dubai Medical" at bounding box center [579, 300] width 70 height 14
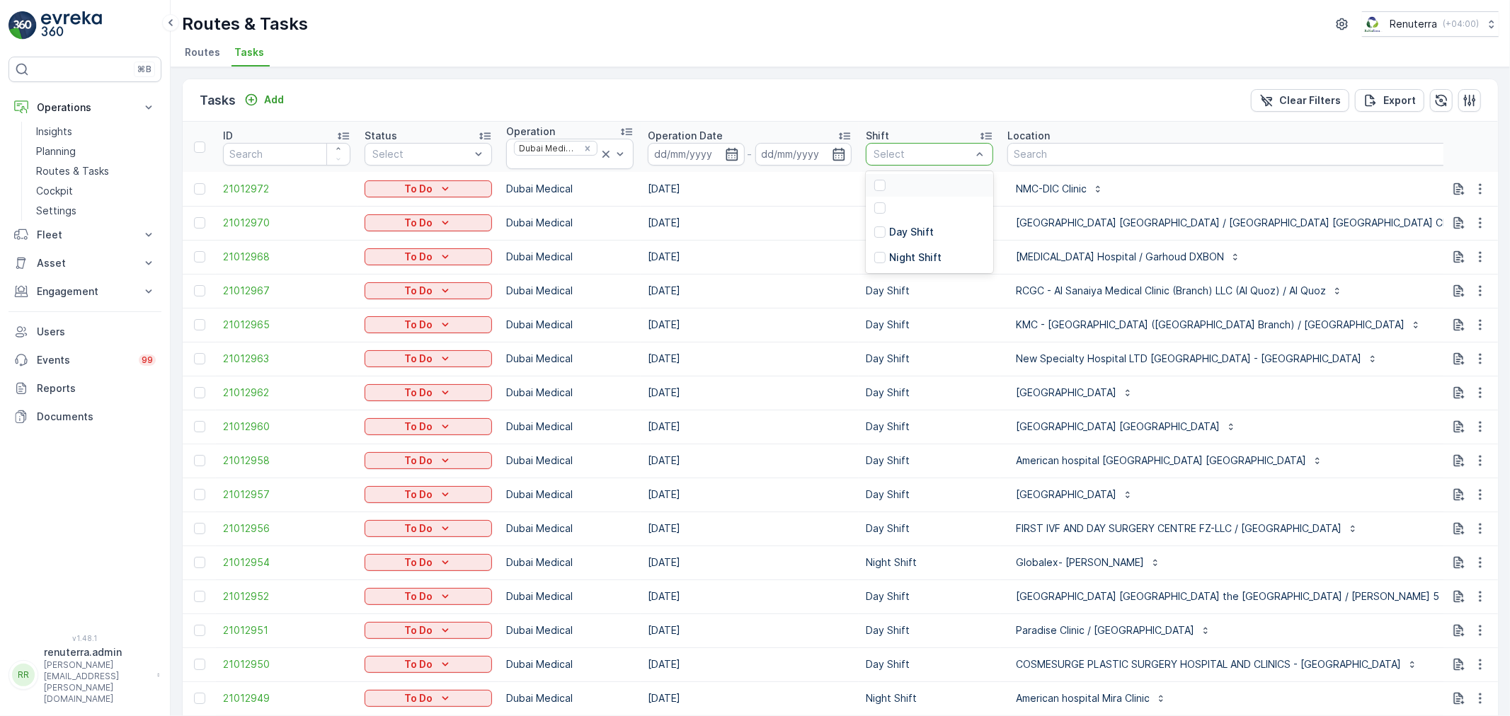
click at [971, 147] on div "Select" at bounding box center [922, 154] width 101 height 14
click at [918, 228] on p "Day Shift" at bounding box center [911, 232] width 45 height 14
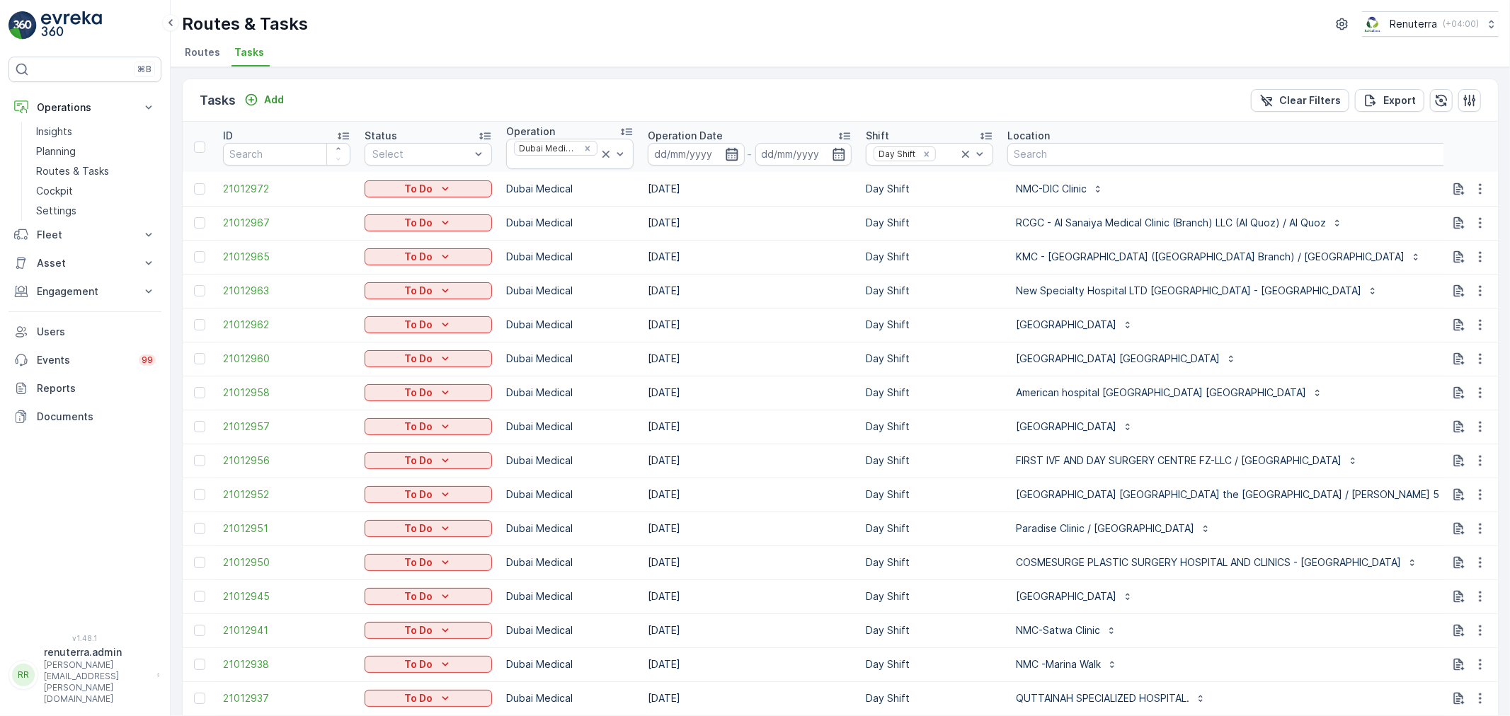
click at [733, 152] on icon "button" at bounding box center [732, 154] width 14 height 14
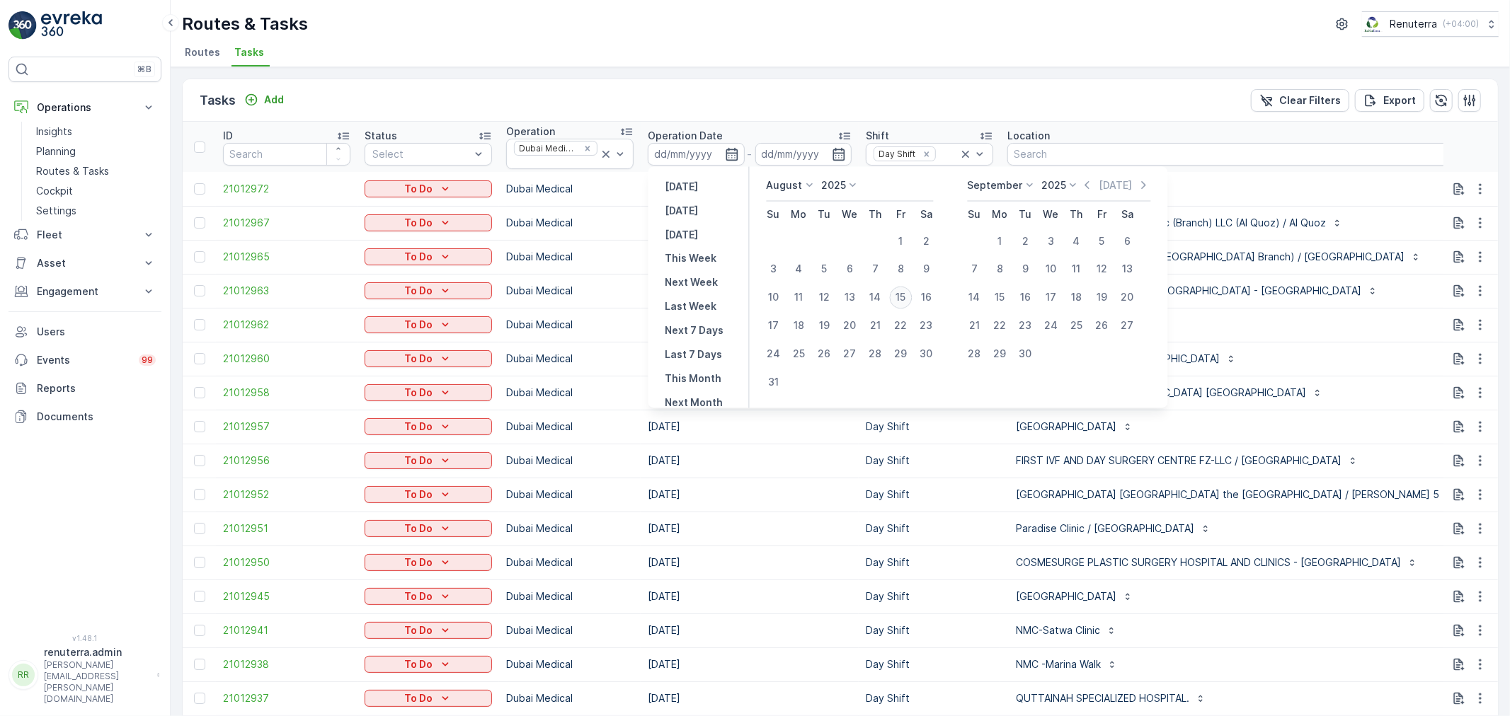
click at [904, 299] on div "15" at bounding box center [901, 298] width 23 height 23
type input "[DATE]"
click at [904, 299] on div "15" at bounding box center [901, 298] width 23 height 23
type input "[DATE]"
click at [904, 299] on div "15" at bounding box center [901, 298] width 23 height 23
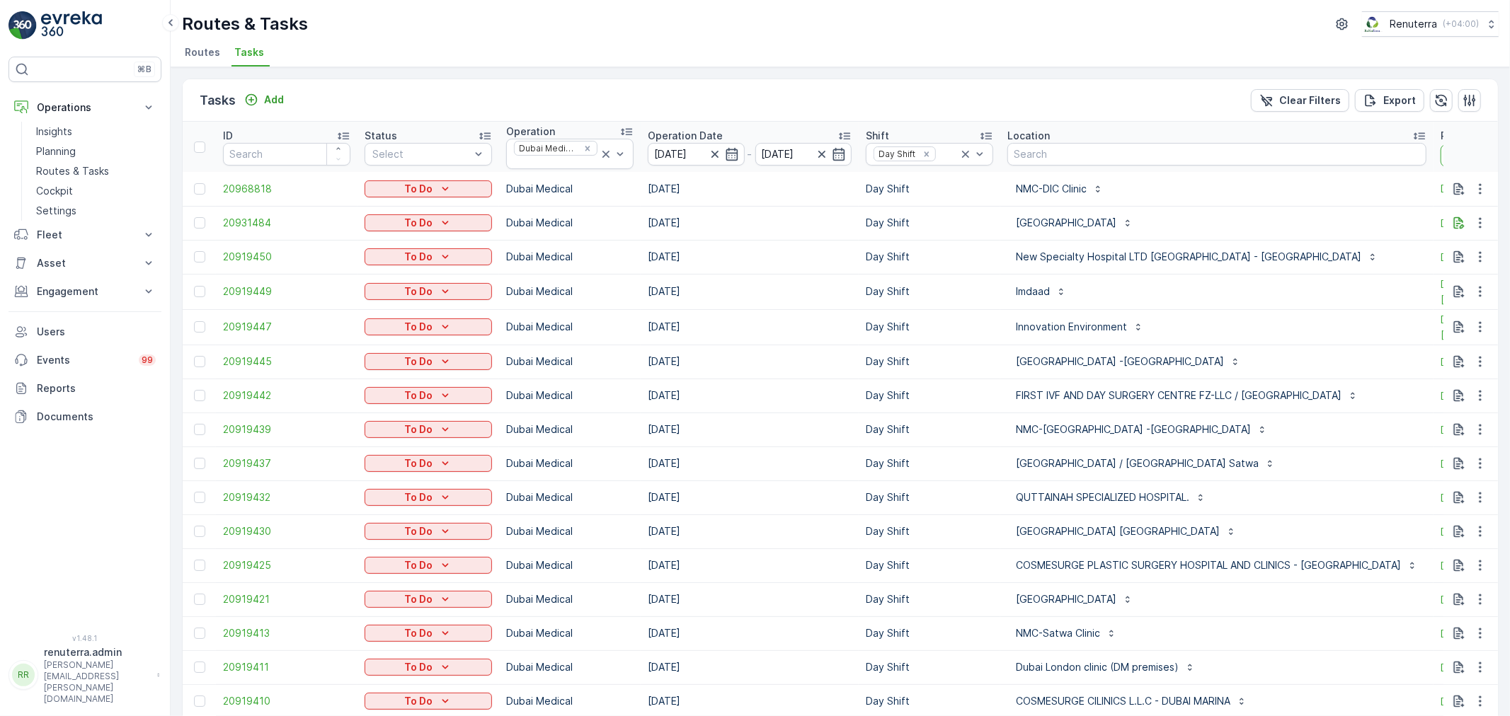
click at [1441, 163] on input "text" at bounding box center [1504, 155] width 127 height 23
type input "103"
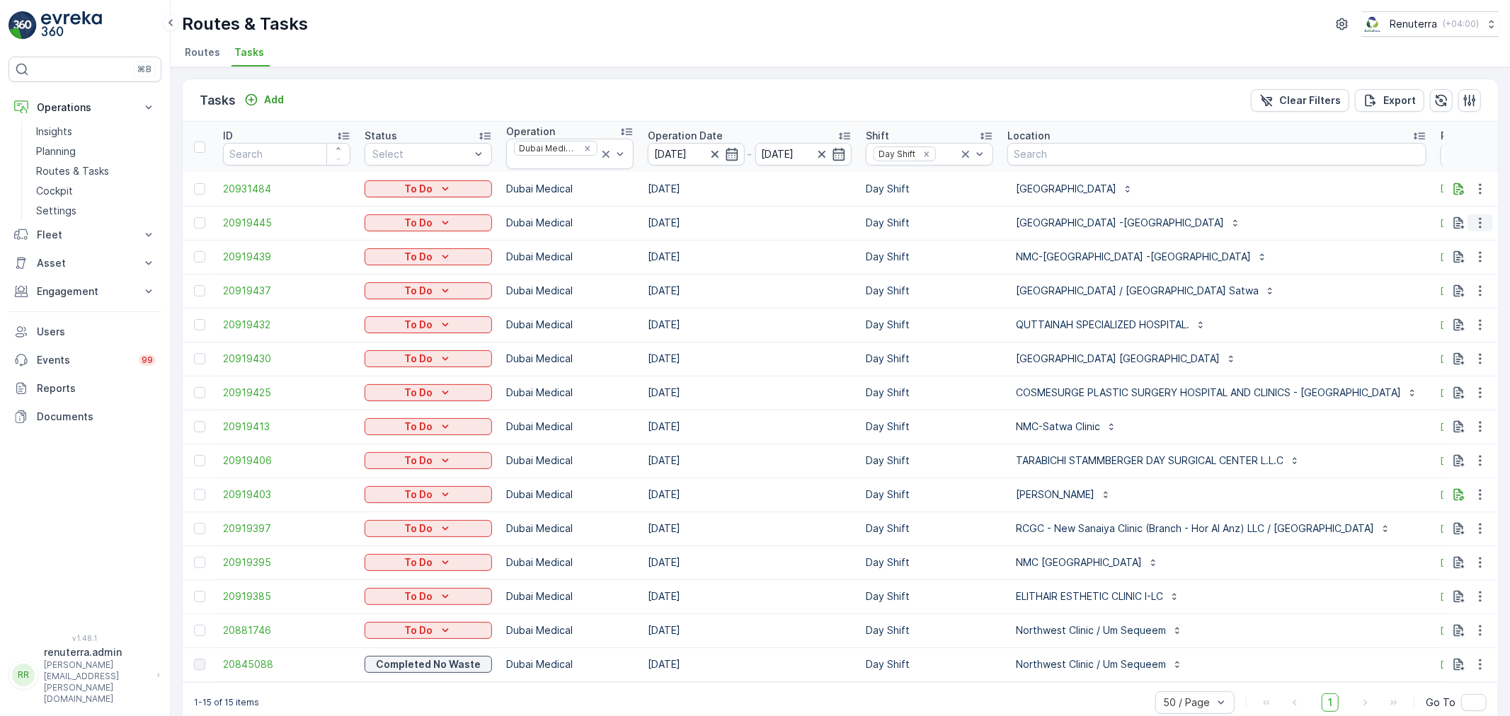
click at [1485, 225] on button "button" at bounding box center [1480, 223] width 25 height 17
click at [1468, 285] on span "Change Route" at bounding box center [1444, 284] width 69 height 14
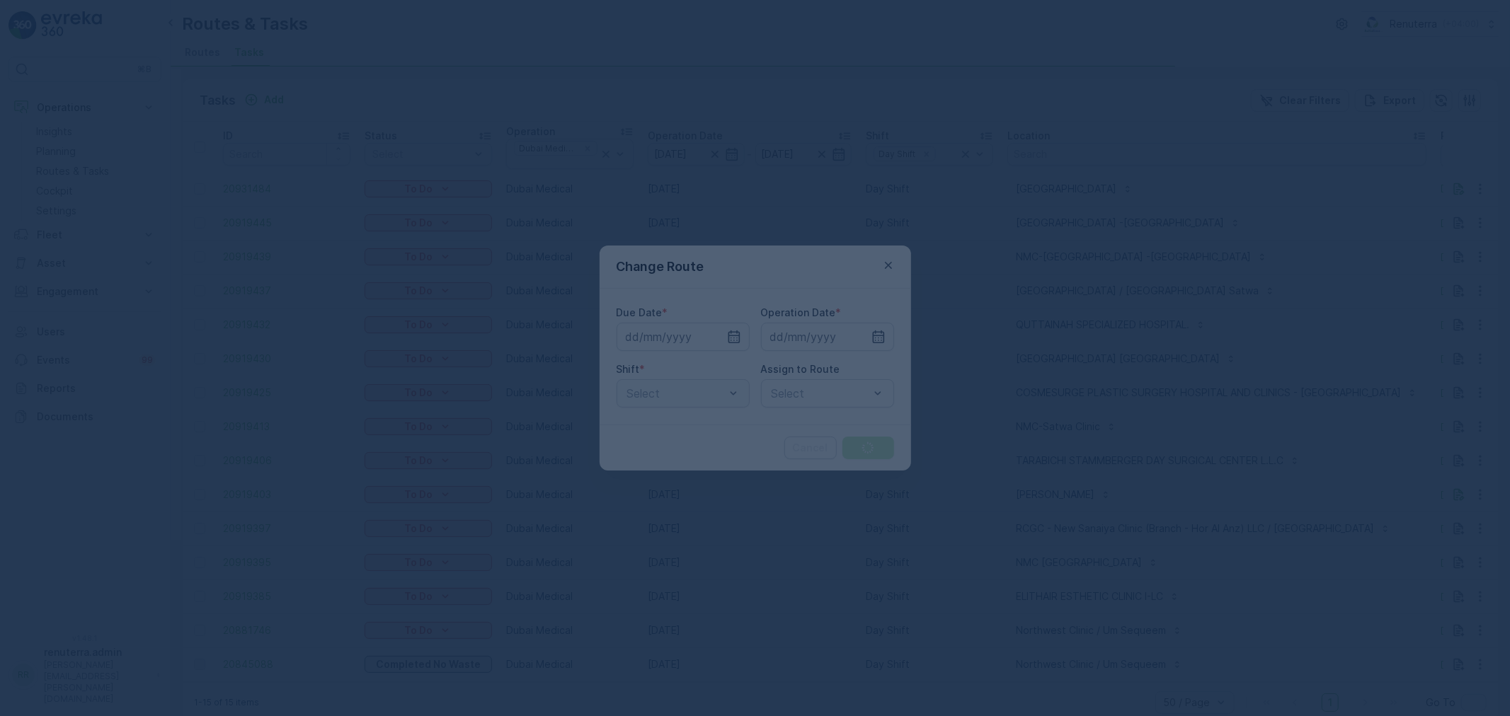
type input "[DATE]"
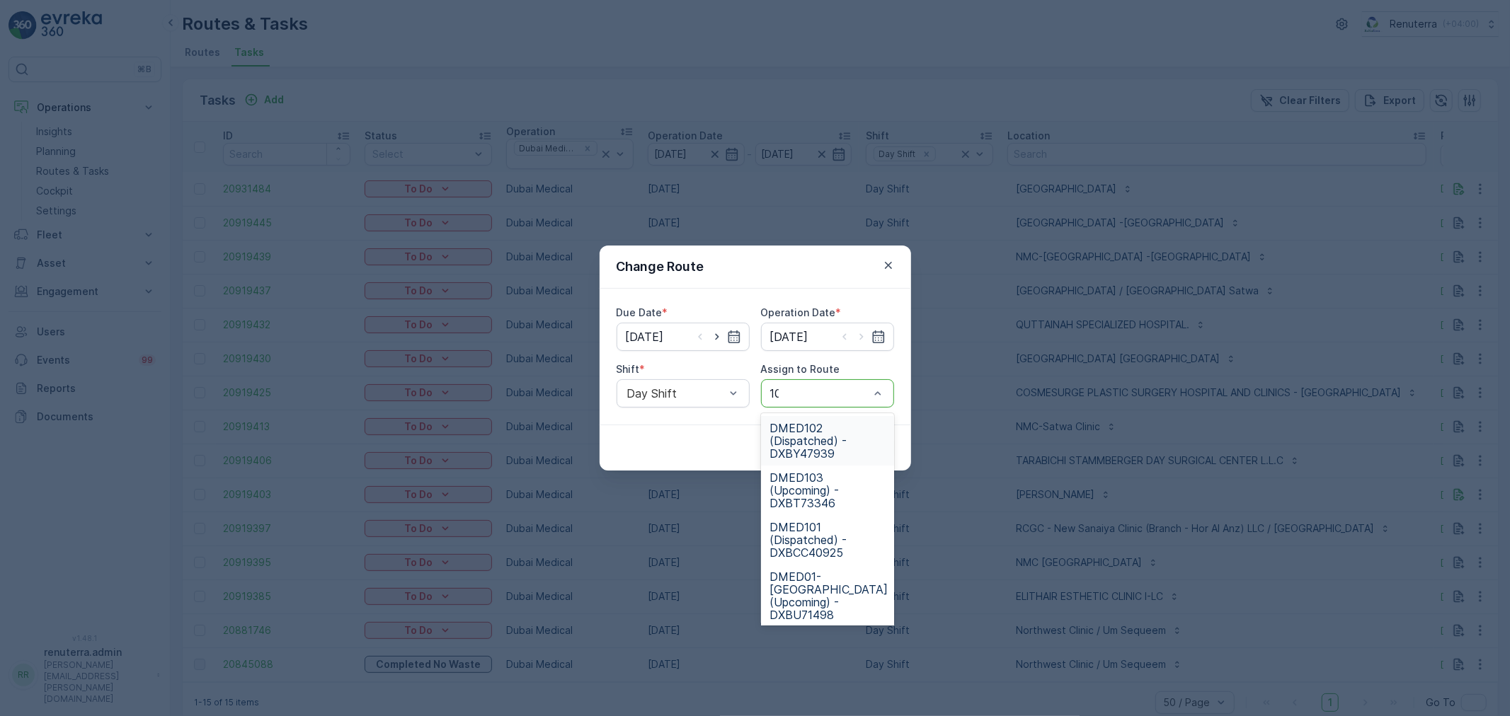
type input "102"
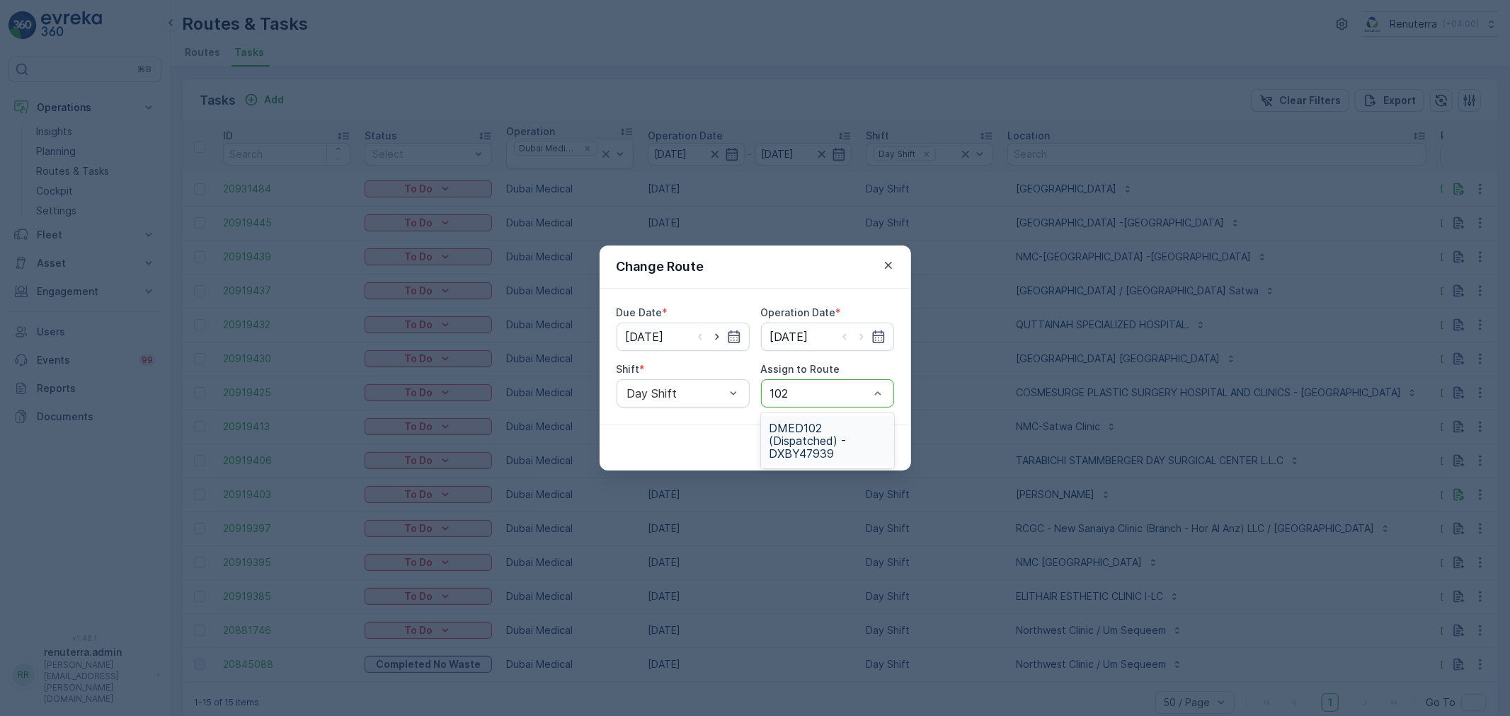
drag, startPoint x: 850, startPoint y: 425, endPoint x: 857, endPoint y: 442, distance: 19.1
click at [850, 425] on span "DMED102 (Dispatched) - DXBY47939" at bounding box center [828, 441] width 116 height 38
click at [876, 446] on p "Submit" at bounding box center [868, 448] width 35 height 14
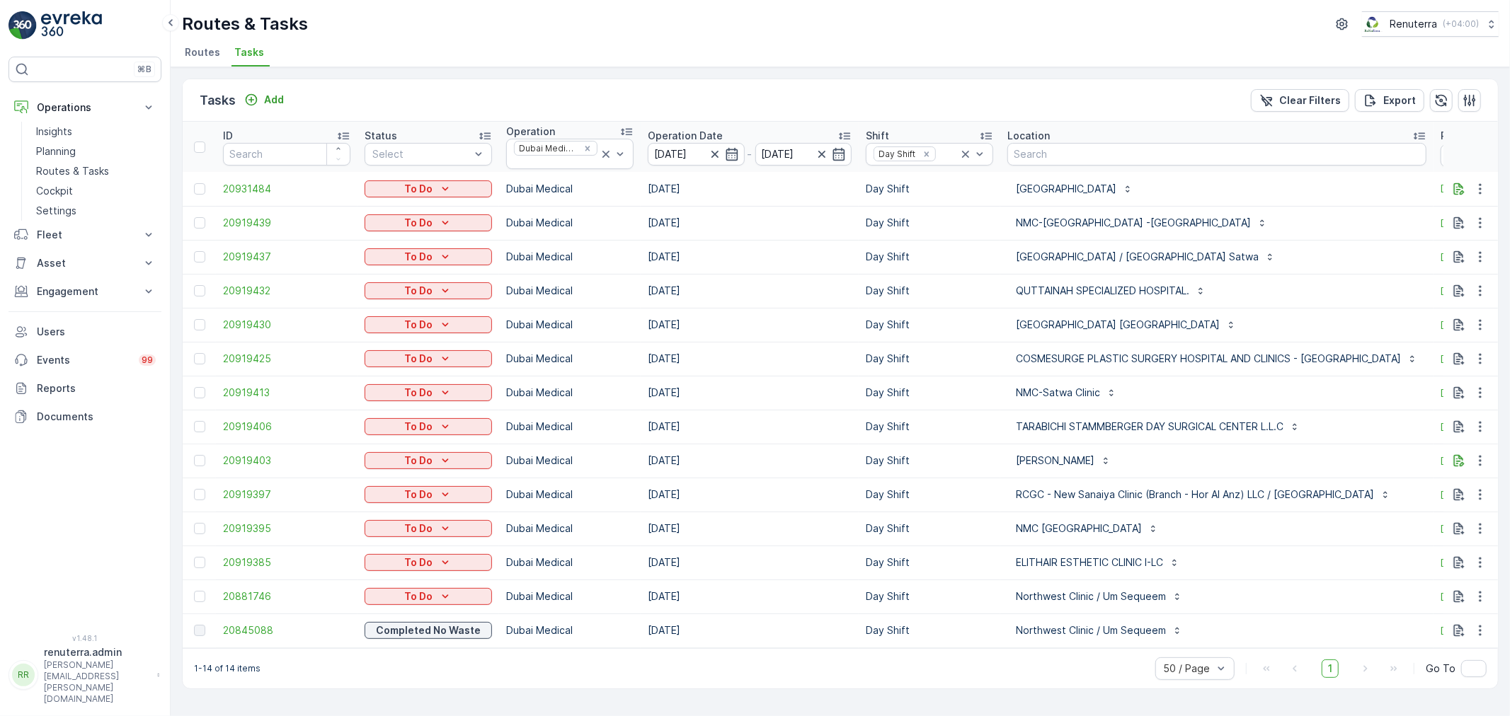
scroll to position [0, 86]
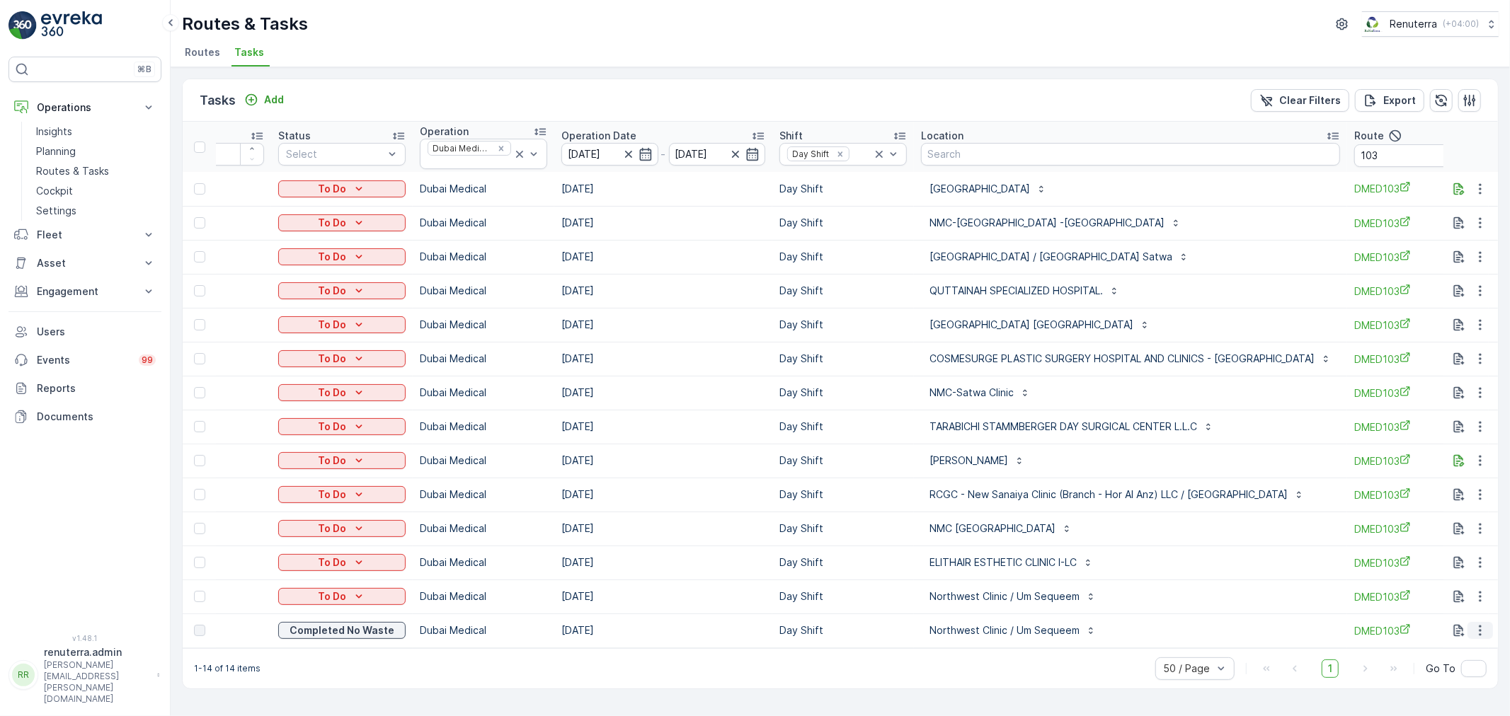
click at [1474, 629] on icon "button" at bounding box center [1480, 631] width 14 height 14
click at [1017, 670] on div "1-14 of 14 items 50 / Page 1 Go To" at bounding box center [840, 669] width 1315 height 40
drag, startPoint x: 988, startPoint y: 646, endPoint x: 1148, endPoint y: 634, distance: 160.5
click at [1126, 637] on td "Northwest Clinic / Um Sequeem" at bounding box center [1130, 631] width 433 height 34
drag, startPoint x: 1503, startPoint y: 623, endPoint x: 1496, endPoint y: 626, distance: 7.6
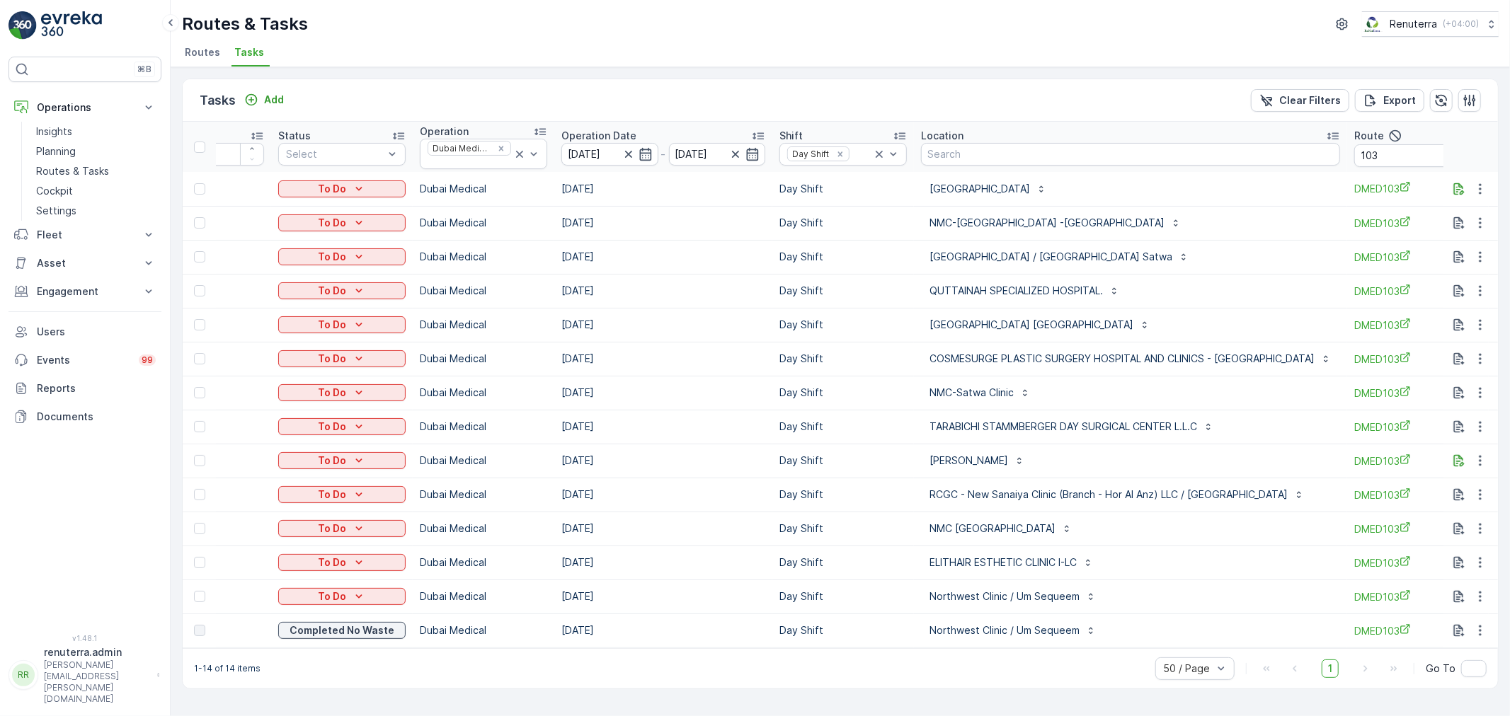
click at [1499, 624] on div "Tasks Add Clear Filters Export ID Status Select Operation Dubai Medical Operati…" at bounding box center [840, 391] width 1339 height 649
drag, startPoint x: 1495, startPoint y: 588, endPoint x: 1474, endPoint y: 600, distance: 24.2
click at [1487, 593] on td at bounding box center [1471, 597] width 55 height 34
click at [1474, 599] on icon "button" at bounding box center [1480, 597] width 14 height 14
click at [1318, 680] on div "50 / Page 1 Go To" at bounding box center [1320, 669] width 331 height 23
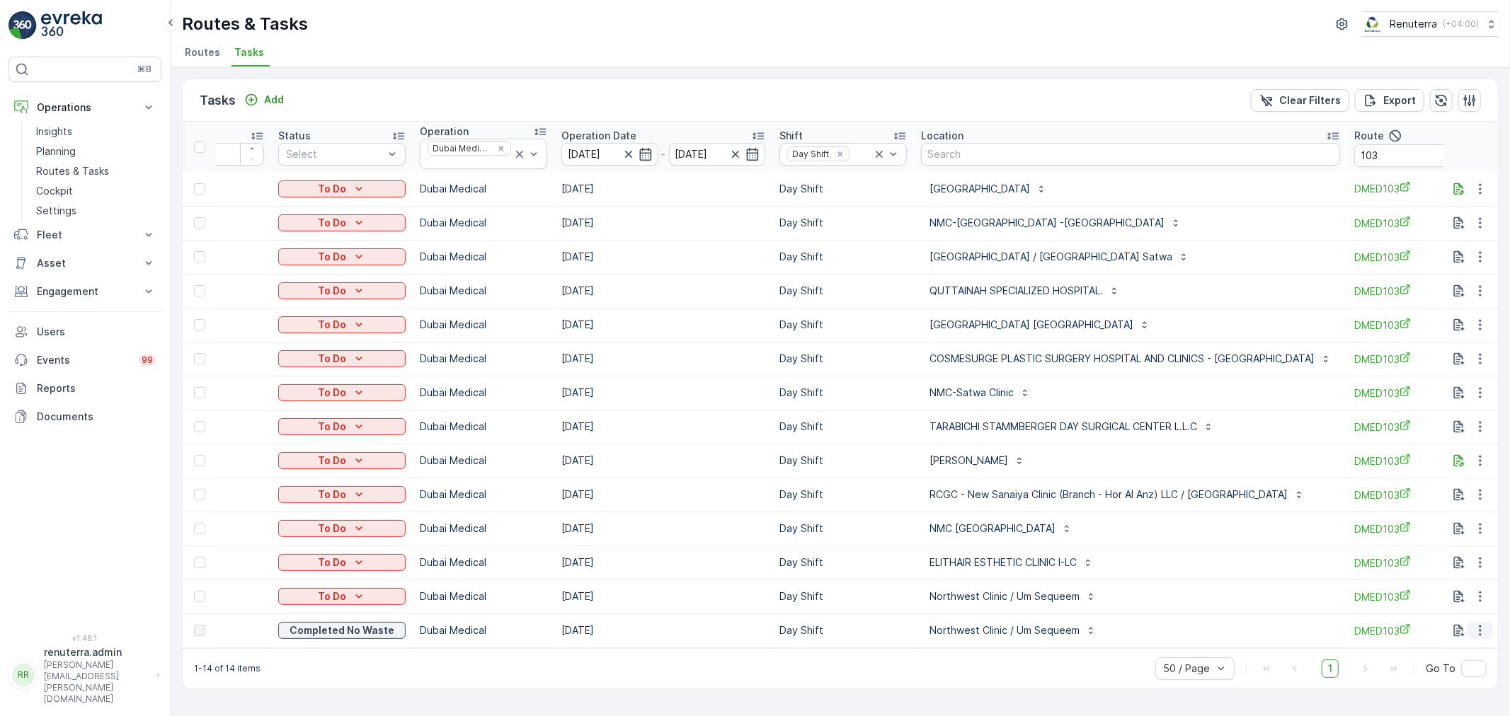
click at [1480, 634] on icon "button" at bounding box center [1480, 631] width 2 height 11
click at [1445, 654] on span "See More Details" at bounding box center [1463, 652] width 82 height 14
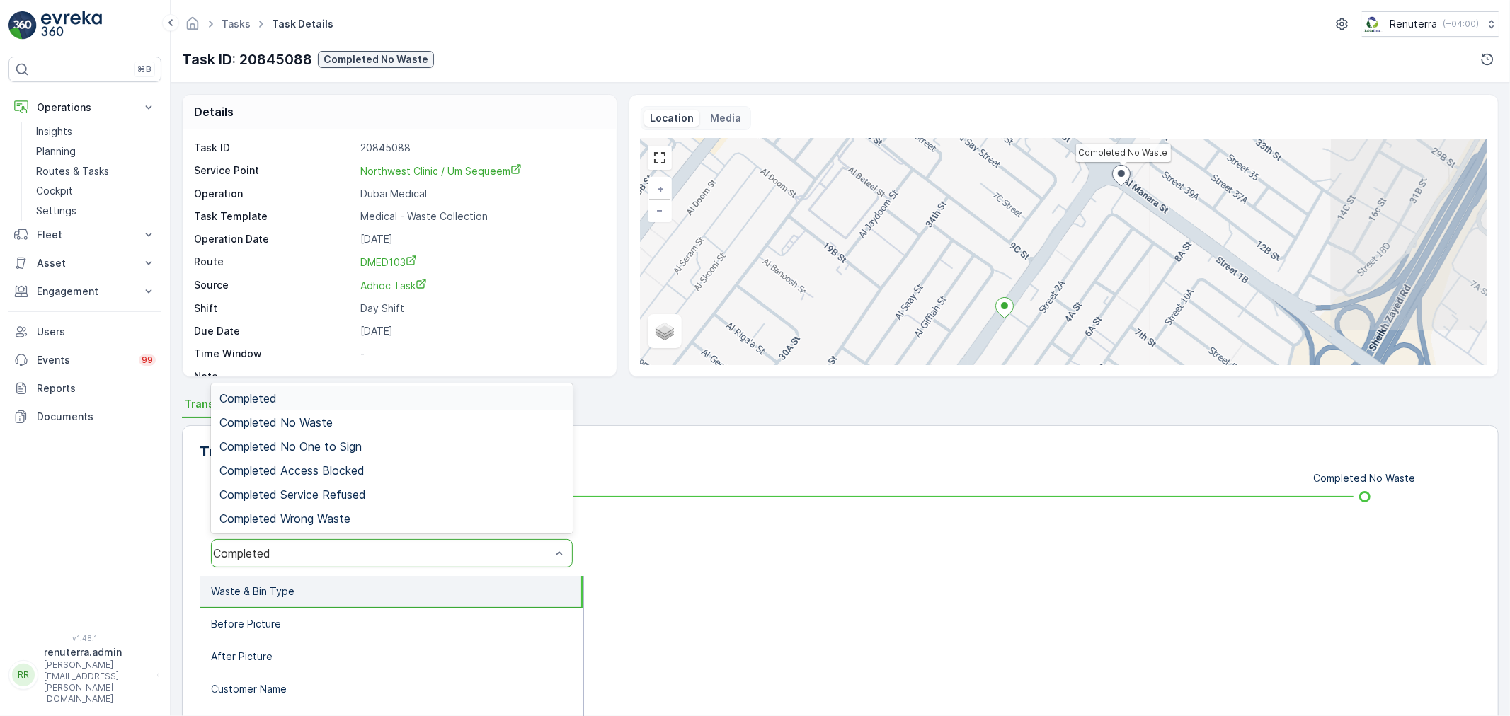
click at [328, 549] on div "Completed" at bounding box center [382, 553] width 338 height 13
drag, startPoint x: 358, startPoint y: 427, endPoint x: 349, endPoint y: 426, distance: 8.5
click at [358, 426] on div "Completed No Waste" at bounding box center [391, 422] width 345 height 13
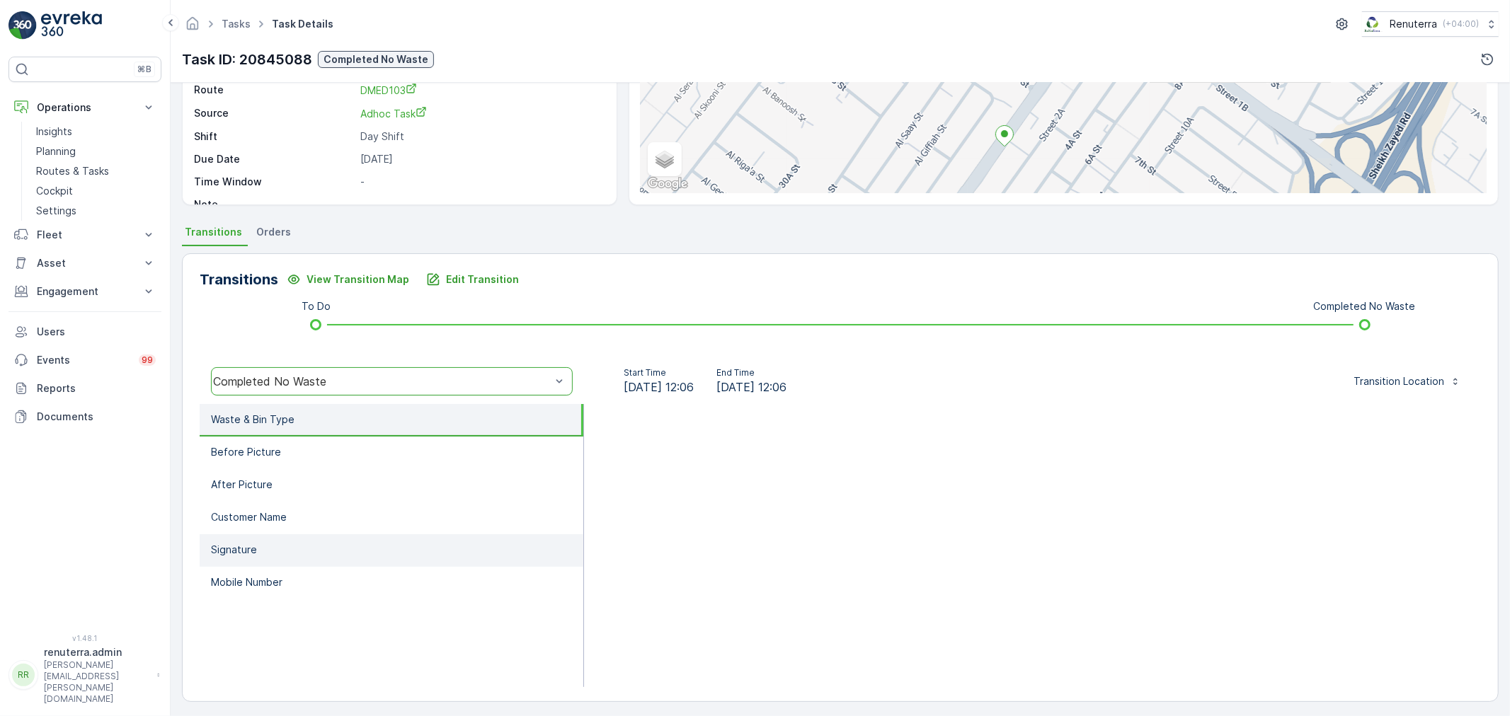
scroll to position [175, 0]
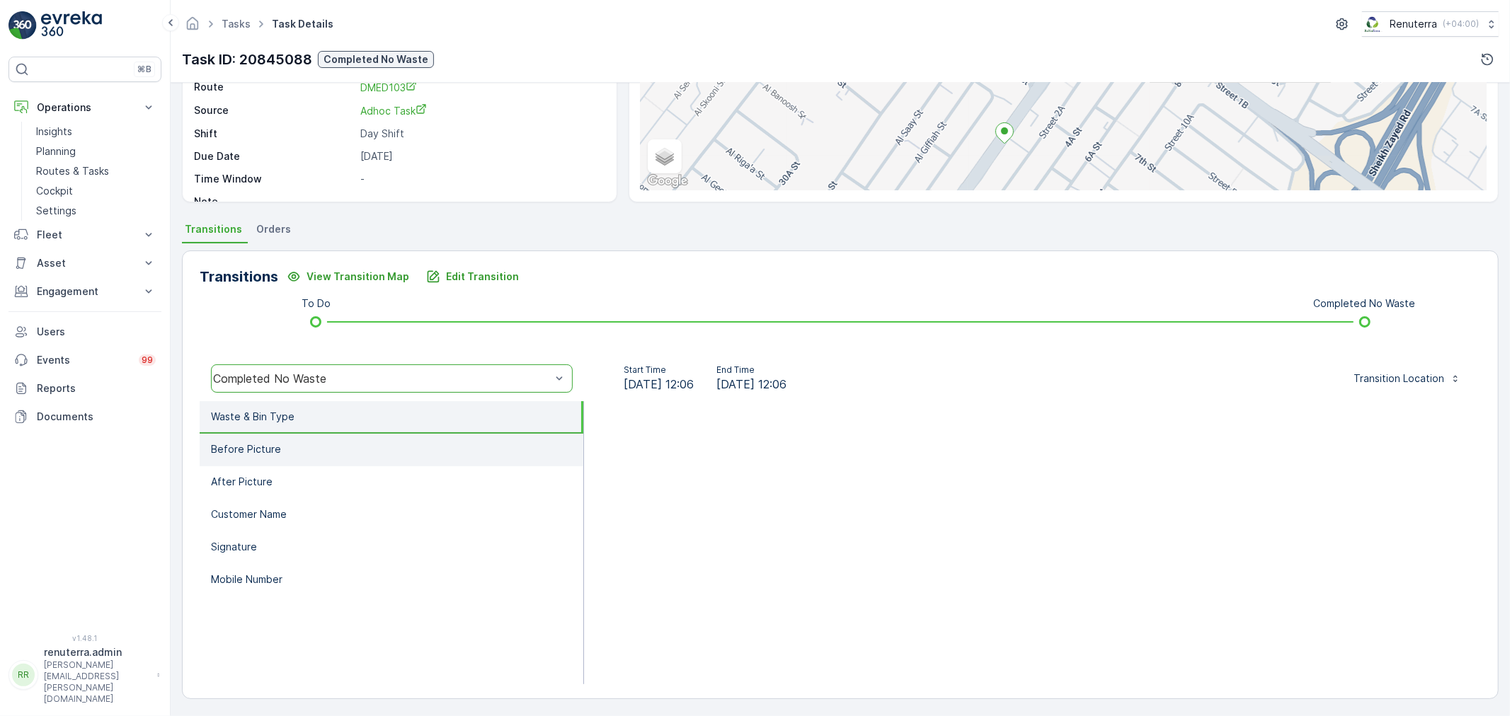
click at [328, 446] on li "Before Picture" at bounding box center [392, 450] width 384 height 33
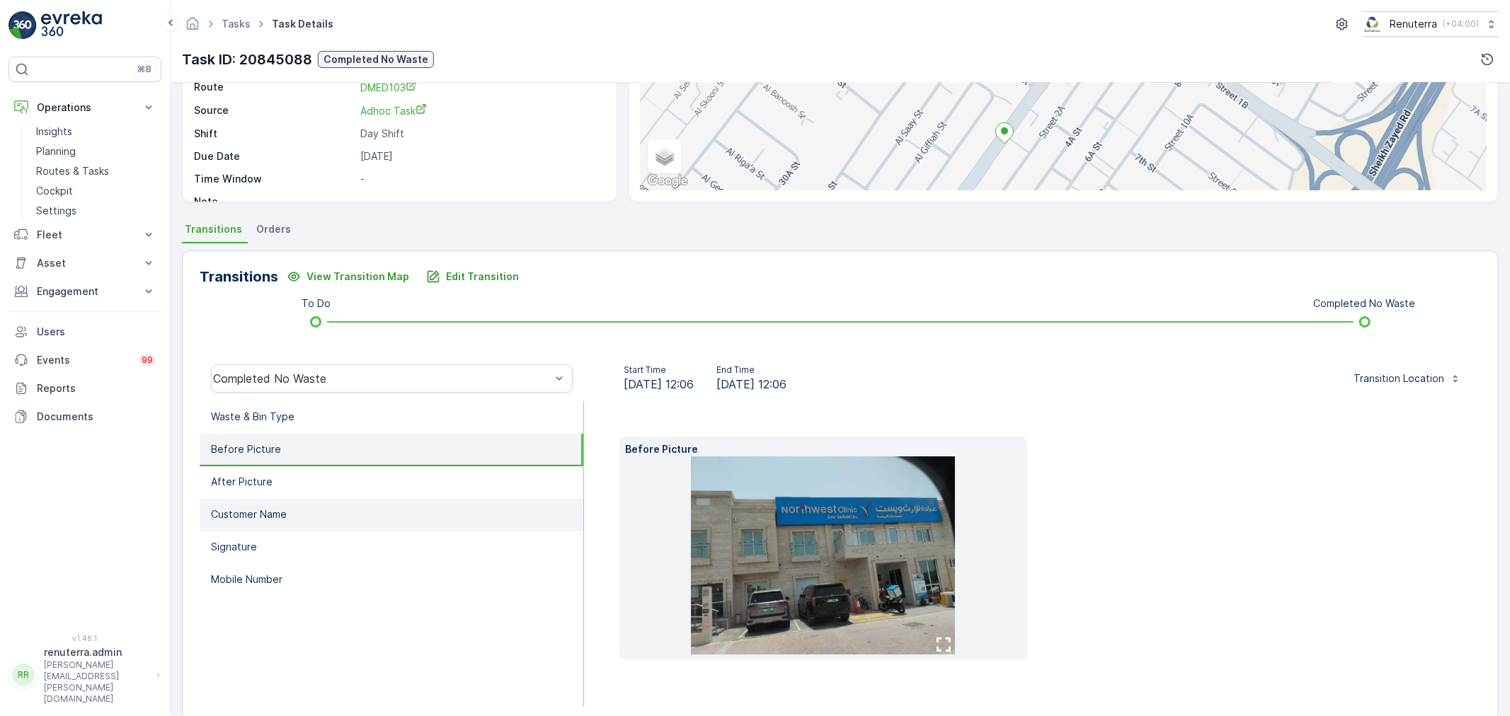
click at [298, 506] on li "Customer Name" at bounding box center [392, 515] width 384 height 33
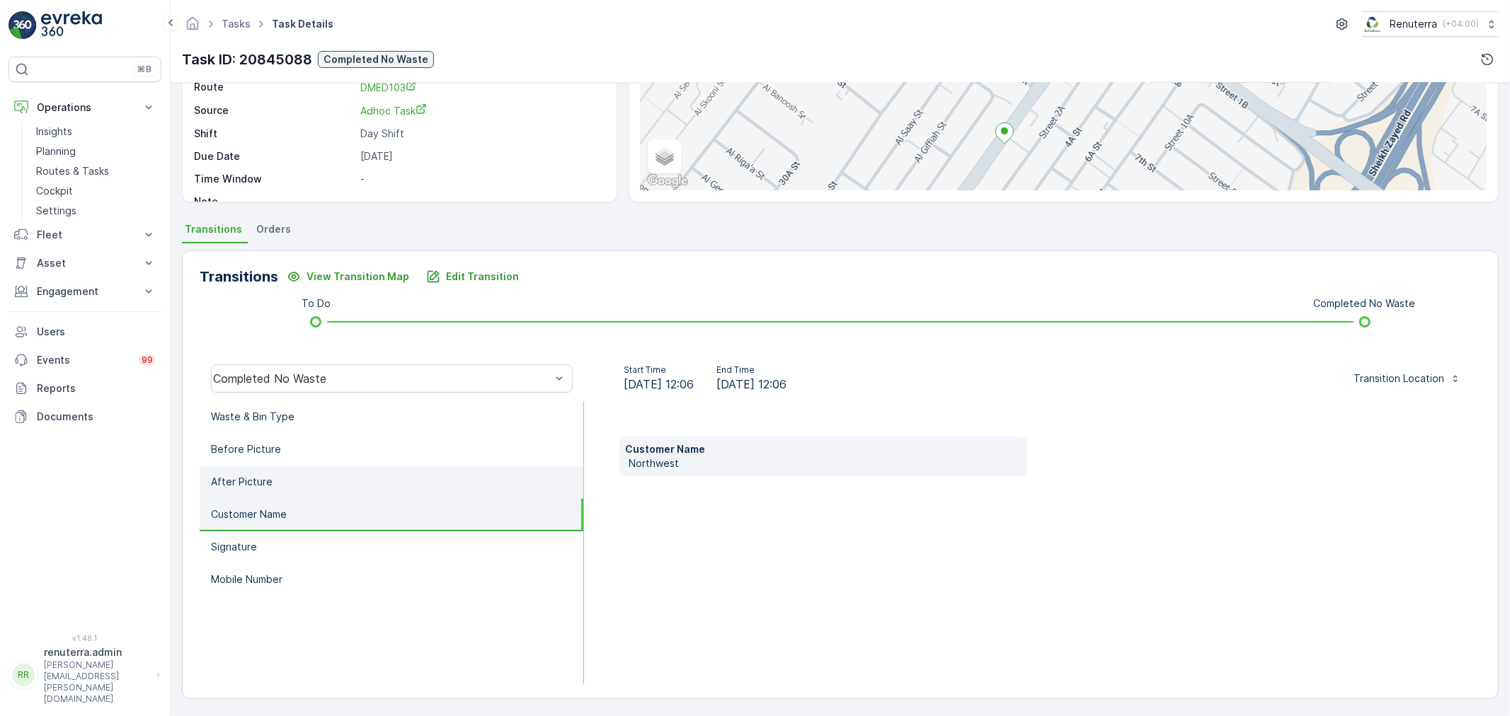
click at [302, 483] on li "After Picture" at bounding box center [392, 483] width 384 height 33
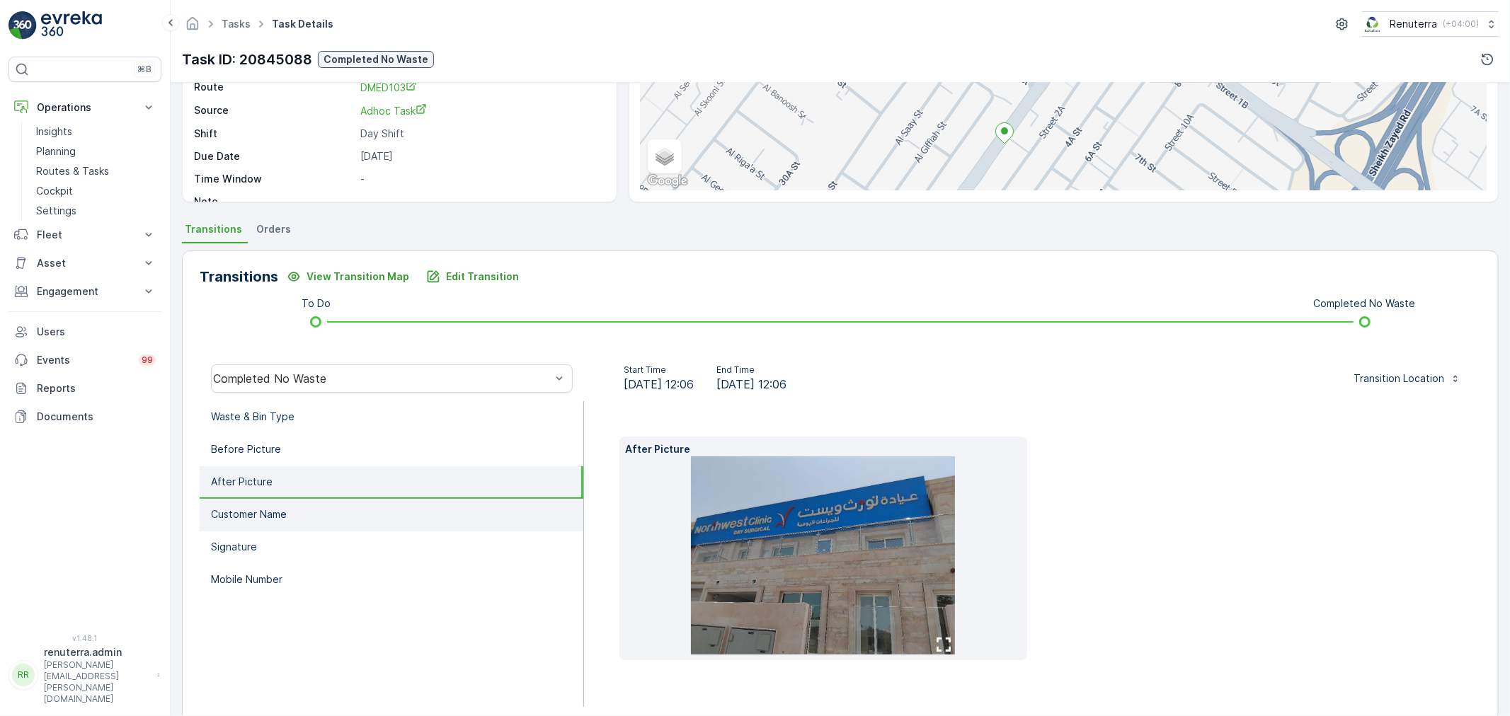
click at [295, 515] on li "Customer Name" at bounding box center [392, 515] width 384 height 33
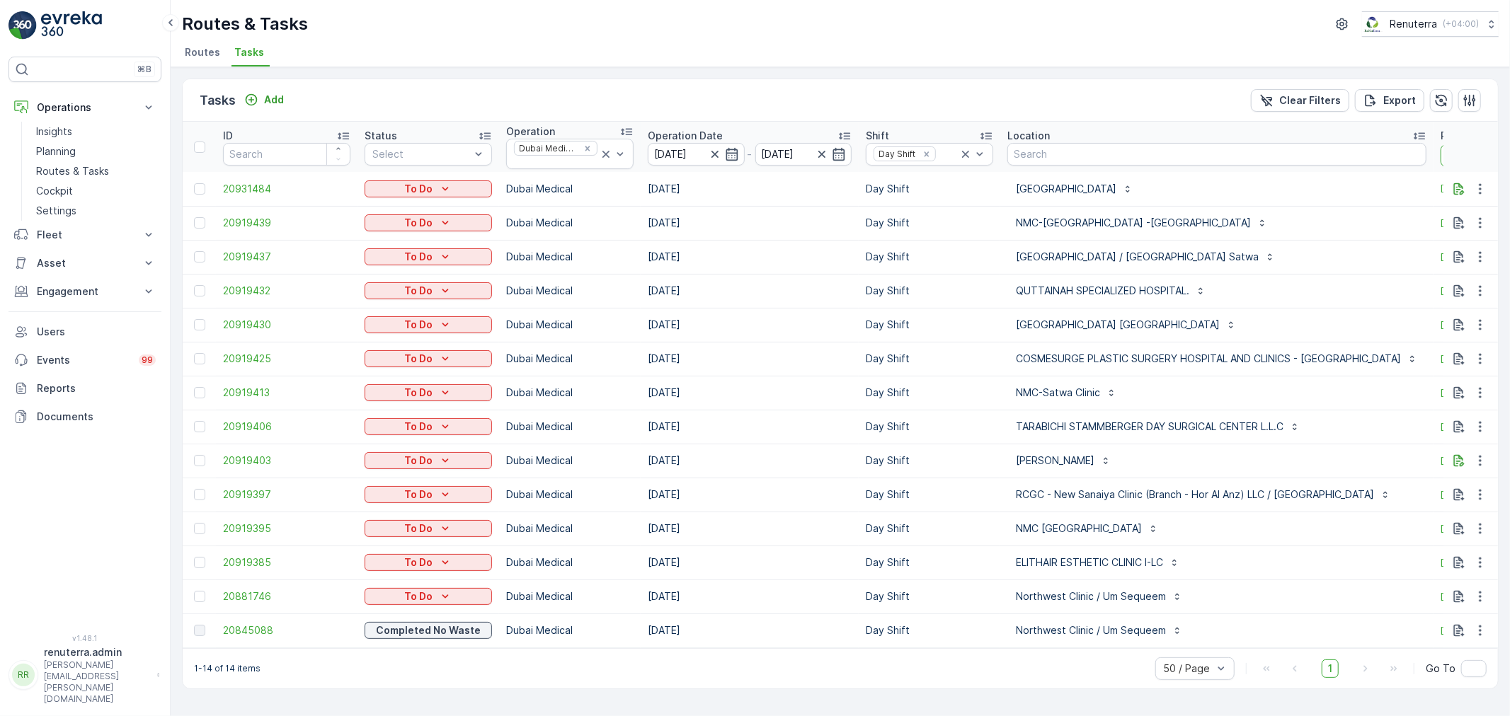
click at [1441, 161] on input "103" at bounding box center [1504, 155] width 127 height 23
type input "101"
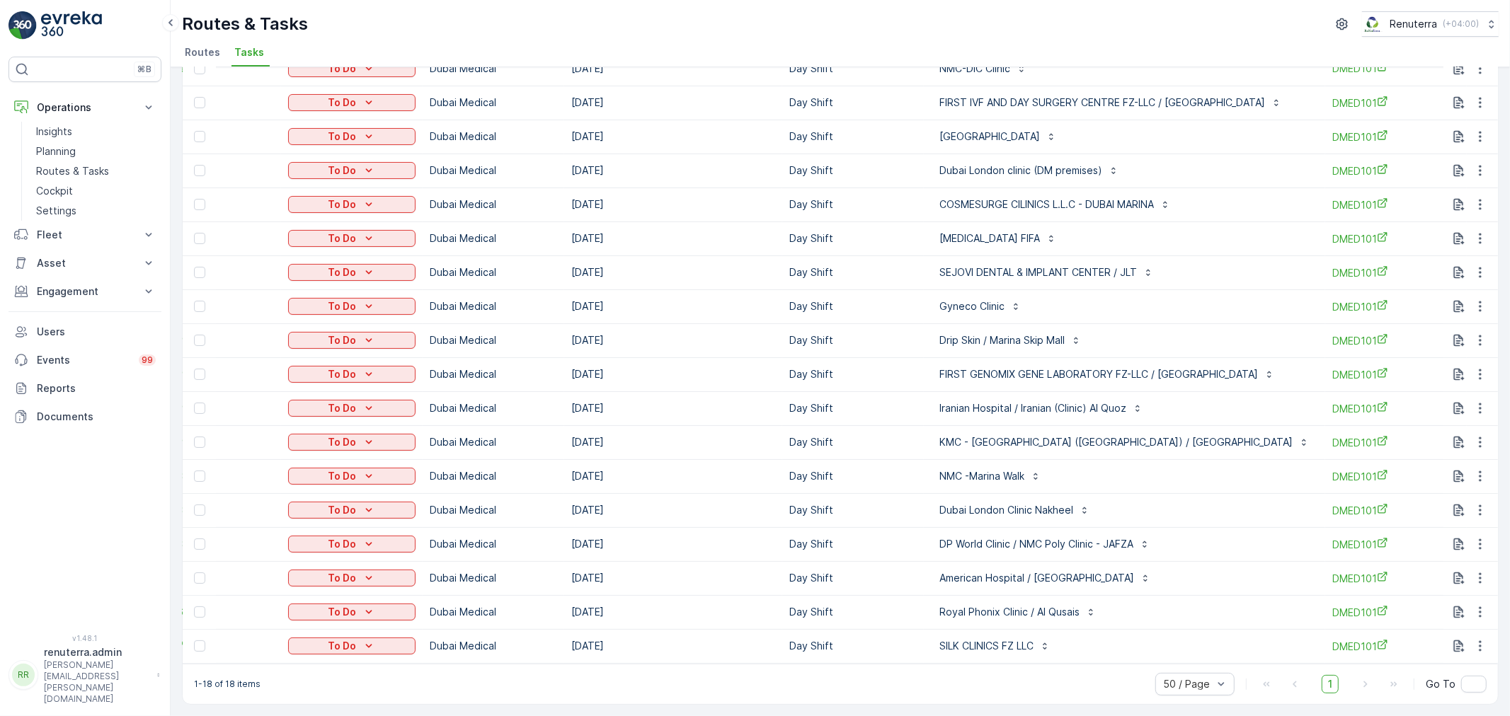
scroll to position [0, 85]
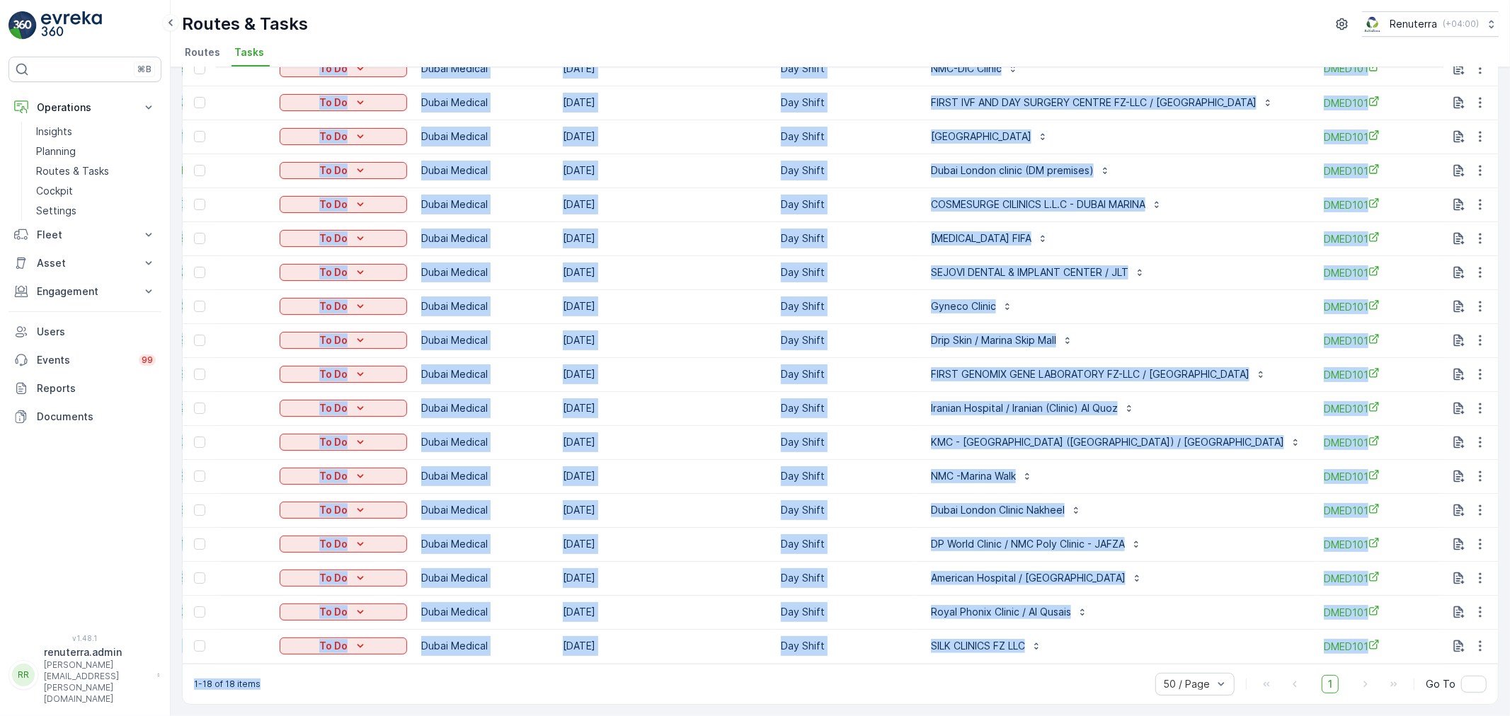
drag, startPoint x: 971, startPoint y: 663, endPoint x: 1062, endPoint y: 652, distance: 91.3
click at [1088, 657] on div "Tasks Add Clear Filters Export ID Status Select Operation Dubai Medical Operati…" at bounding box center [840, 331] width 1317 height 747
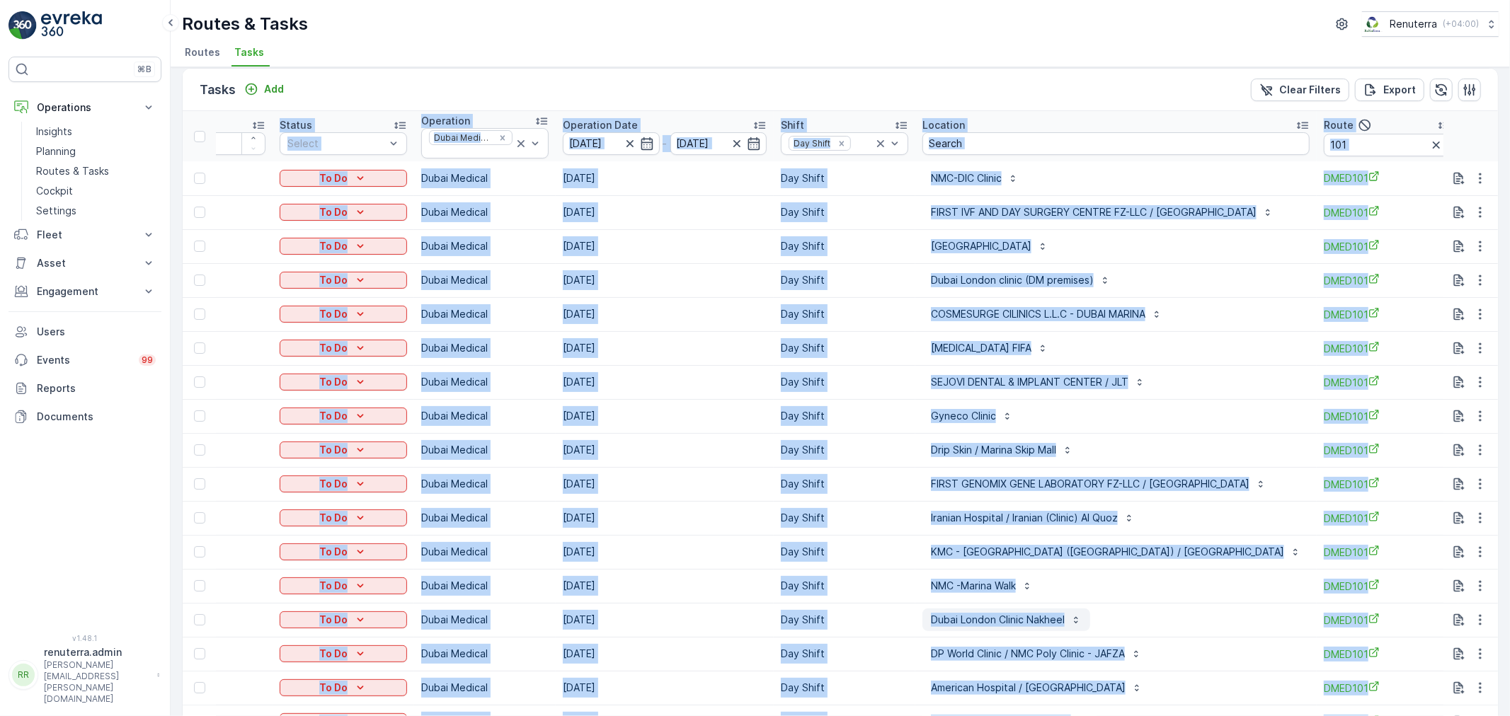
scroll to position [0, 0]
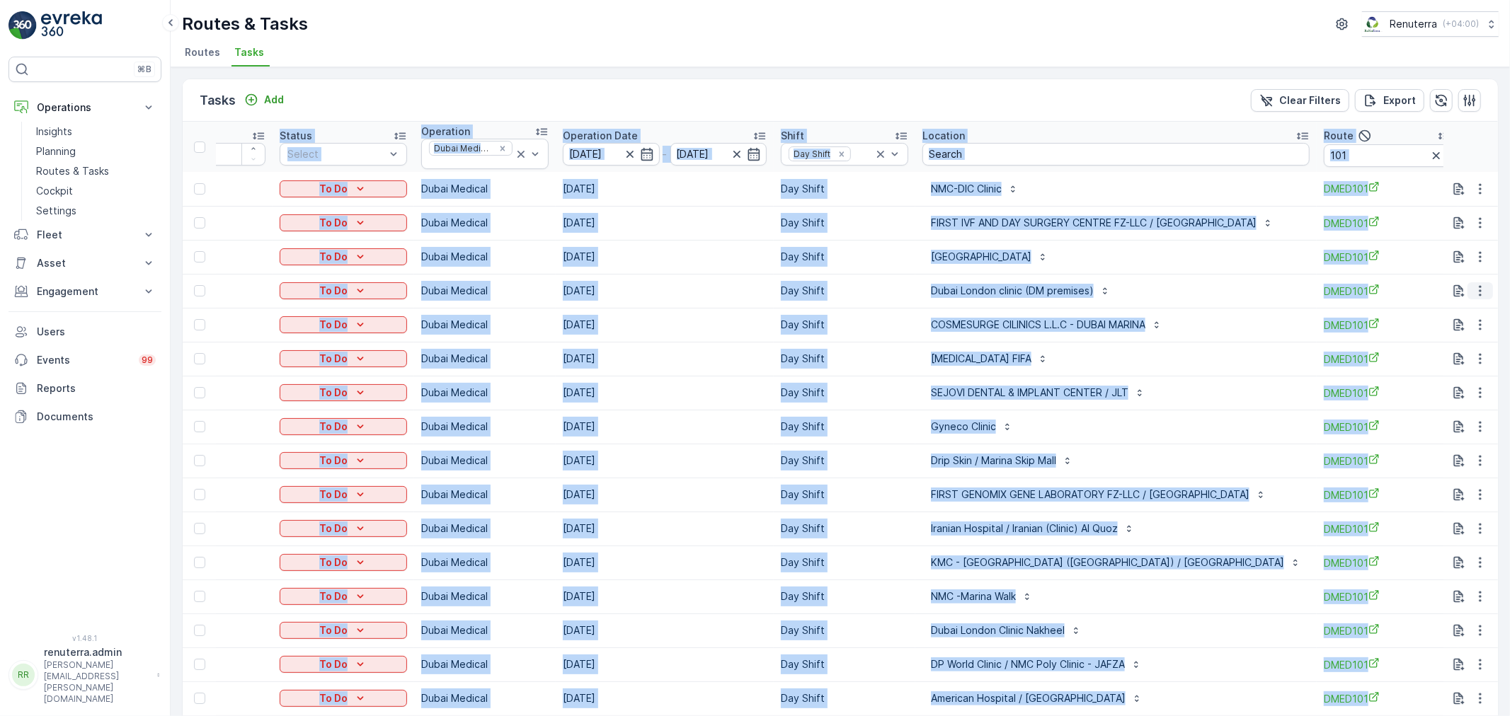
click at [1485, 287] on button "button" at bounding box center [1480, 290] width 25 height 17
click at [1439, 399] on span "Delete" at bounding box center [1426, 398] width 33 height 14
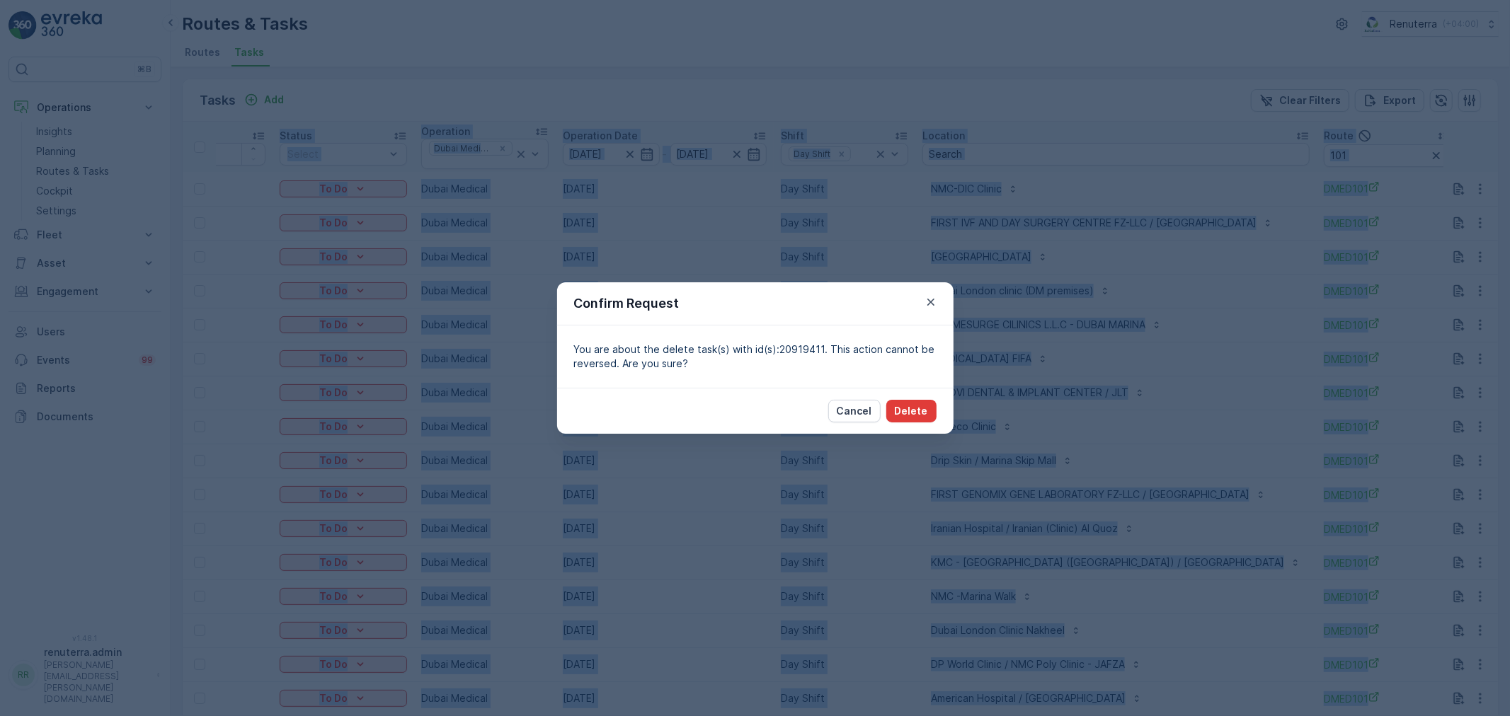
click at [924, 413] on p "Delete" at bounding box center [911, 411] width 33 height 14
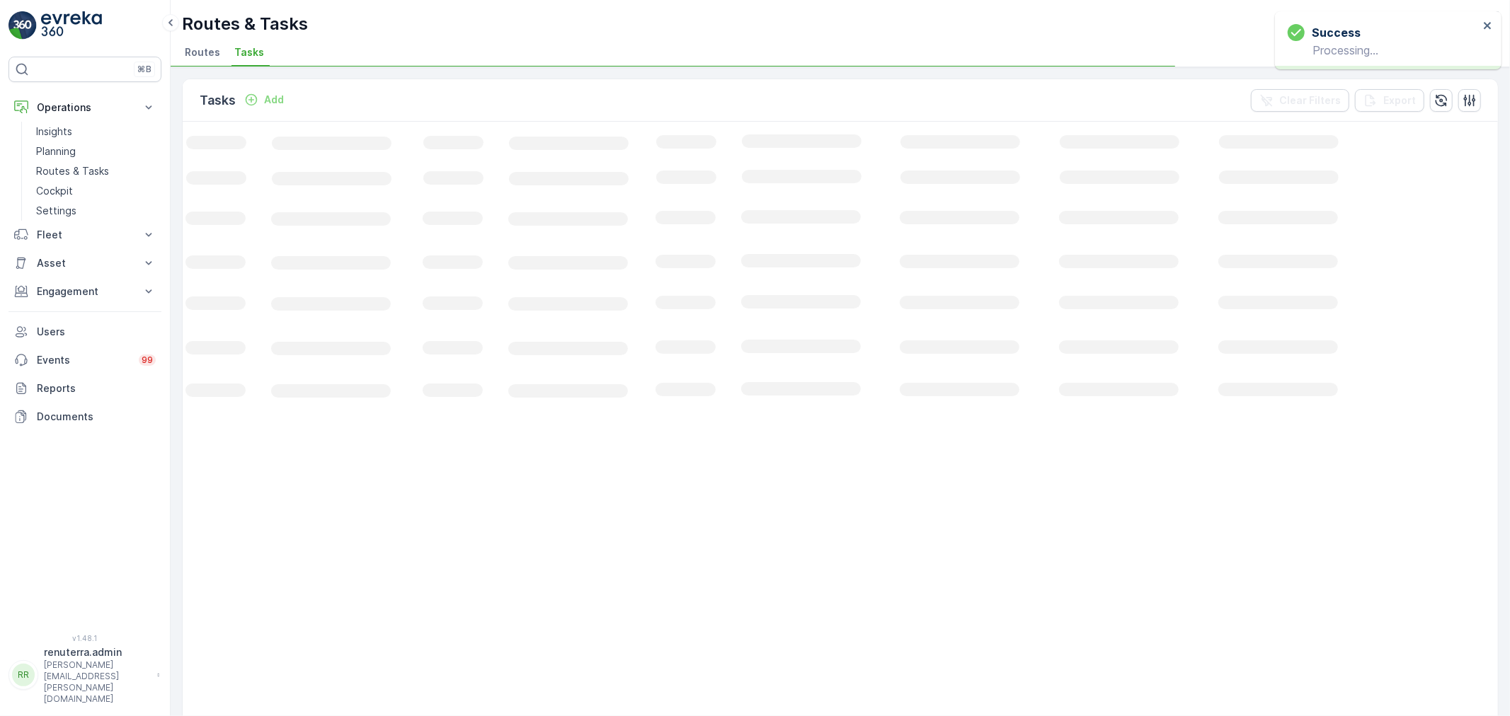
scroll to position [0, 47]
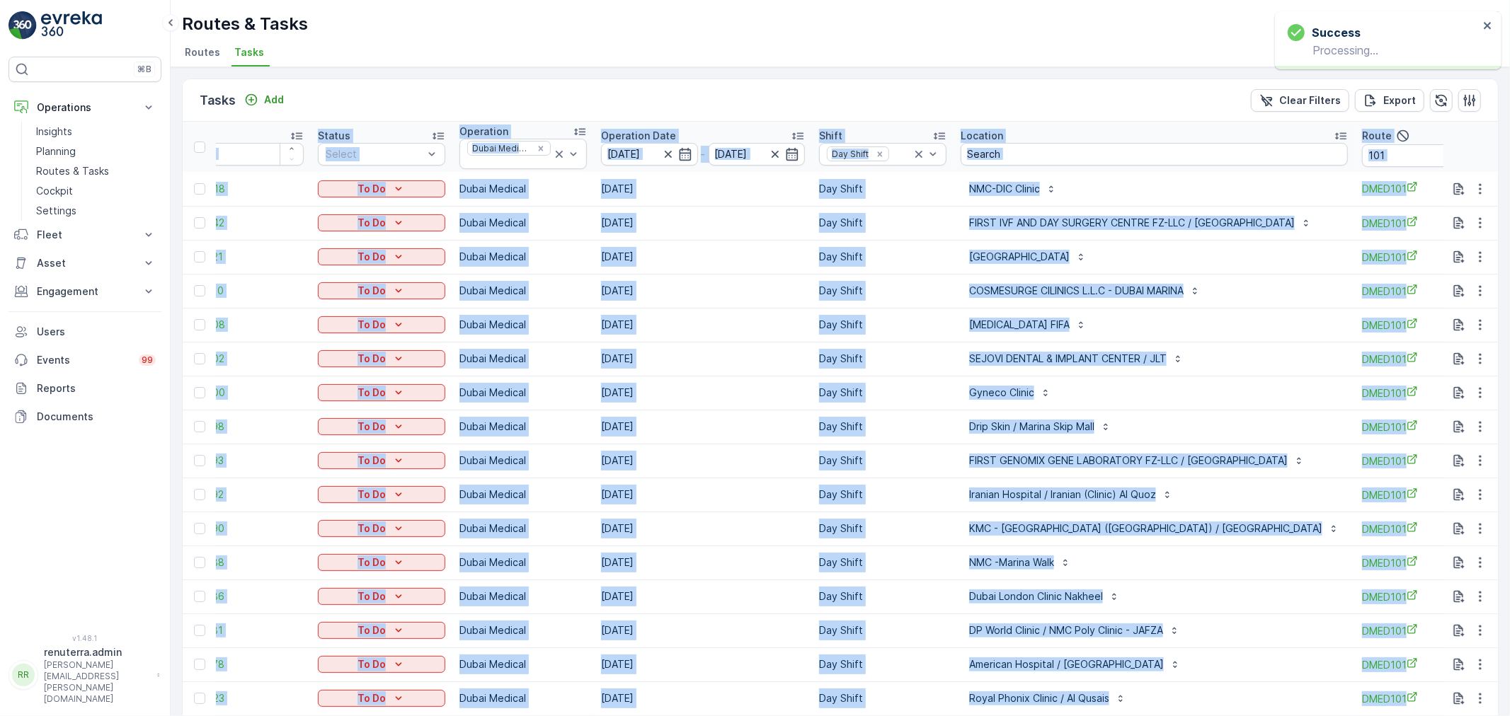
click at [1144, 174] on td "NMC-DIC Clinic" at bounding box center [1154, 189] width 401 height 34
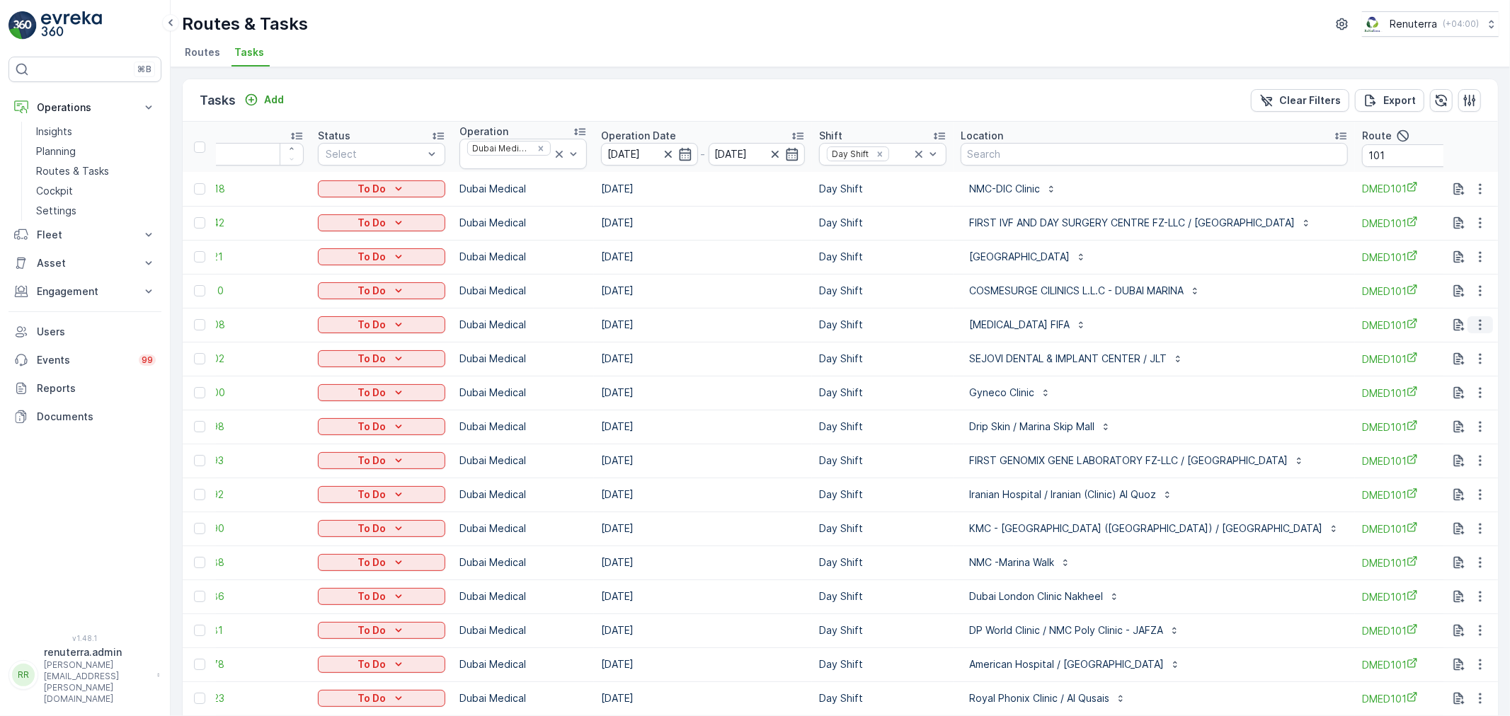
click at [1474, 328] on icon "button" at bounding box center [1480, 325] width 14 height 14
click at [1463, 385] on span "Change Route" at bounding box center [1444, 386] width 69 height 14
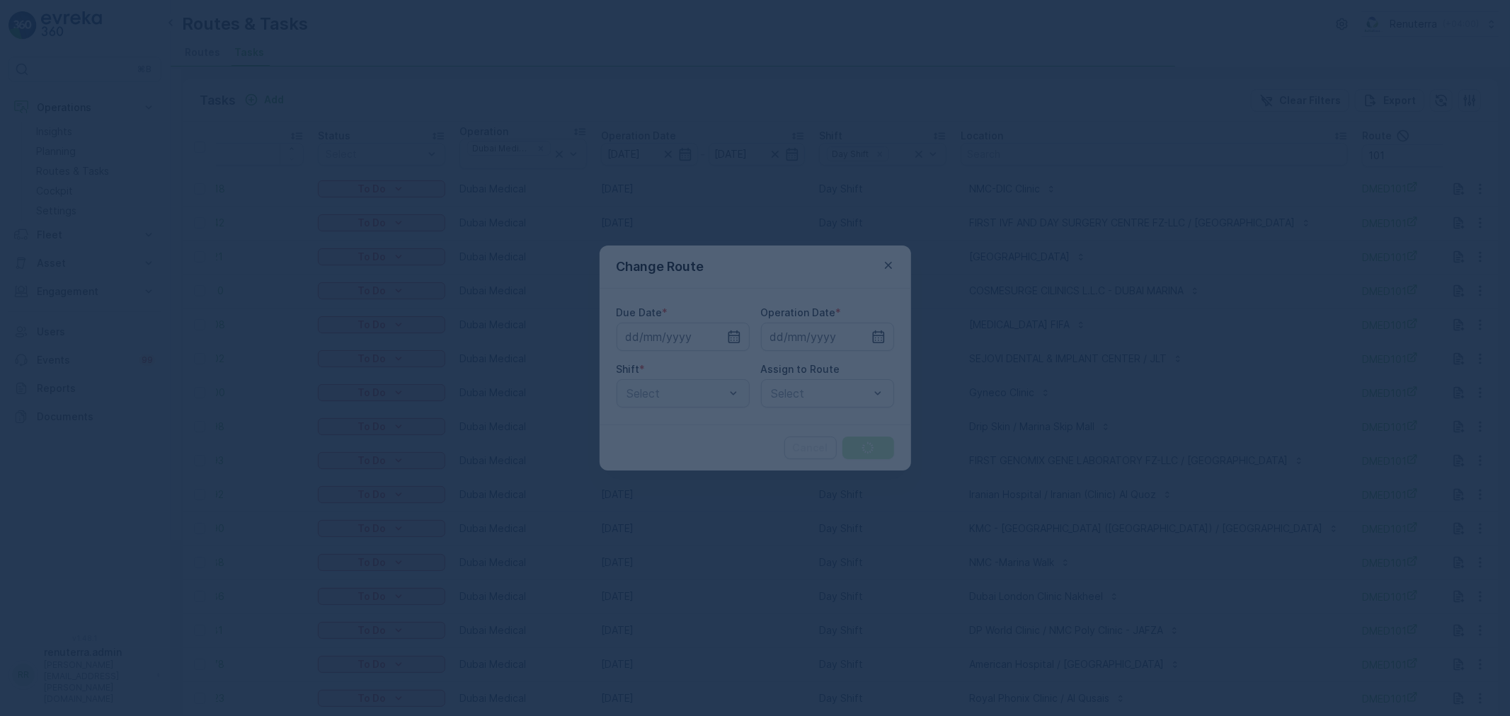
type input "[DATE]"
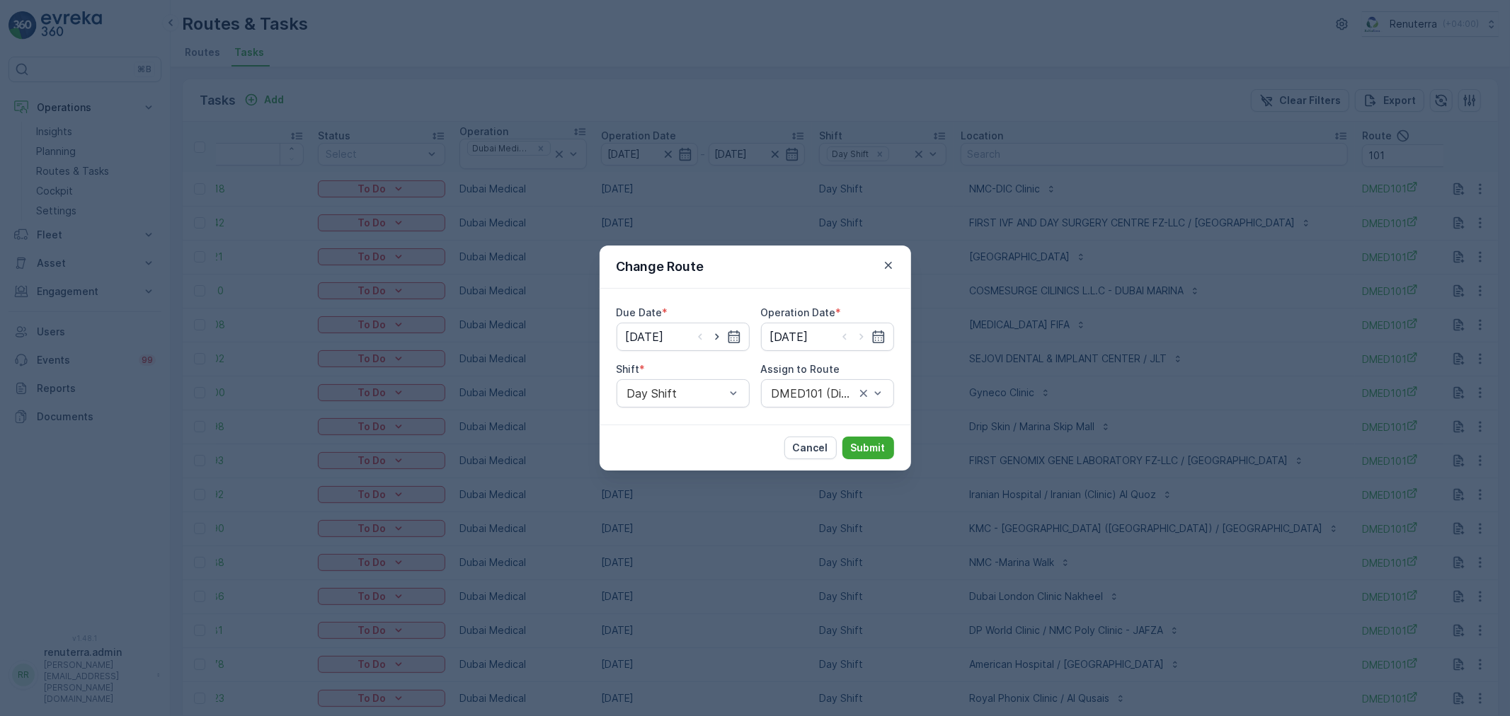
click at [891, 279] on div "Change Route" at bounding box center [756, 267] width 312 height 43
click at [886, 271] on icon "button" at bounding box center [888, 265] width 14 height 14
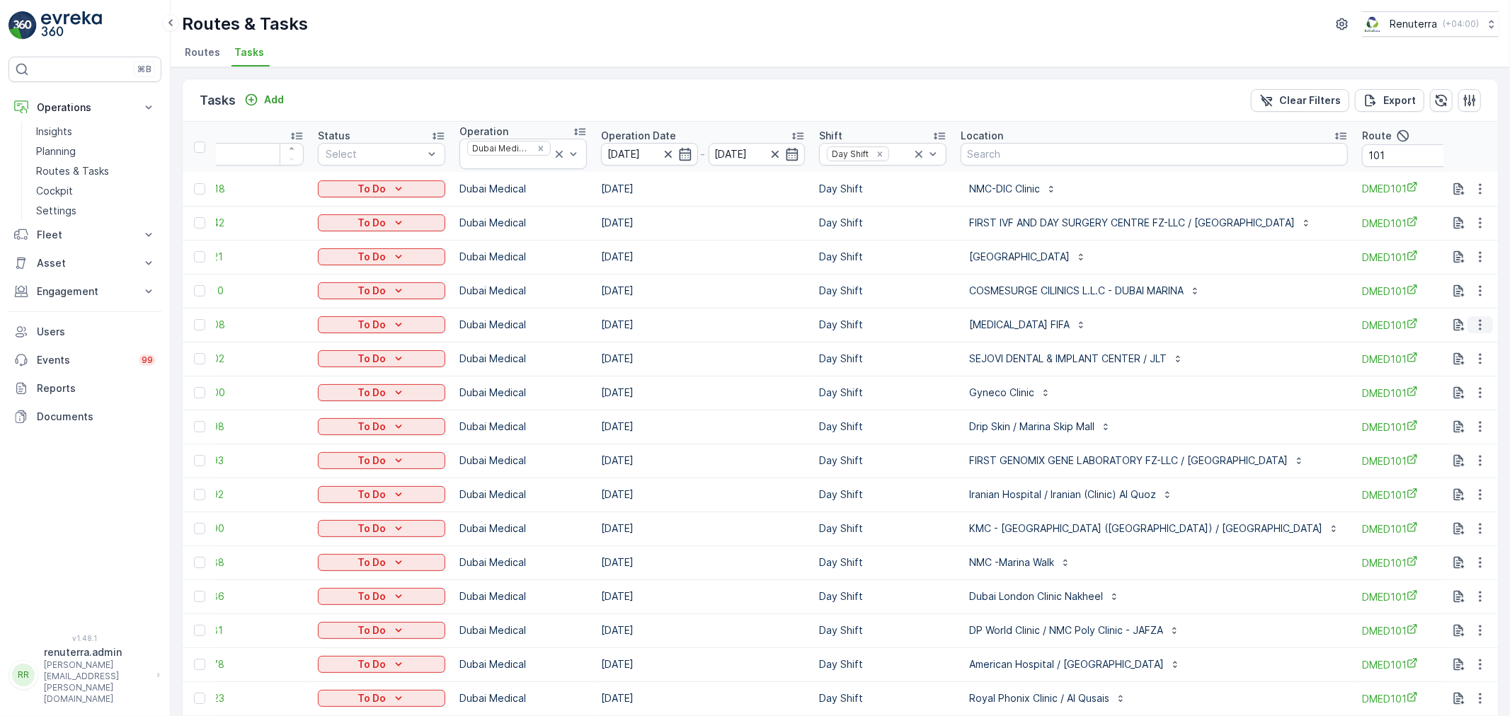
click at [1476, 321] on icon "button" at bounding box center [1480, 325] width 14 height 14
click at [1443, 432] on div "Delete" at bounding box center [1457, 432] width 107 height 20
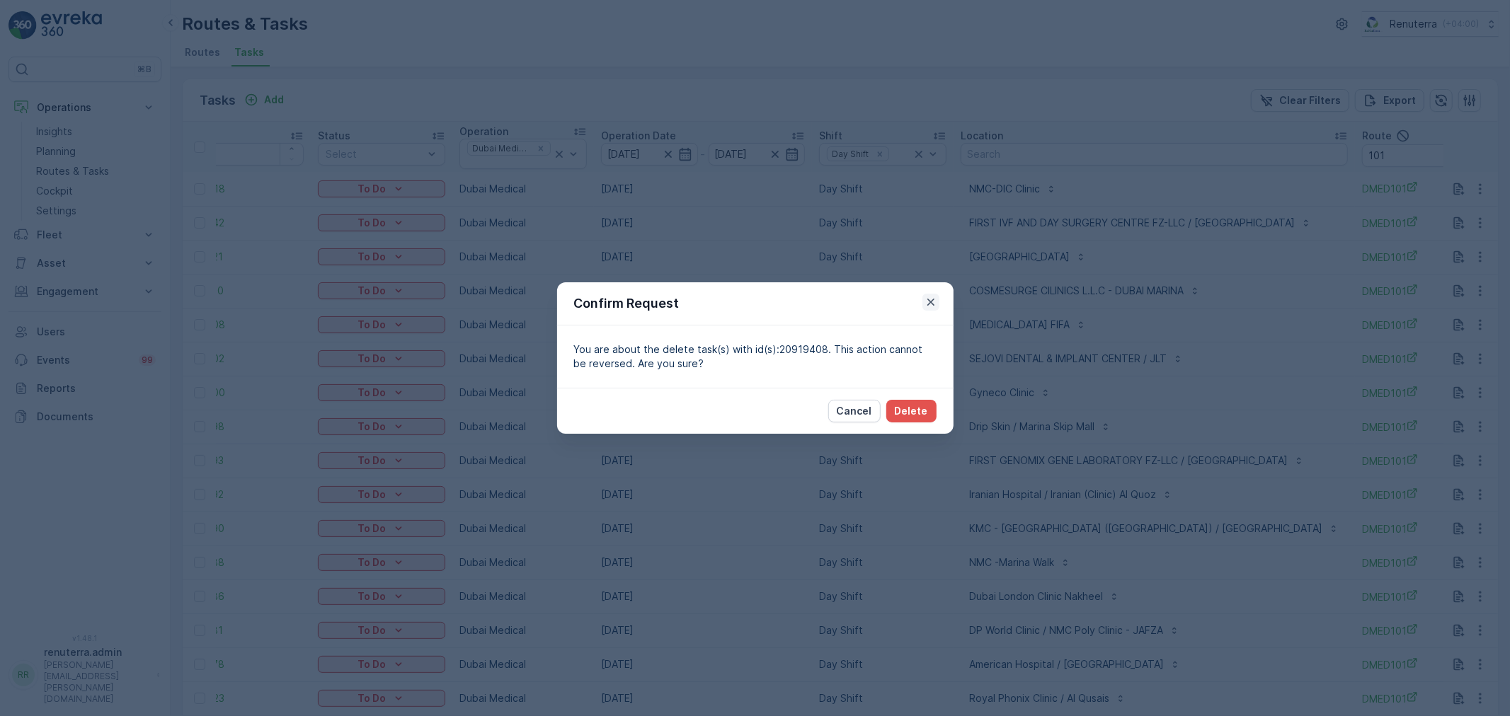
click at [935, 297] on icon "button" at bounding box center [931, 302] width 14 height 14
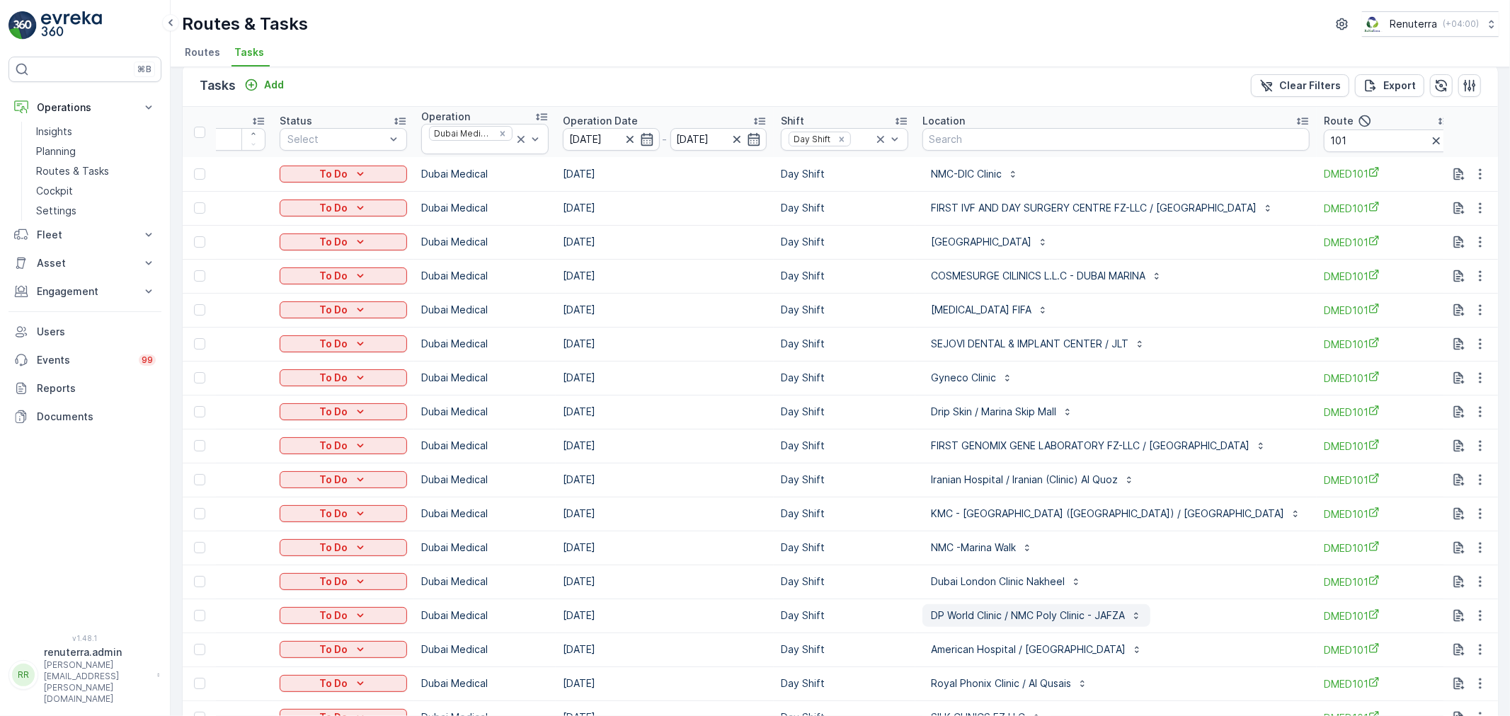
scroll to position [14, 0]
click at [1473, 482] on icon "button" at bounding box center [1480, 481] width 14 height 14
click at [1443, 574] on div "Menu" at bounding box center [1457, 574] width 101 height 1
click at [1441, 586] on div "Delete" at bounding box center [1457, 588] width 107 height 20
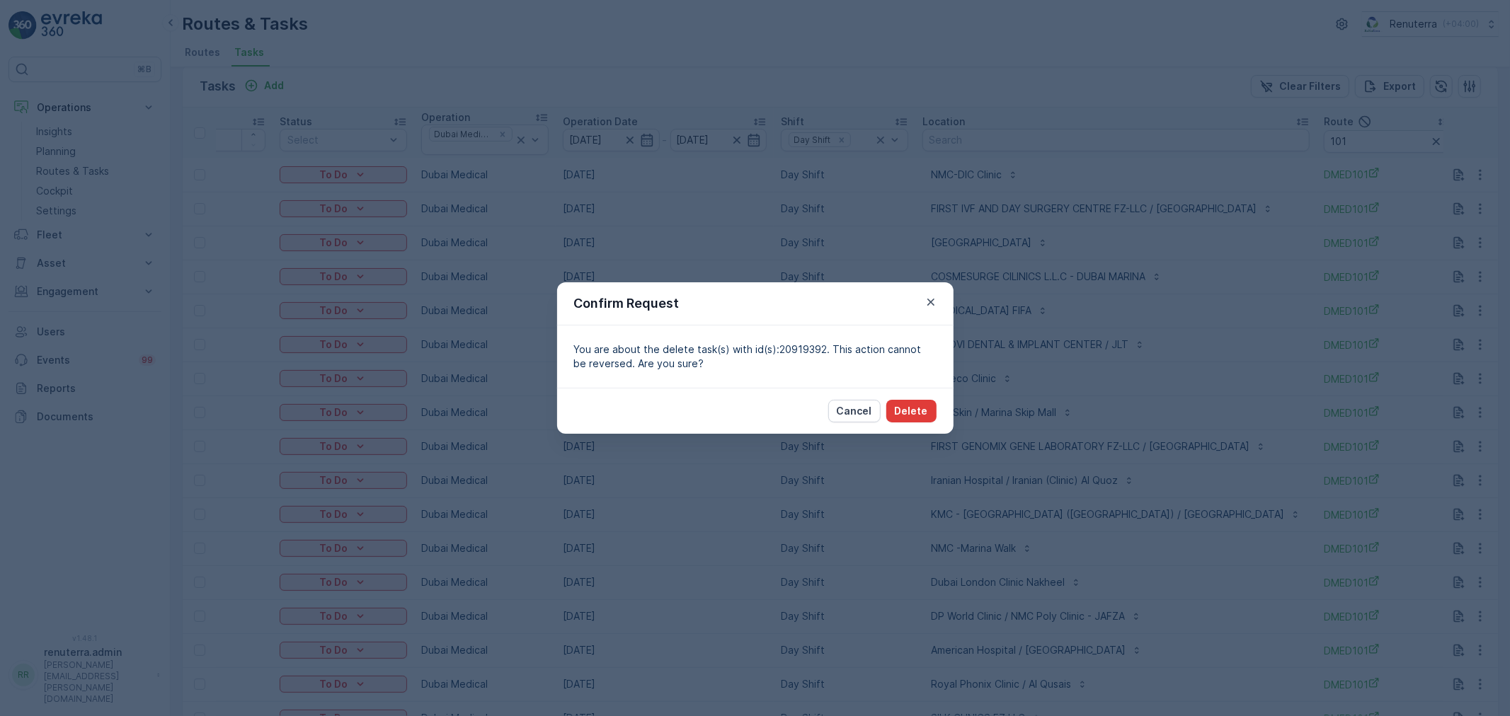
click at [933, 409] on button "Delete" at bounding box center [911, 411] width 50 height 23
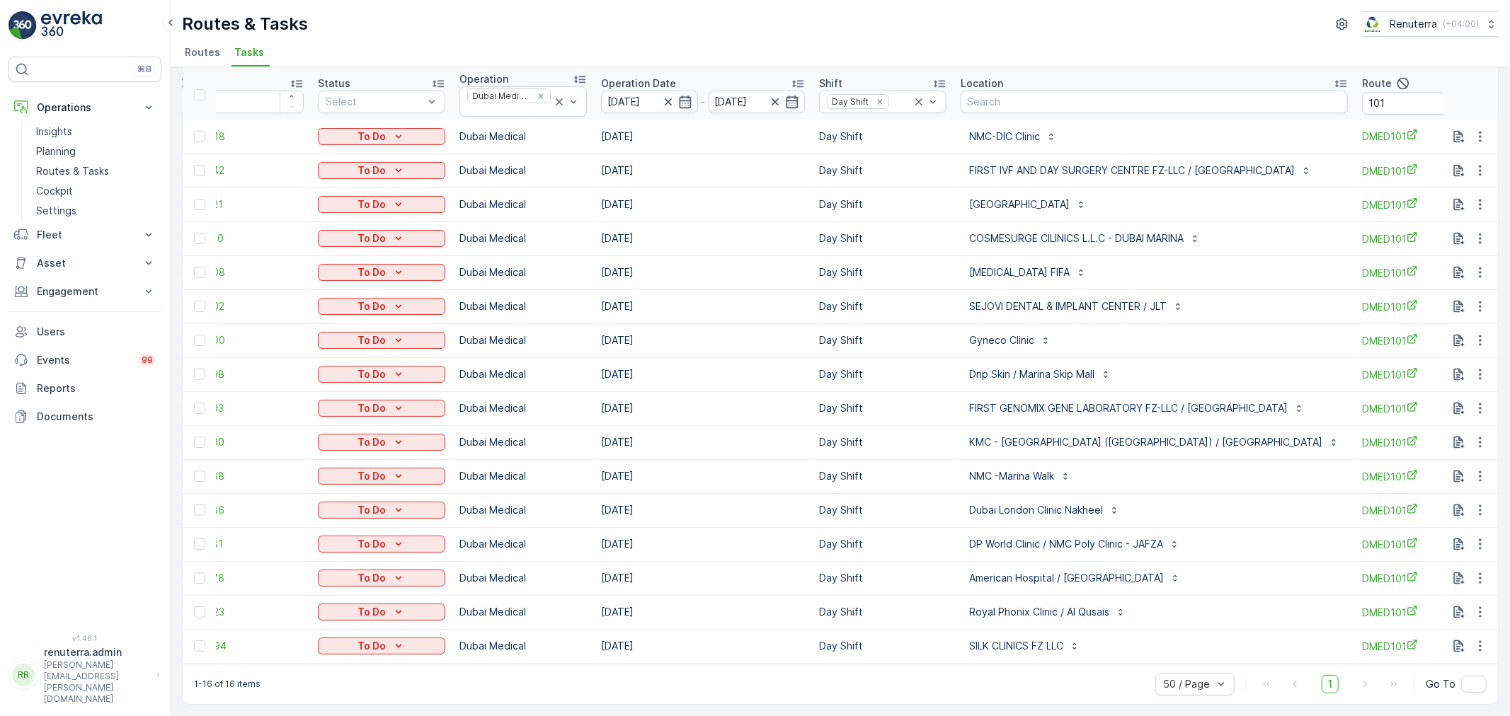
scroll to position [0, 85]
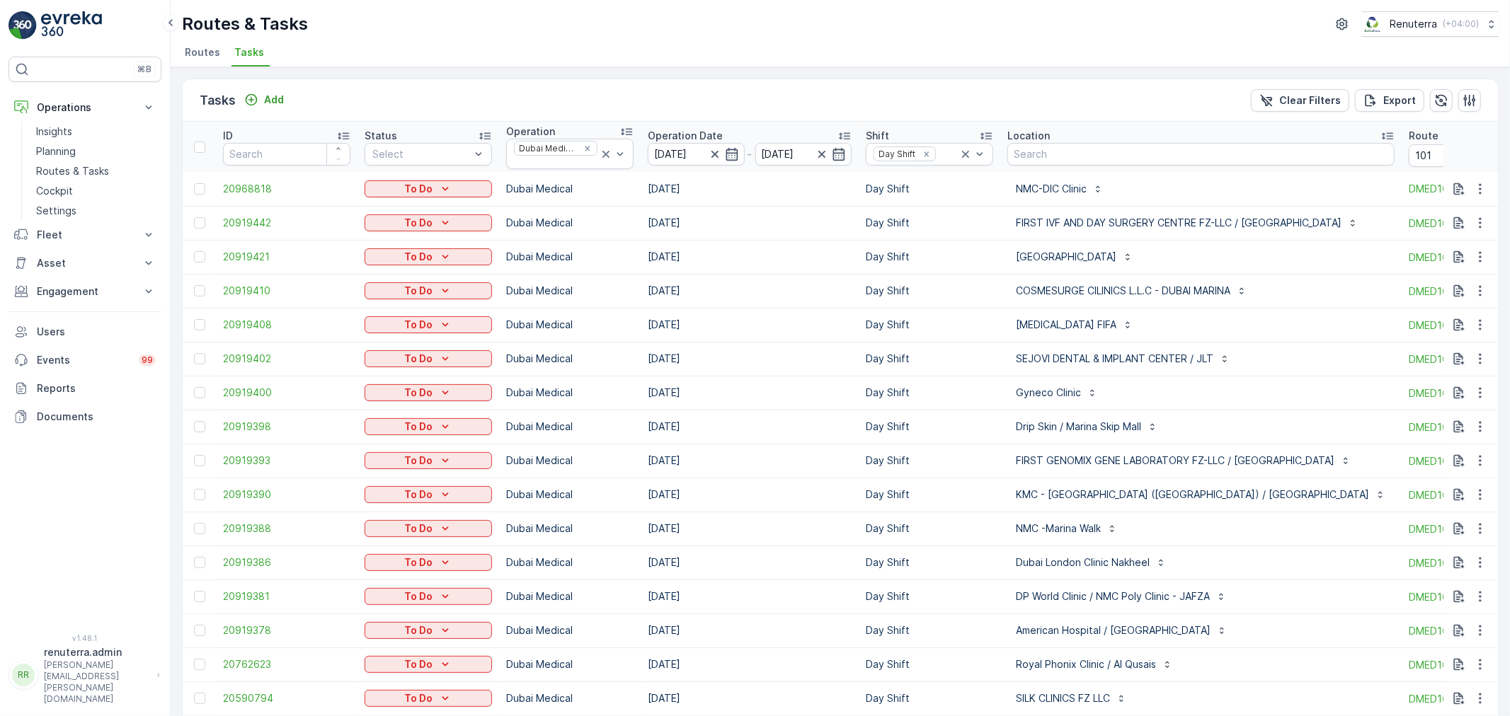
scroll to position [0, 85]
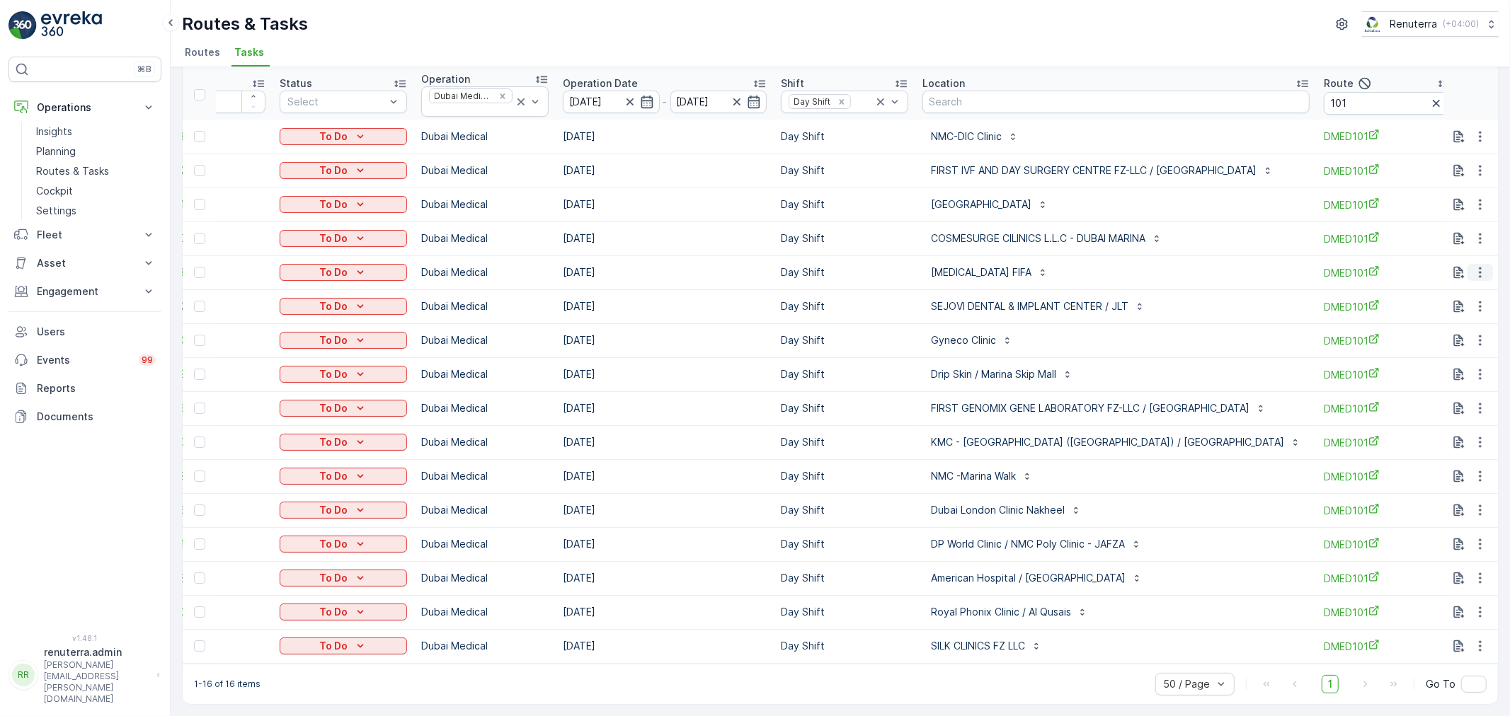
click at [1485, 264] on button "button" at bounding box center [1480, 272] width 25 height 17
click at [1454, 323] on span "Change Route" at bounding box center [1444, 326] width 69 height 14
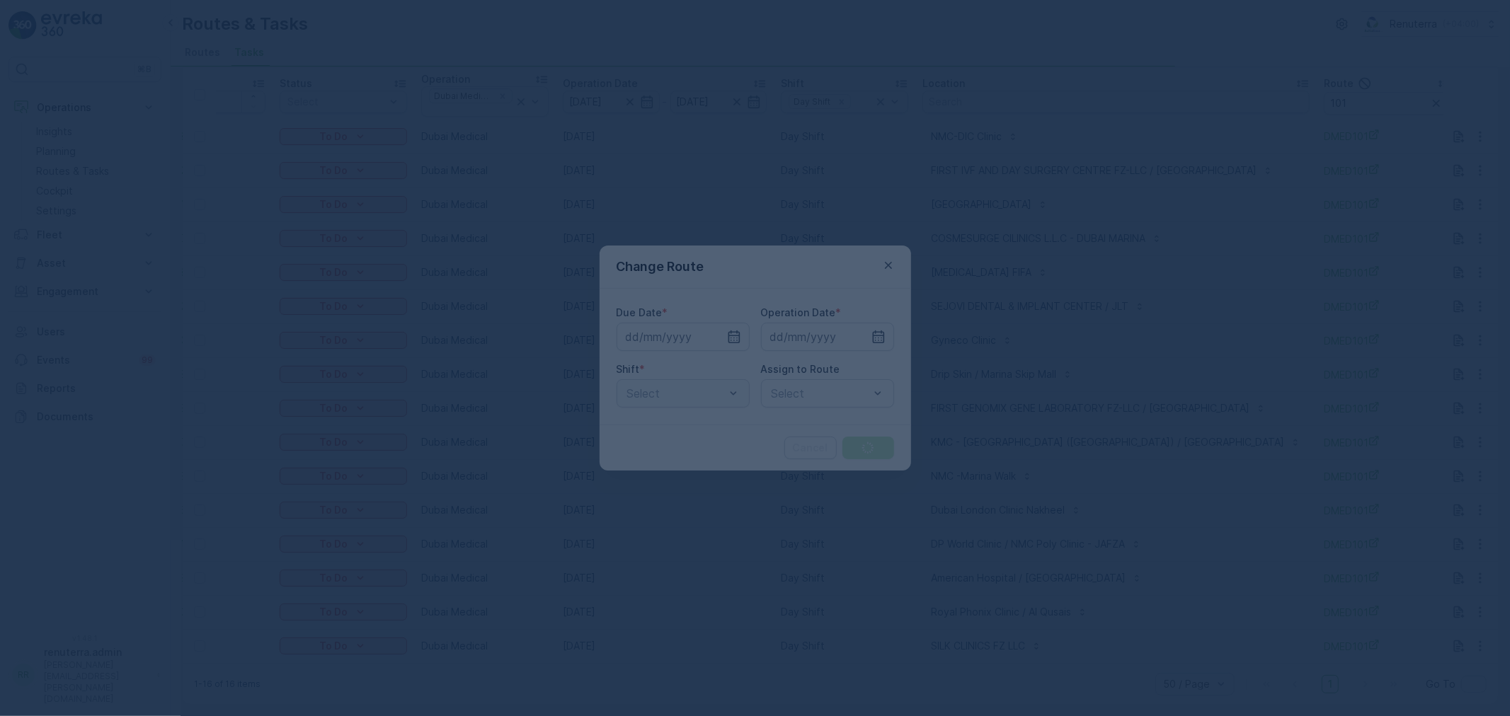
type input "[DATE]"
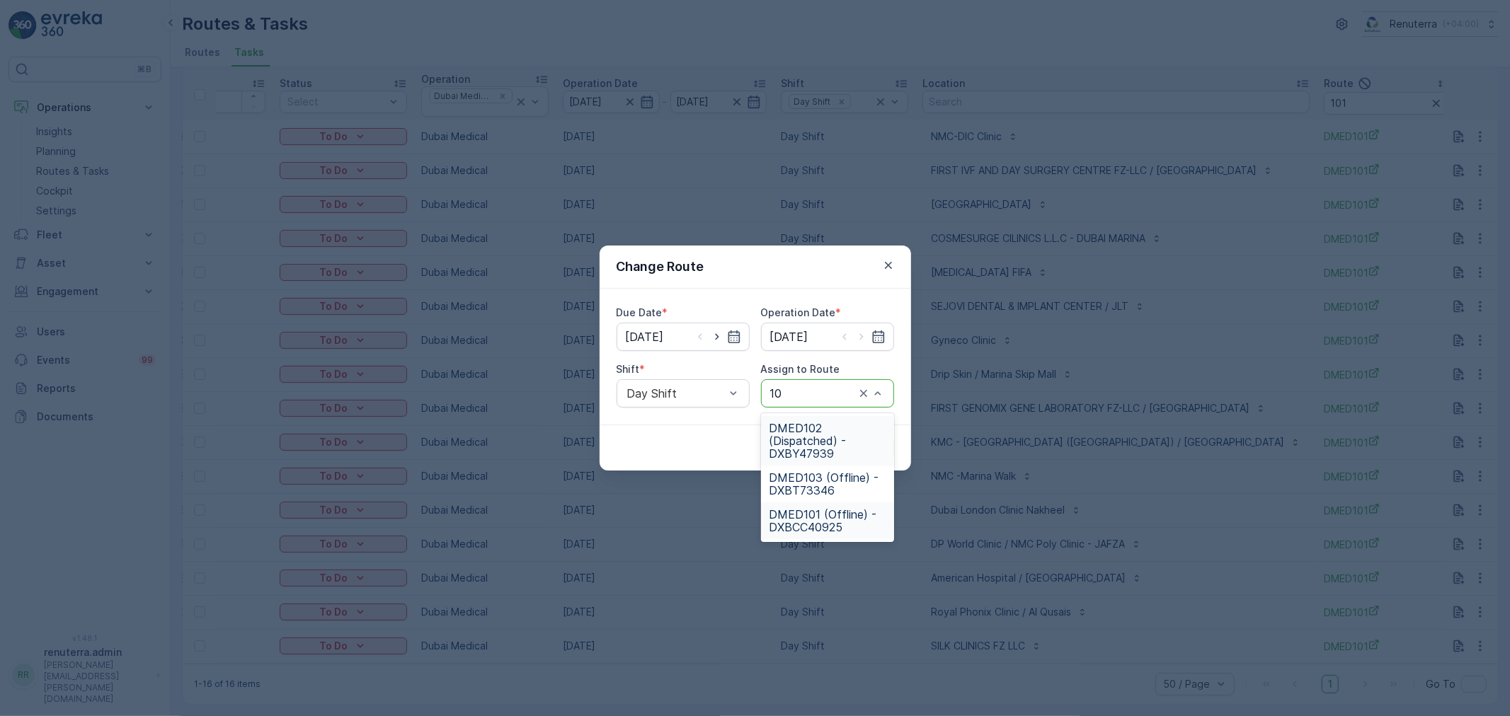
type input "103"
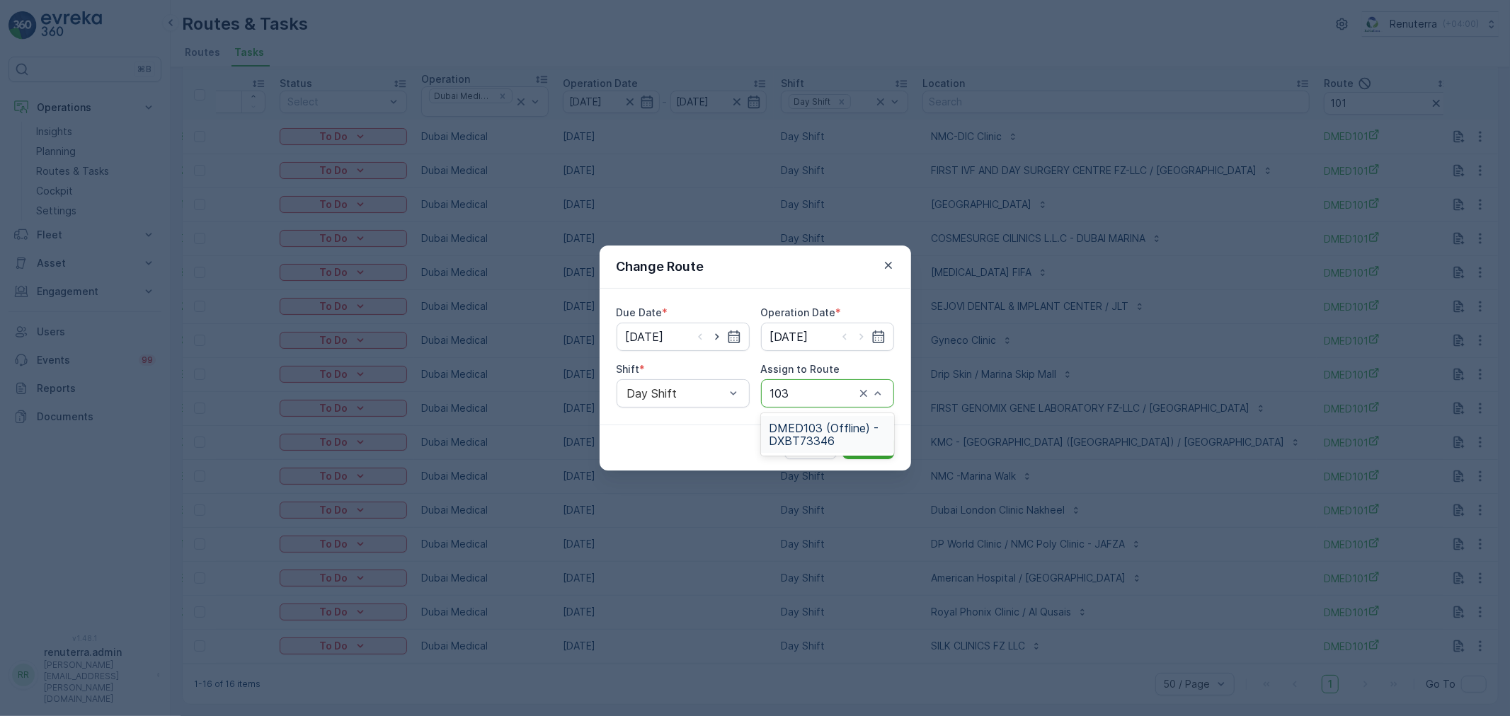
drag, startPoint x: 846, startPoint y: 418, endPoint x: 864, endPoint y: 432, distance: 23.2
click at [852, 419] on div "DMED103 (Offline) - DXBT73346" at bounding box center [827, 434] width 133 height 37
click at [864, 438] on button "Submit" at bounding box center [868, 448] width 52 height 23
